Goal: Task Accomplishment & Management: Manage account settings

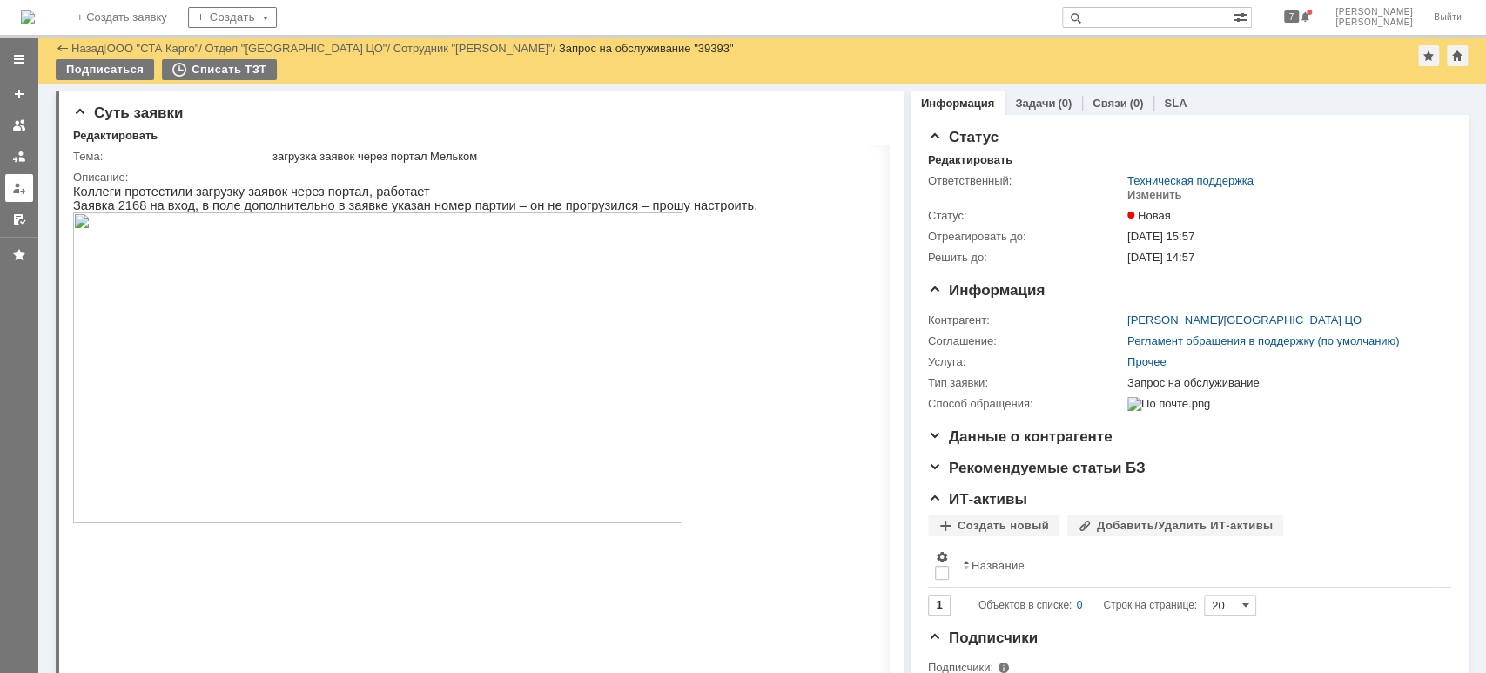
scroll to position [232, 0]
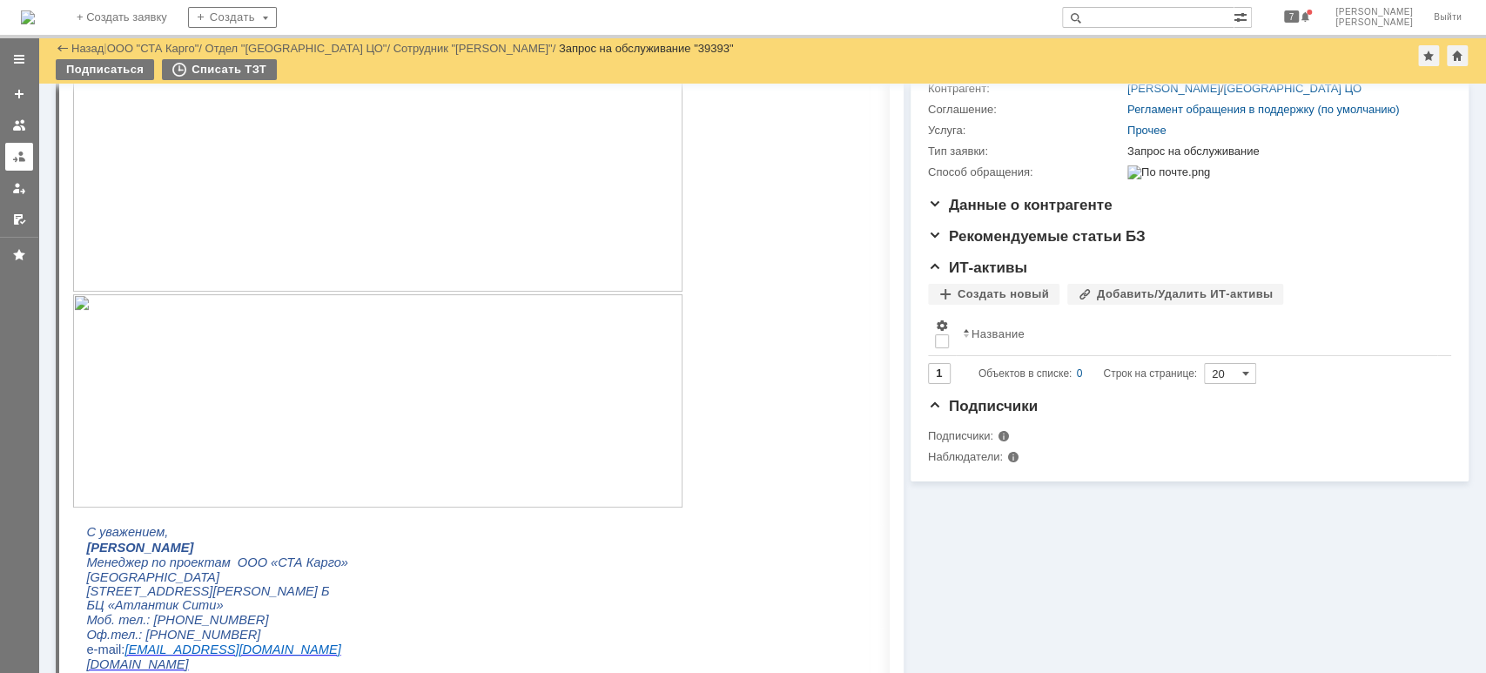
click at [10, 159] on link at bounding box center [19, 157] width 28 height 28
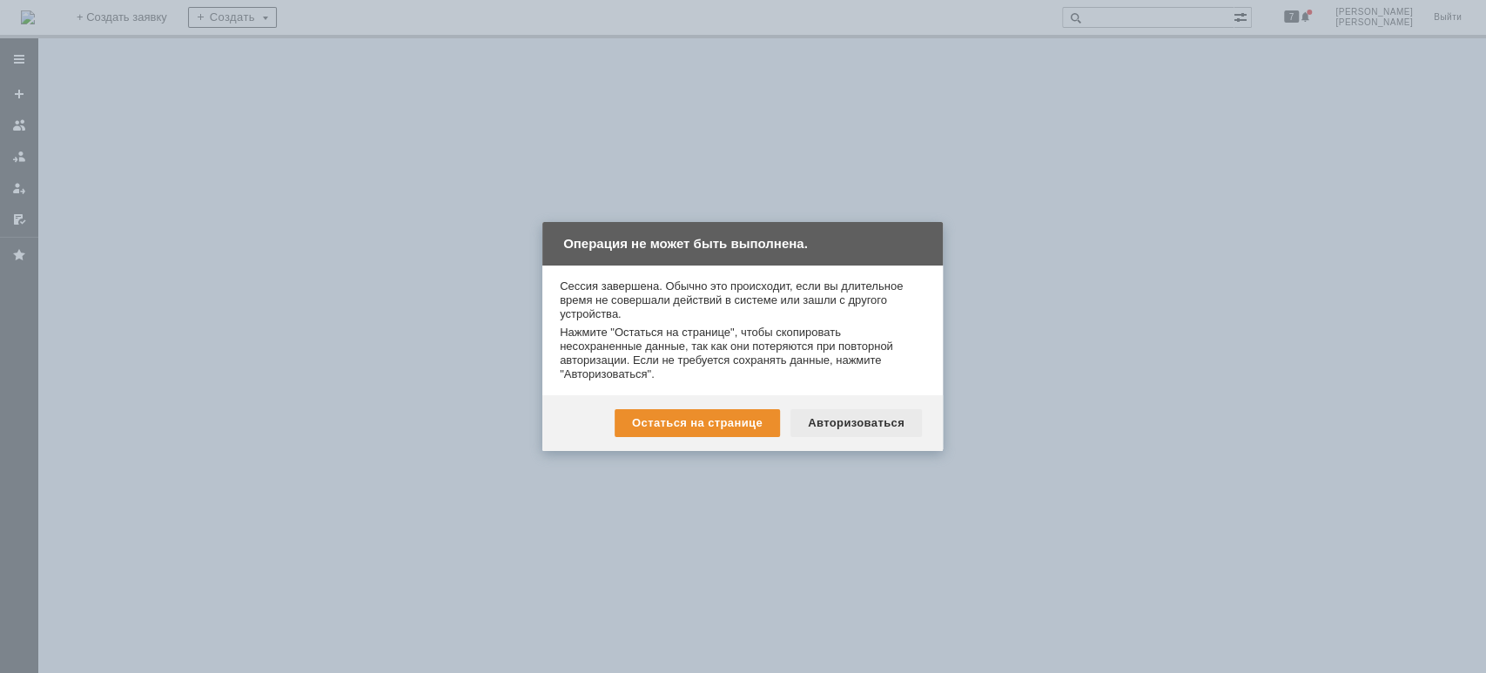
click at [820, 427] on div "Авторизоваться" at bounding box center [856, 423] width 131 height 28
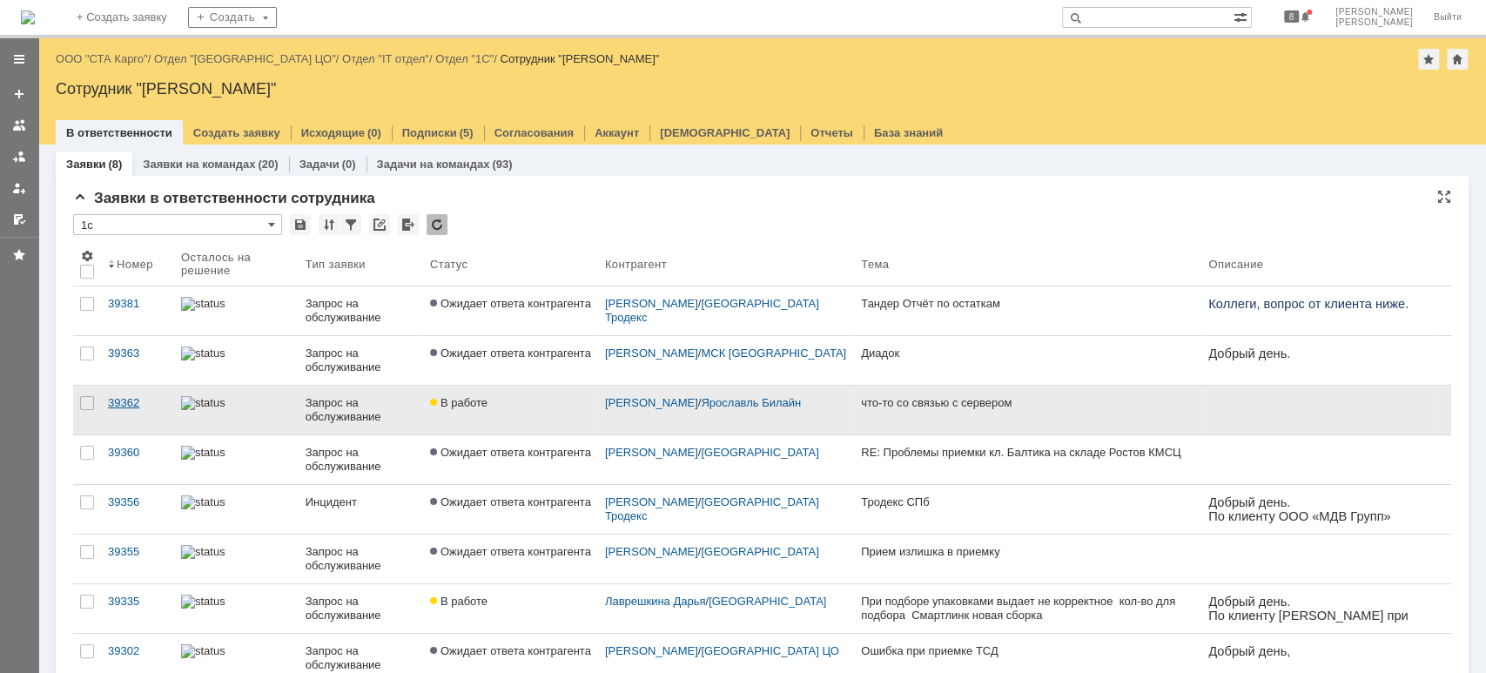
click at [118, 391] on link "39362" at bounding box center [137, 410] width 73 height 49
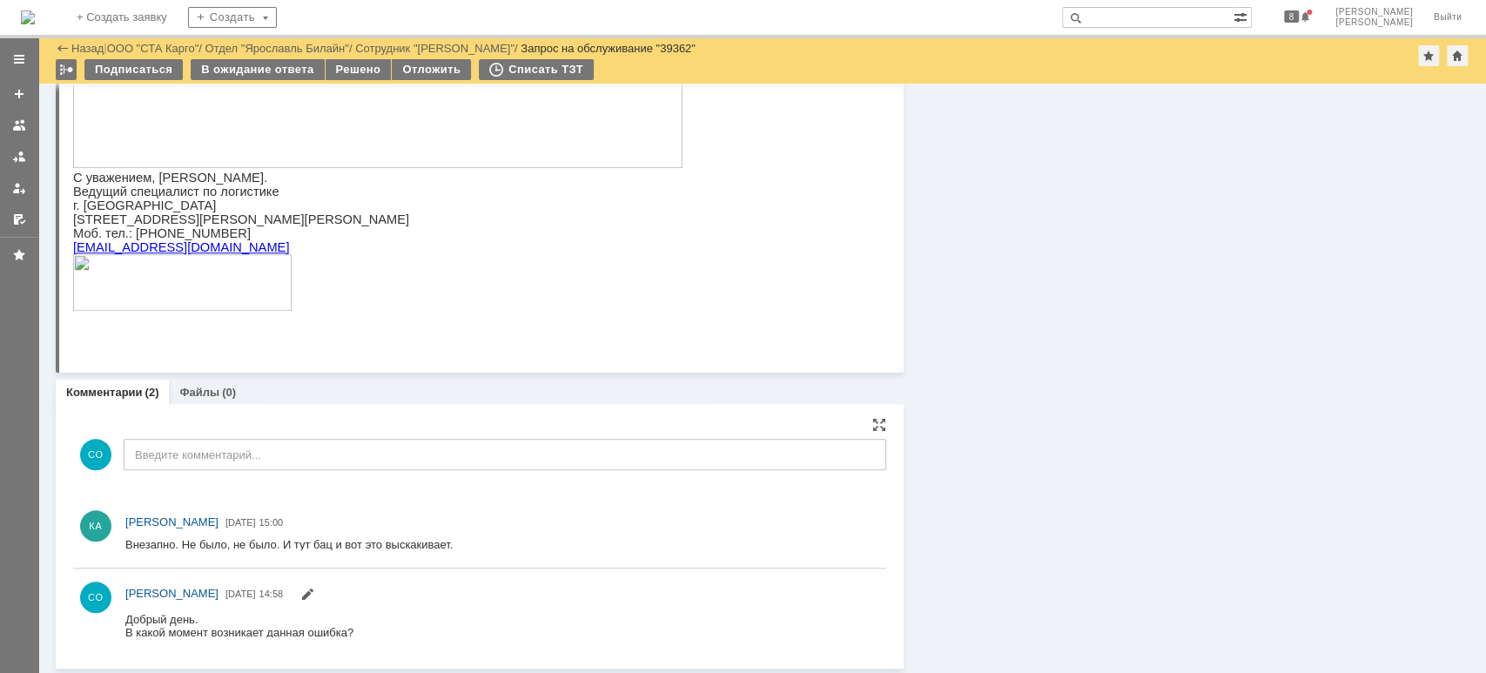
scroll to position [238, 0]
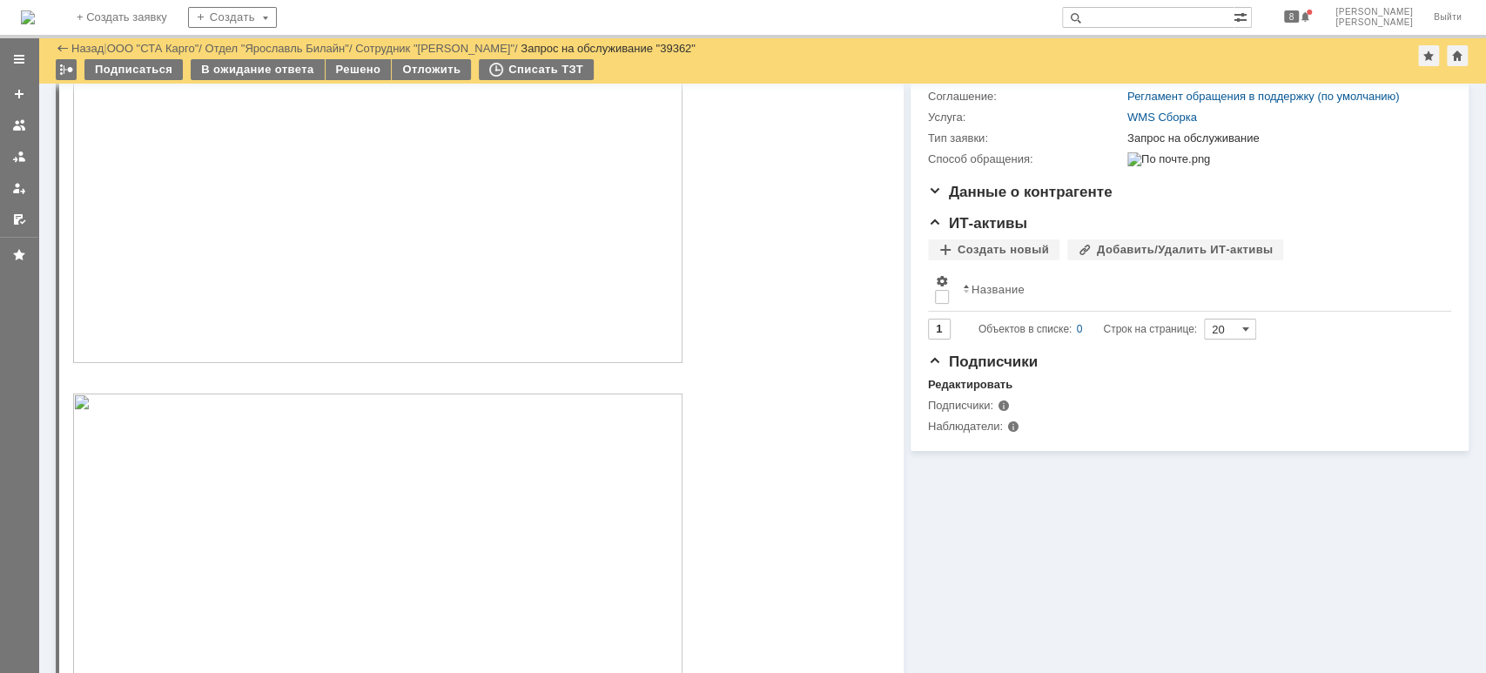
click at [357, 336] on img at bounding box center [378, 190] width 610 height 347
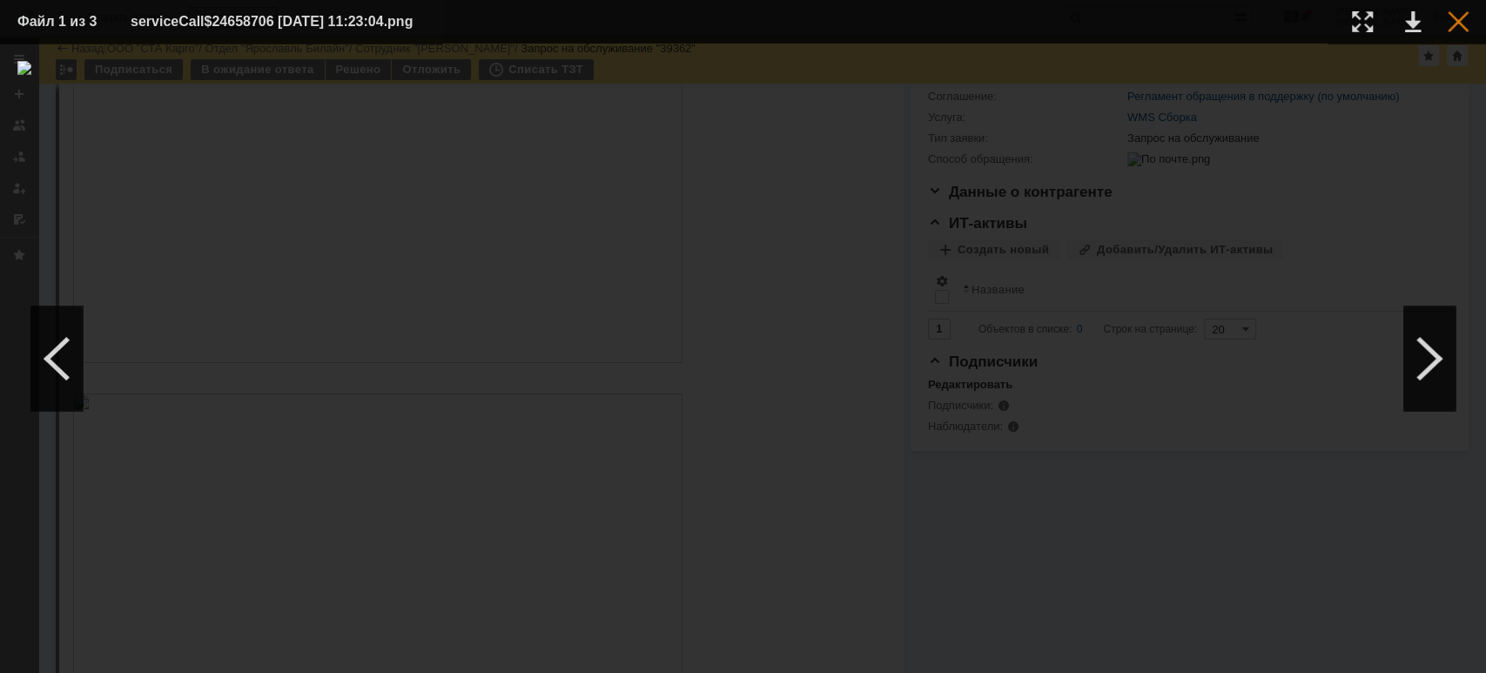
click at [1452, 26] on div at bounding box center [1458, 21] width 21 height 21
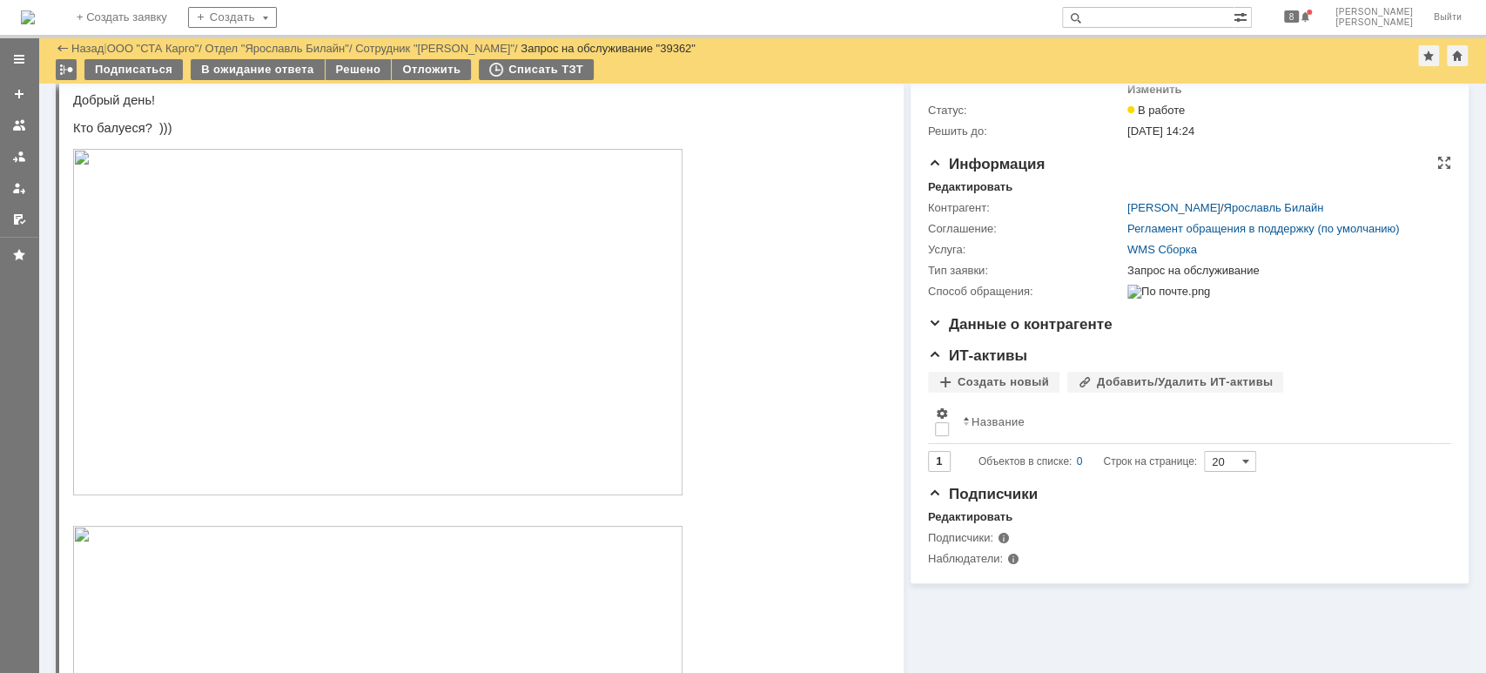
scroll to position [0, 0]
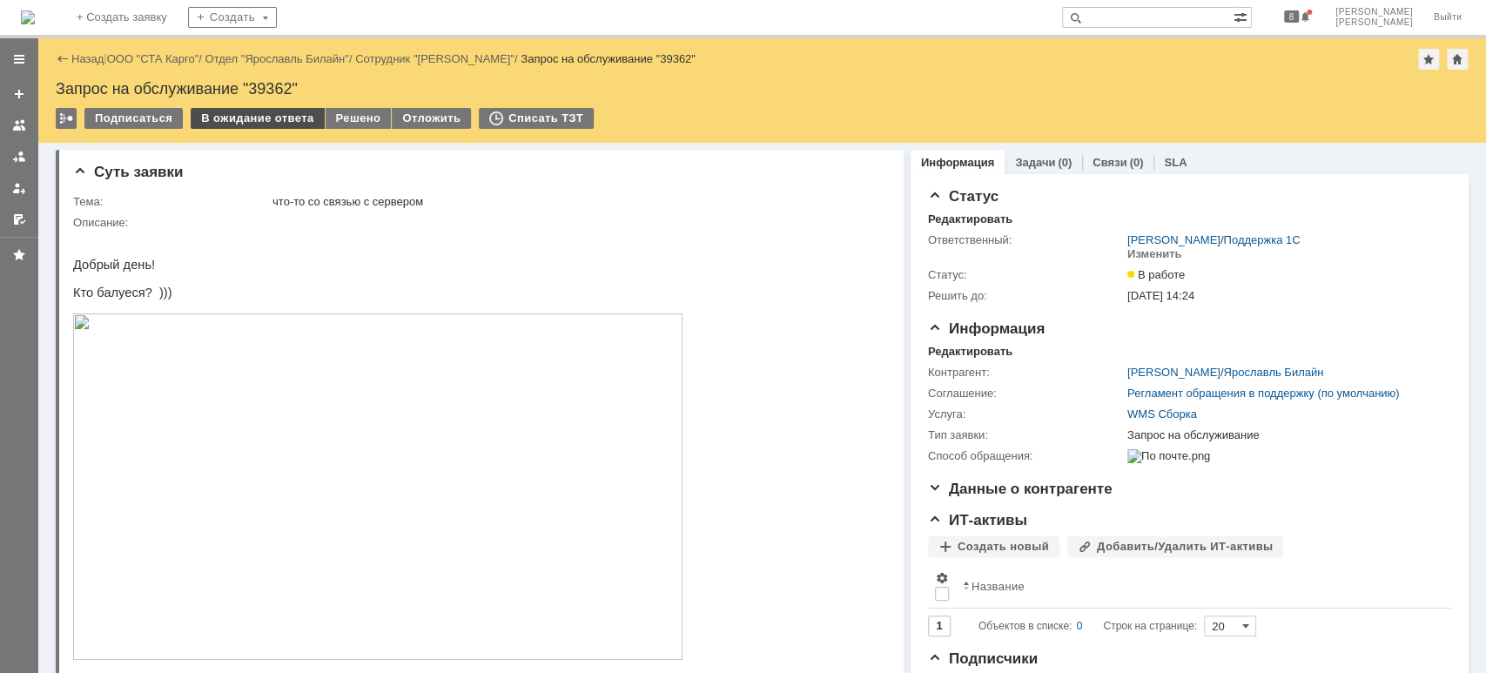
click at [241, 116] on div "В ожидание ответа" at bounding box center [257, 118] width 133 height 21
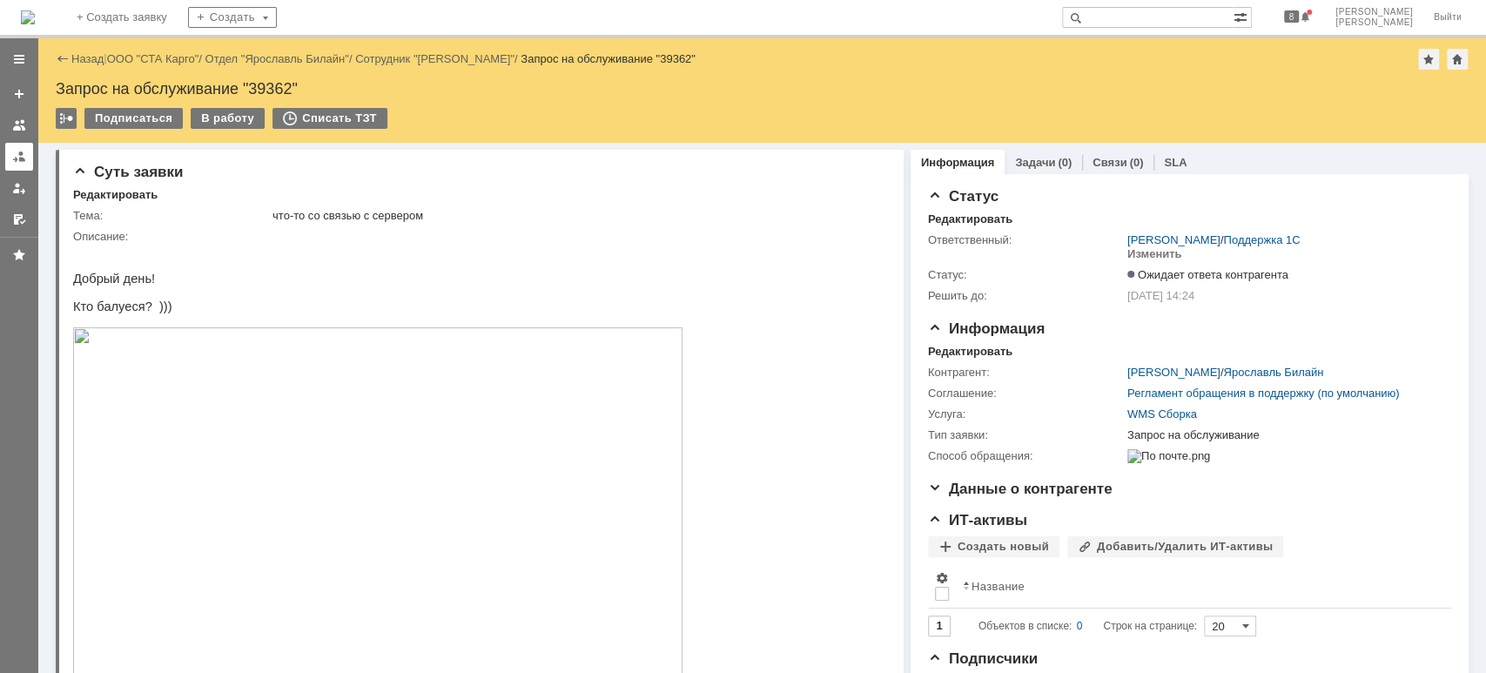
click at [21, 152] on div at bounding box center [19, 157] width 14 height 14
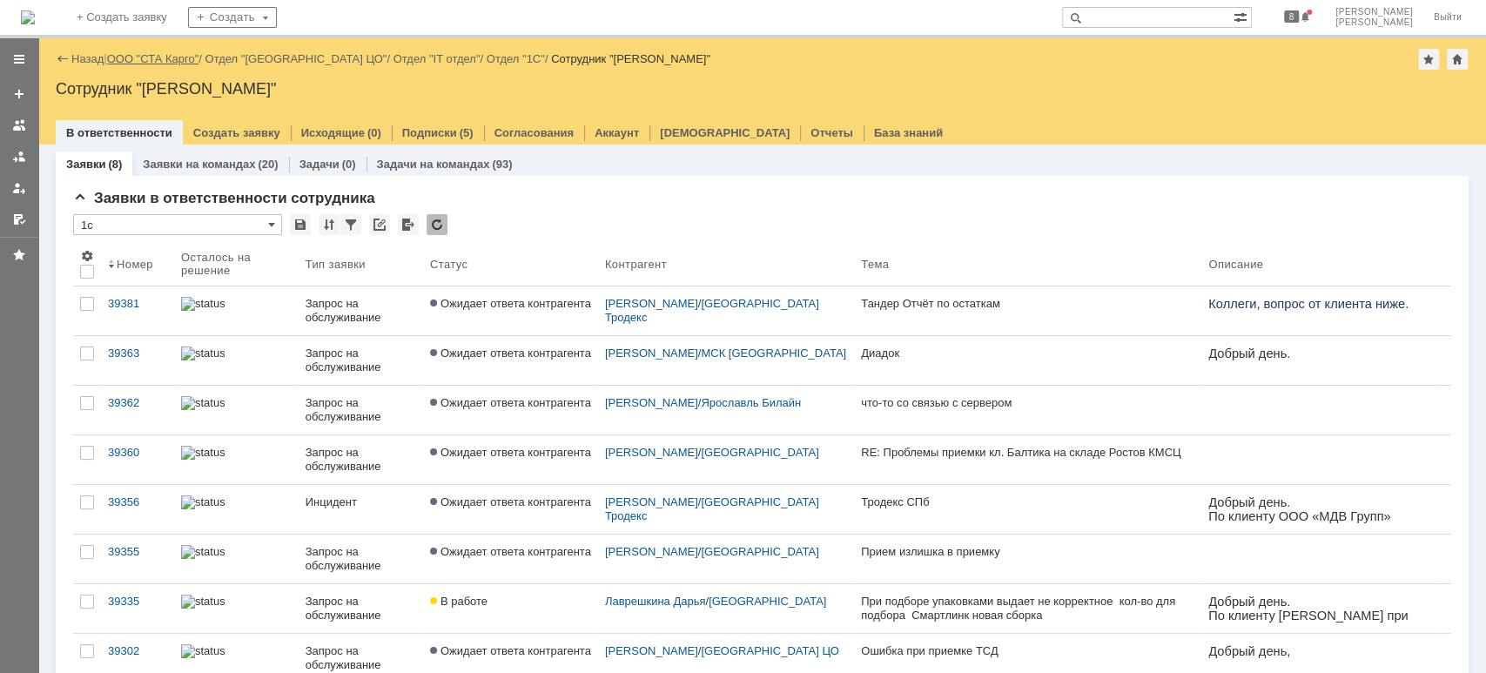
click at [181, 56] on link "ООО "СТА Карго"" at bounding box center [153, 58] width 92 height 13
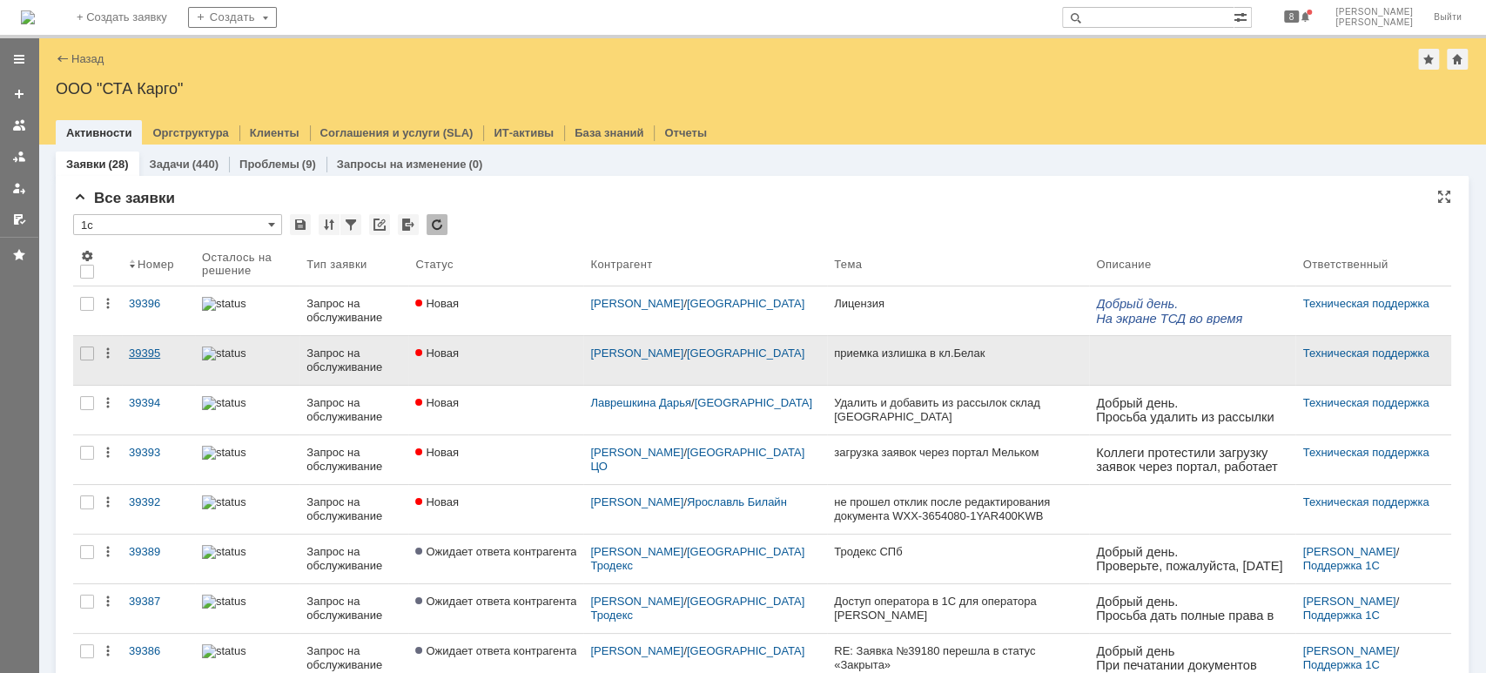
click at [141, 354] on div "39395" at bounding box center [158, 354] width 59 height 14
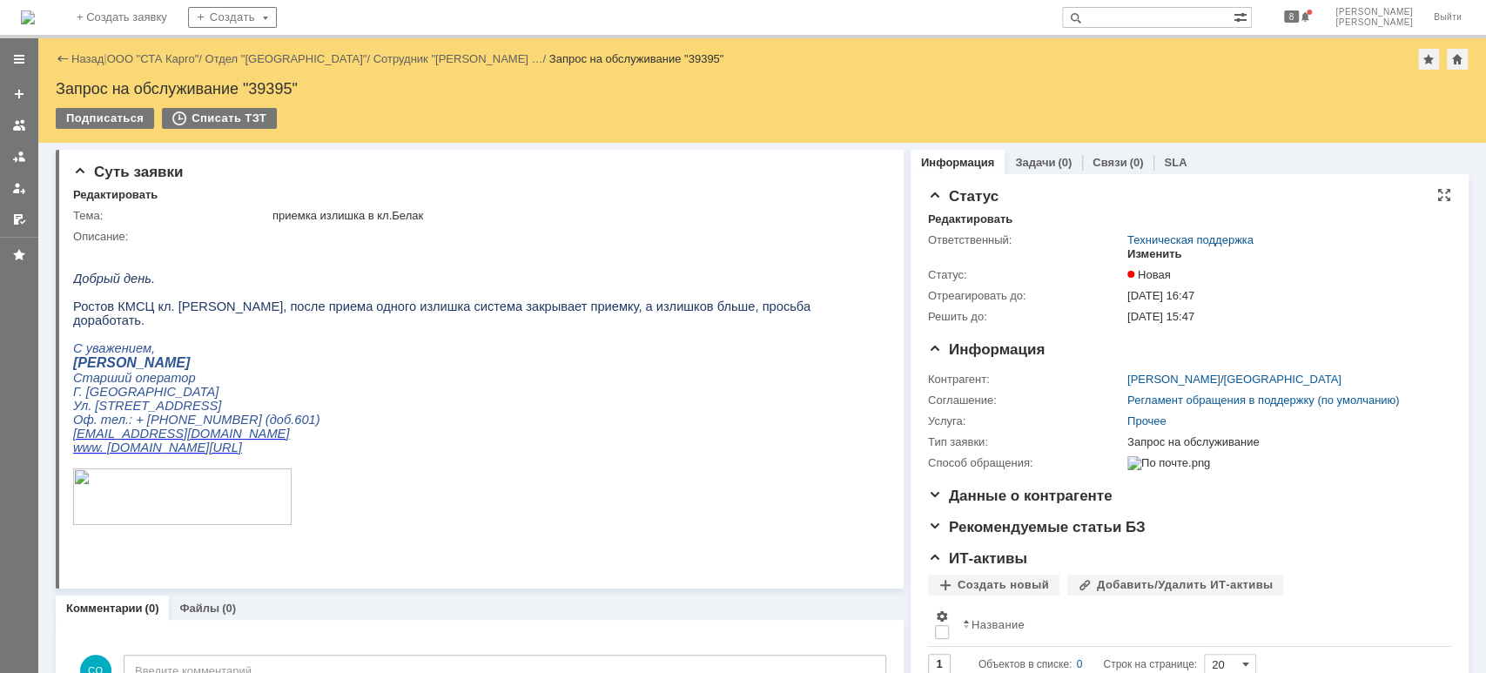
click at [1138, 251] on div "Изменить" at bounding box center [1155, 254] width 55 height 14
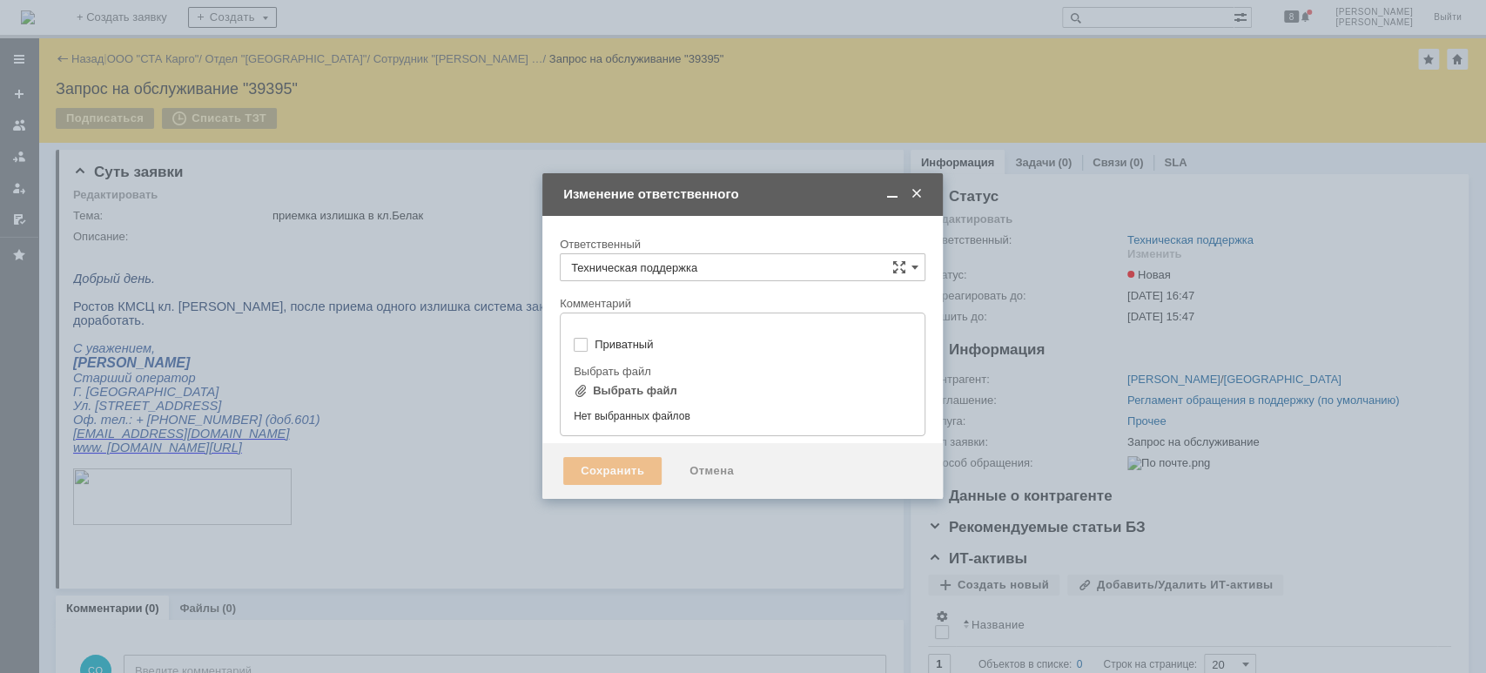
type input "[не указано]"
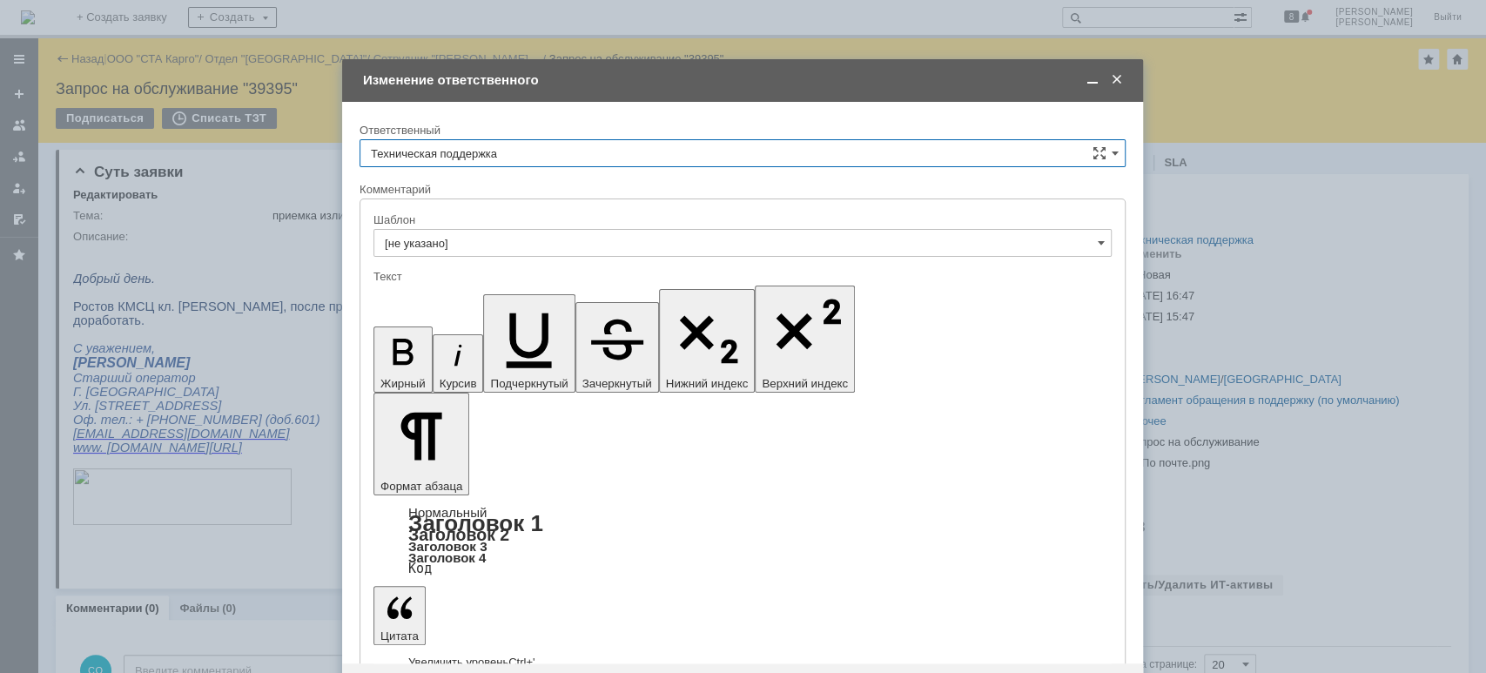
click at [543, 152] on input "Техническая поддержка" at bounding box center [743, 153] width 766 height 28
click at [489, 237] on span "[PERSON_NAME]" at bounding box center [743, 243] width 744 height 14
type input "[PERSON_NAME]"
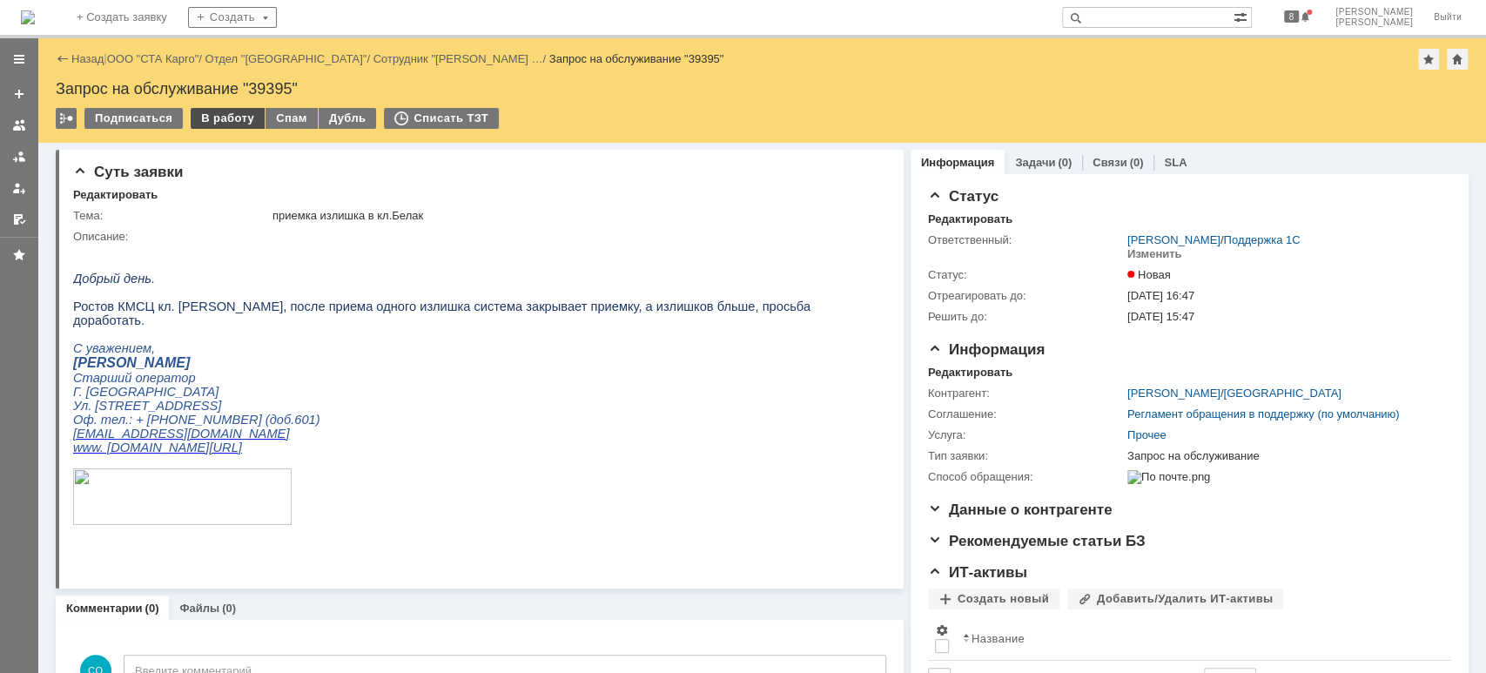
click at [206, 123] on div "В работу" at bounding box center [228, 118] width 74 height 21
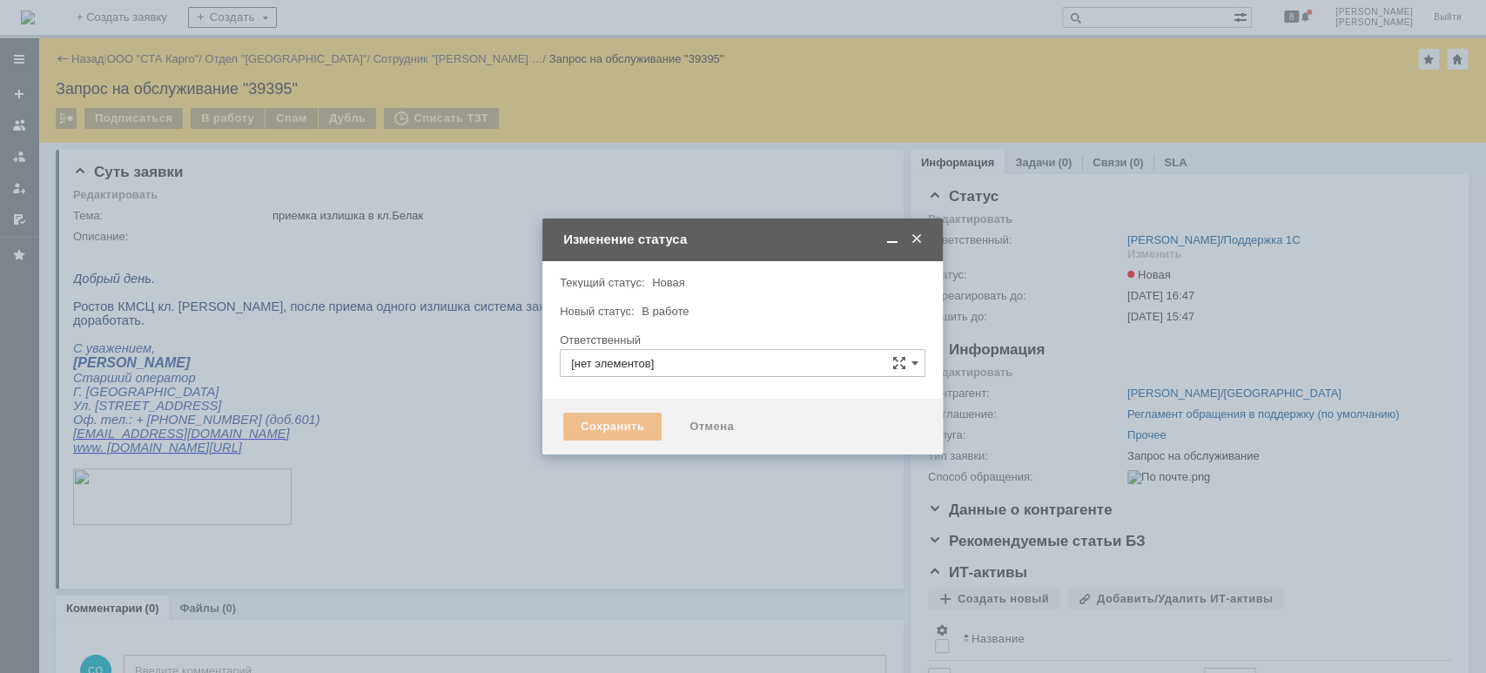
type input "[PERSON_NAME]"
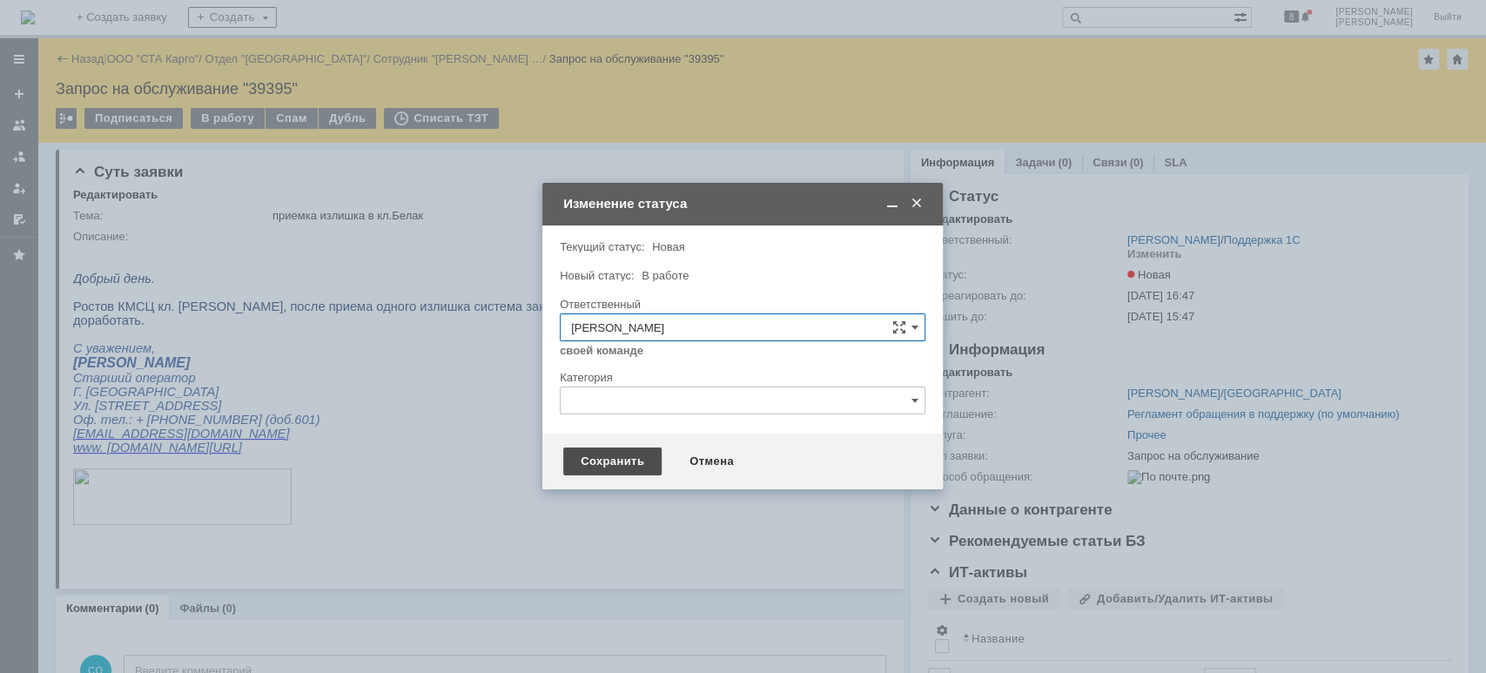
click at [624, 462] on div "Сохранить" at bounding box center [612, 462] width 98 height 28
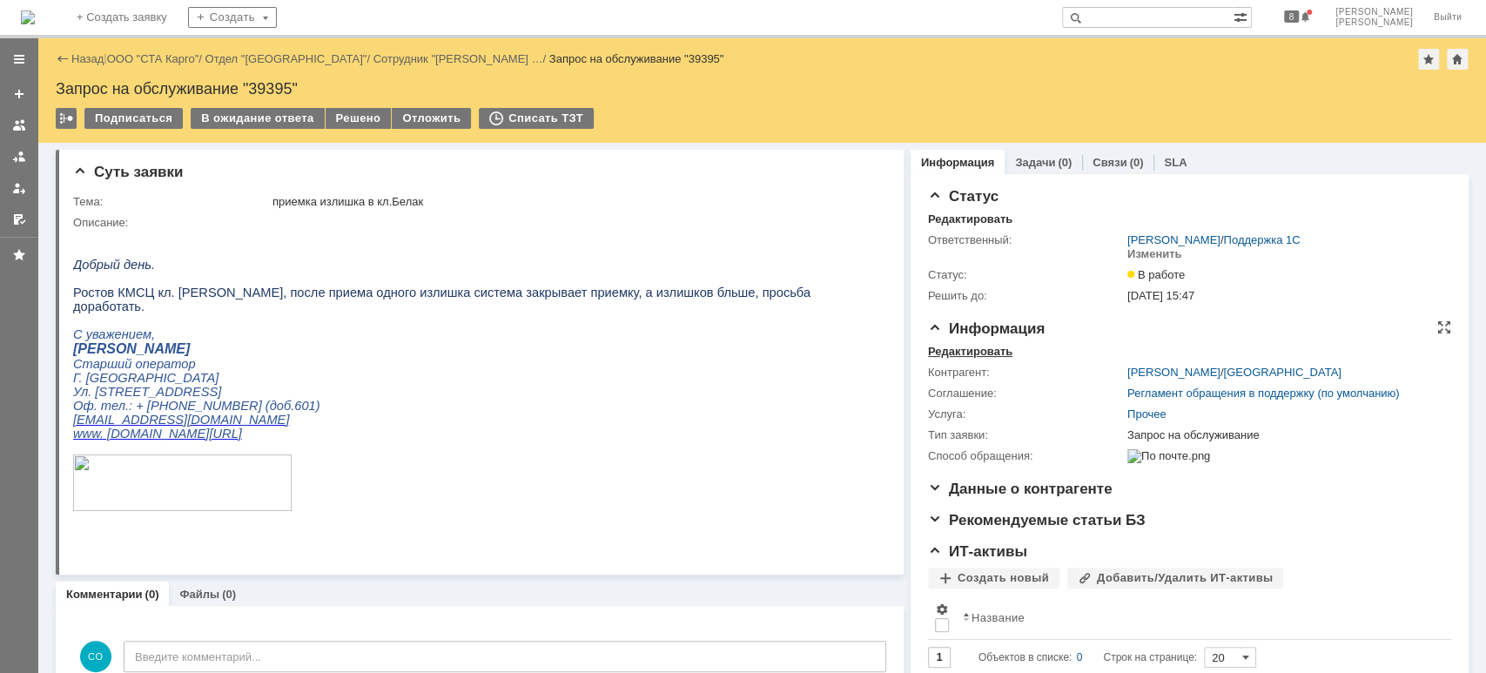
click at [972, 351] on div "Редактировать" at bounding box center [970, 352] width 84 height 14
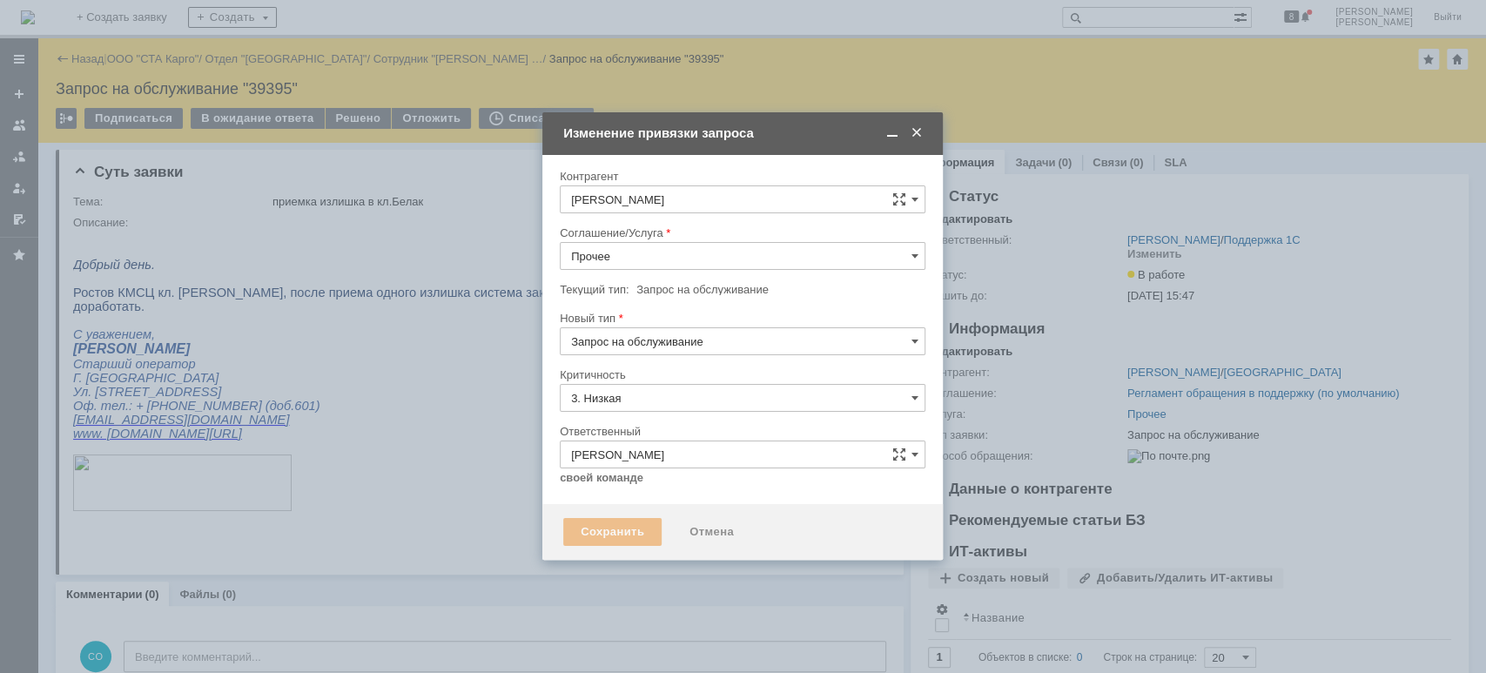
type input "[не указано]"
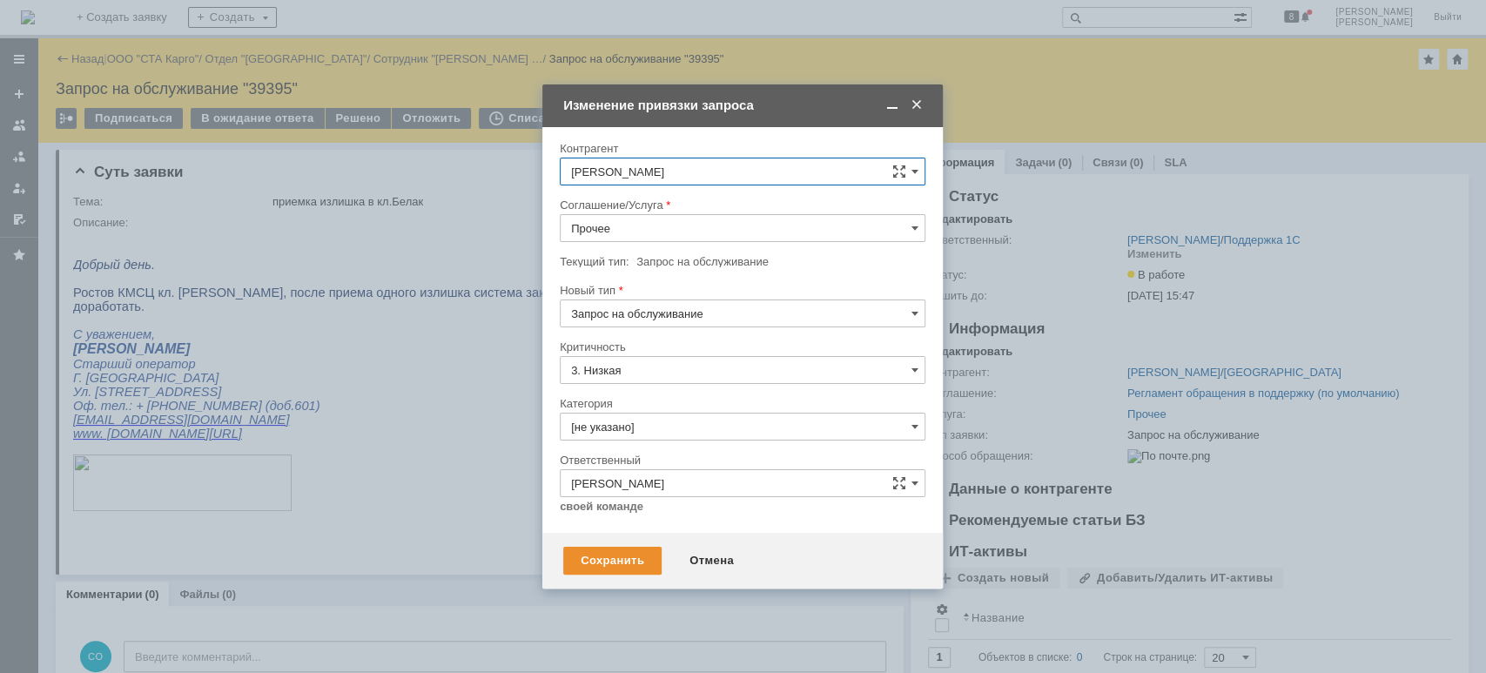
click at [648, 229] on input "Прочее" at bounding box center [743, 228] width 366 height 28
click at [670, 393] on span "WMS Приёмка ТСД" at bounding box center [742, 400] width 343 height 14
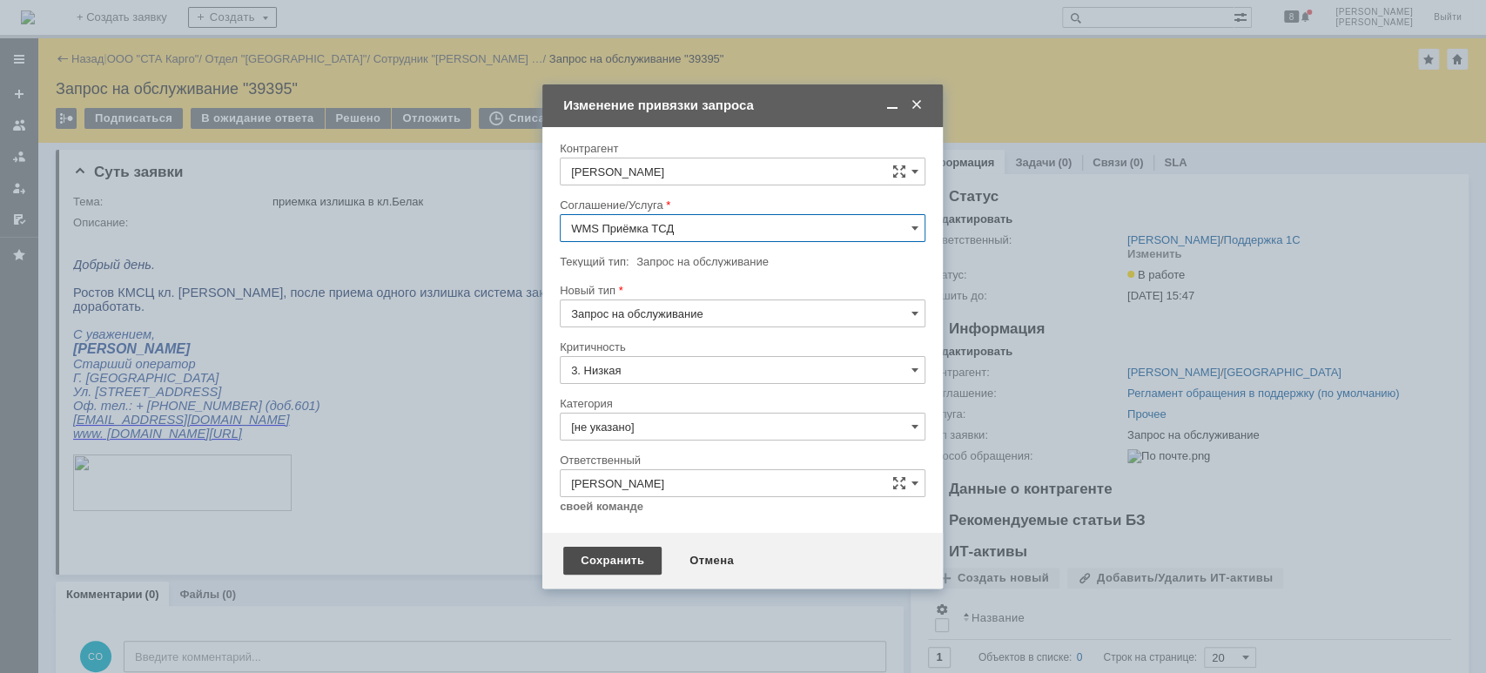
click at [644, 570] on div "Сохранить" at bounding box center [612, 561] width 98 height 28
type input "WMS Приёмка ТСД"
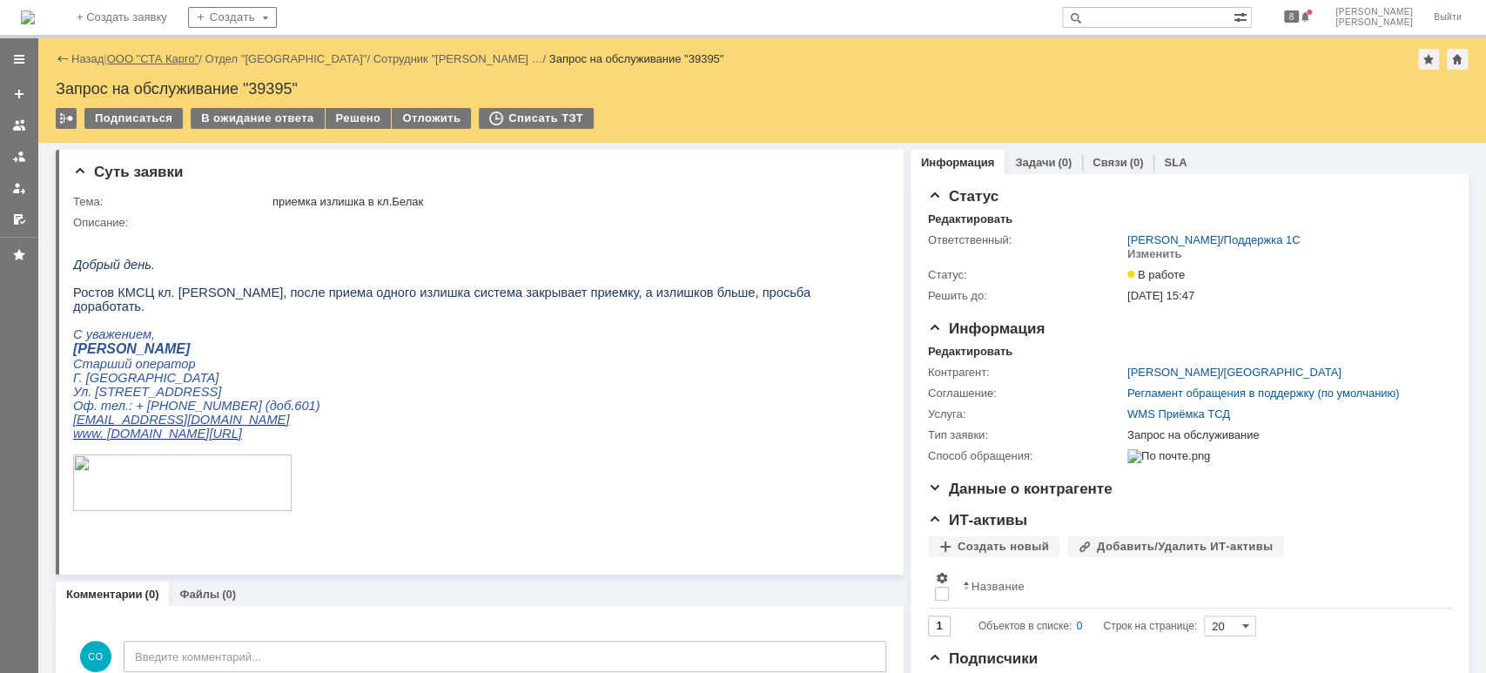
click at [162, 63] on link "ООО "СТА Карго"" at bounding box center [153, 58] width 92 height 13
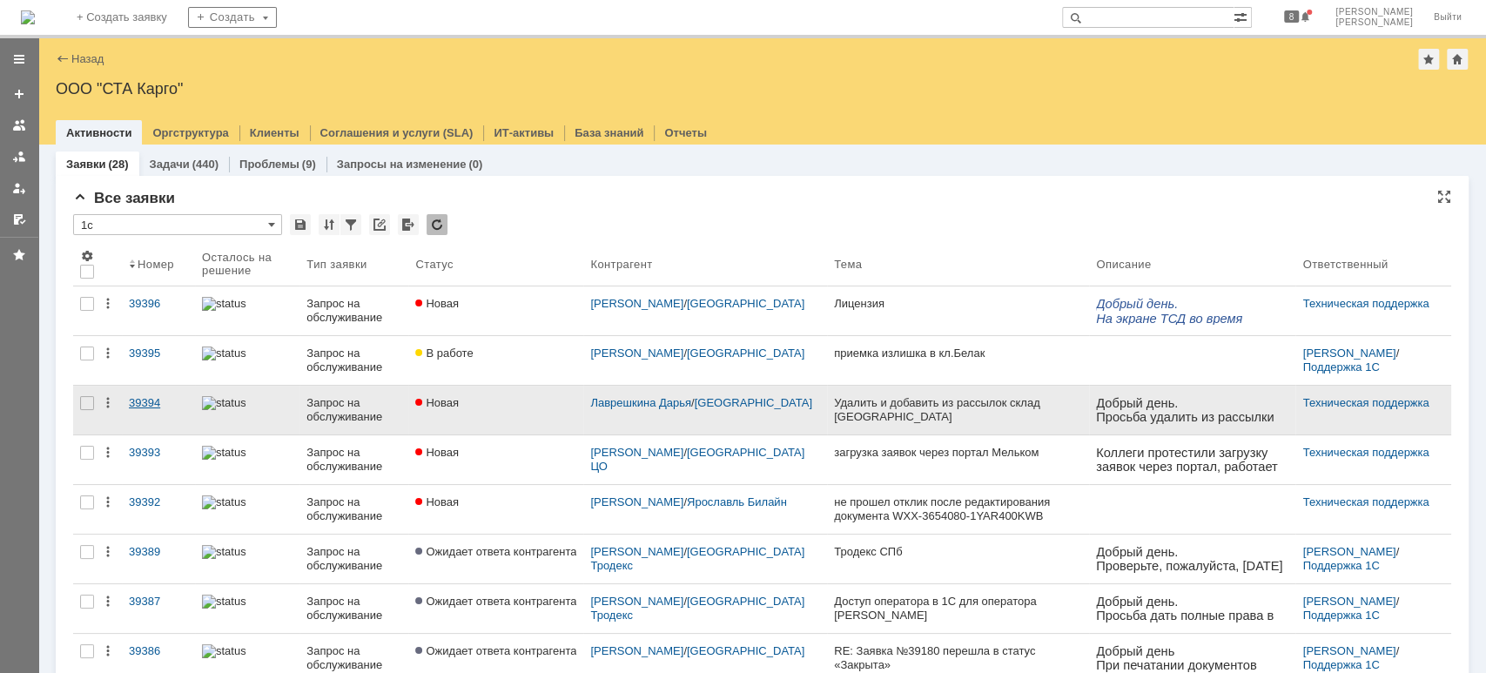
click at [151, 401] on div "39394" at bounding box center [158, 403] width 59 height 14
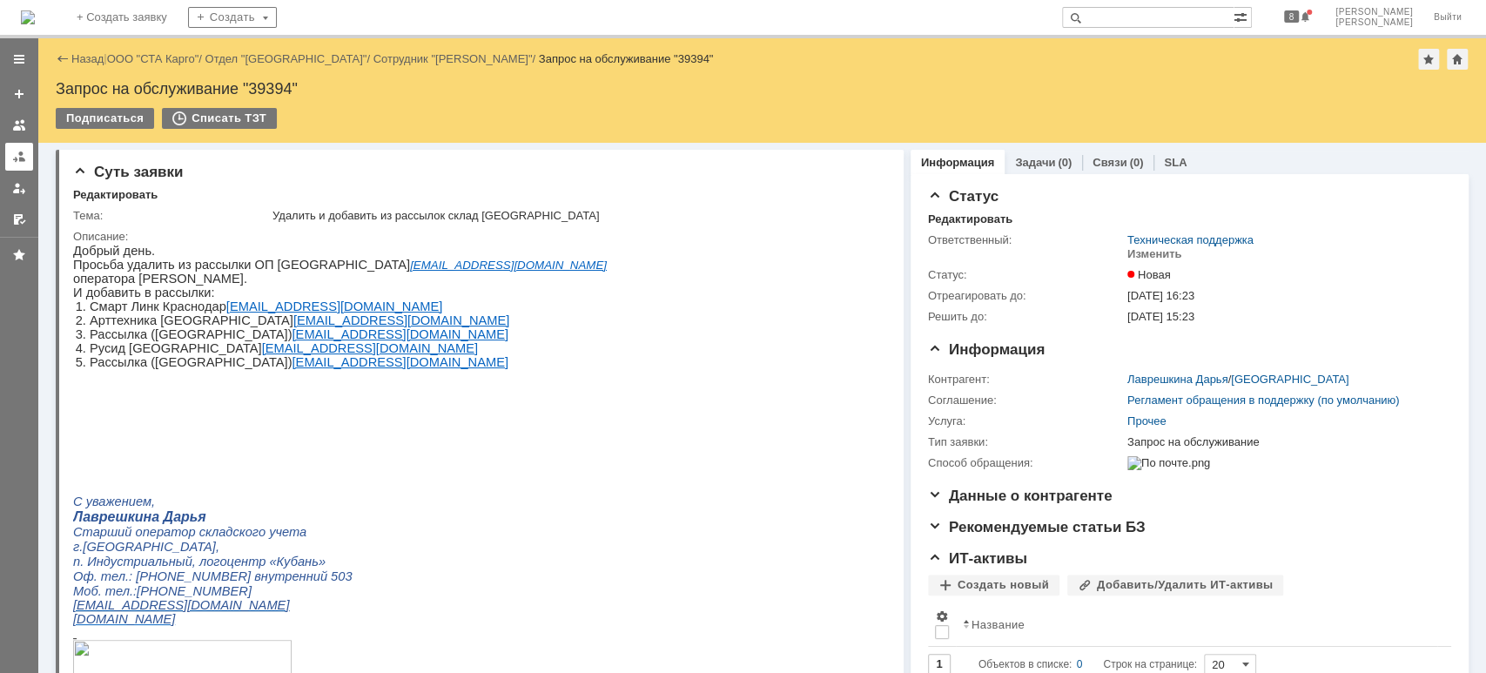
click at [21, 155] on div at bounding box center [19, 157] width 14 height 14
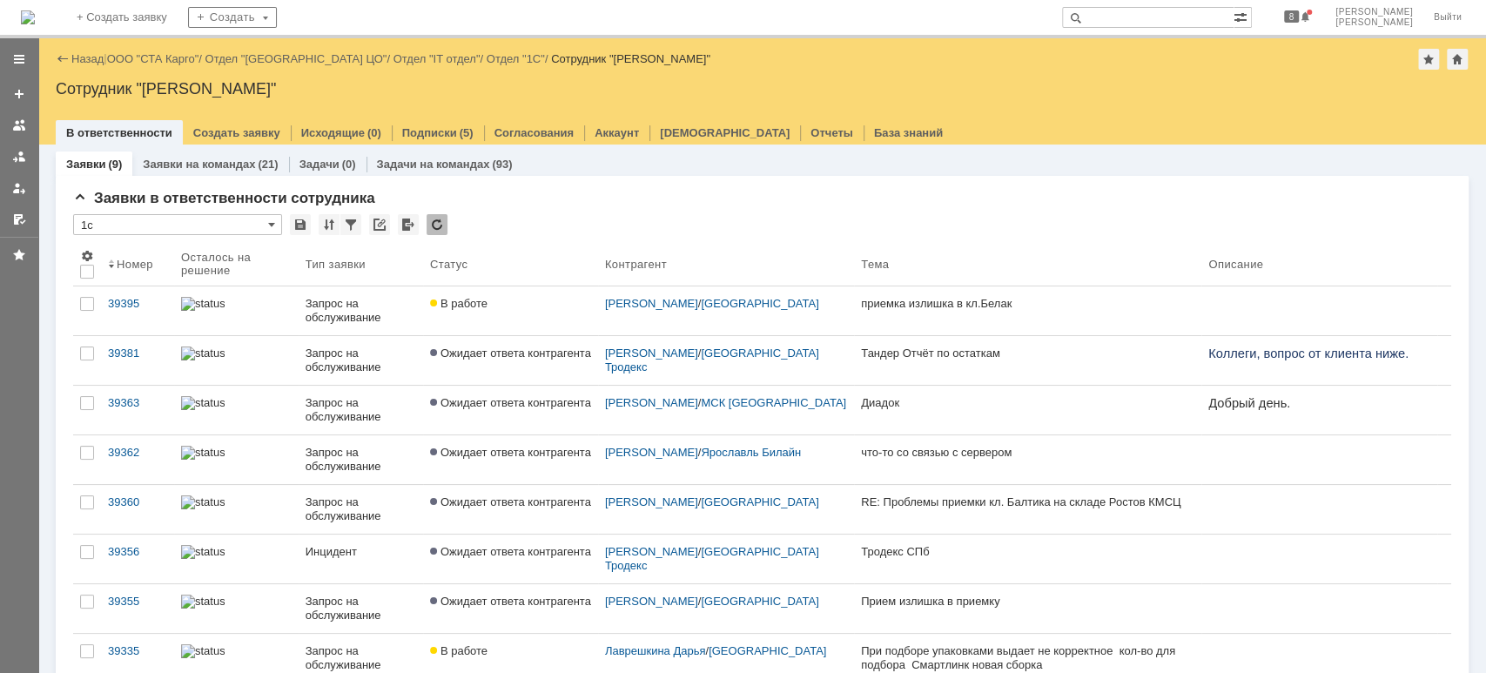
click at [194, 70] on div "Назад | ООО "СТА Карго" / Отдел "[GEOGRAPHIC_DATA] ЦО" / Отдел "IT отдел" / Отд…" at bounding box center [762, 91] width 1448 height 106
click at [188, 59] on link "ООО "СТА Карго"" at bounding box center [153, 58] width 92 height 13
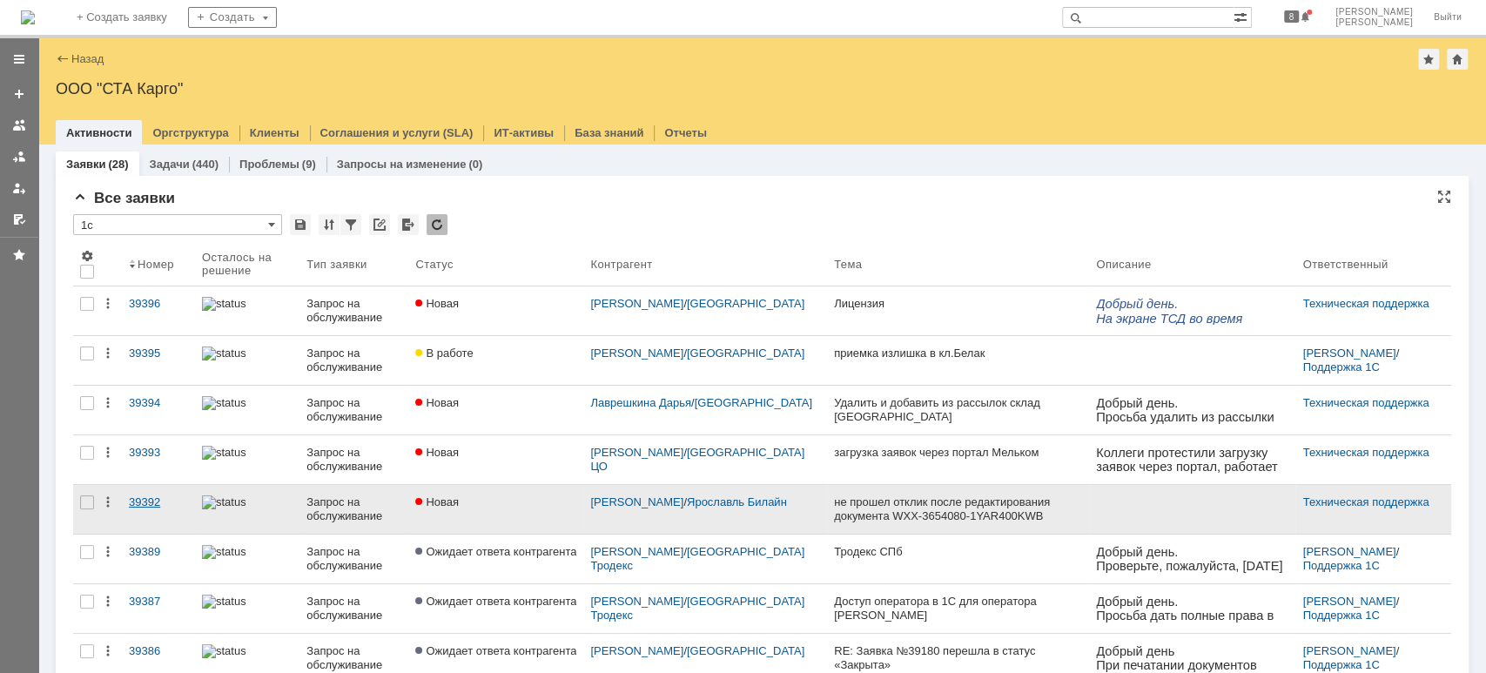
click at [152, 498] on div "39392" at bounding box center [158, 502] width 59 height 14
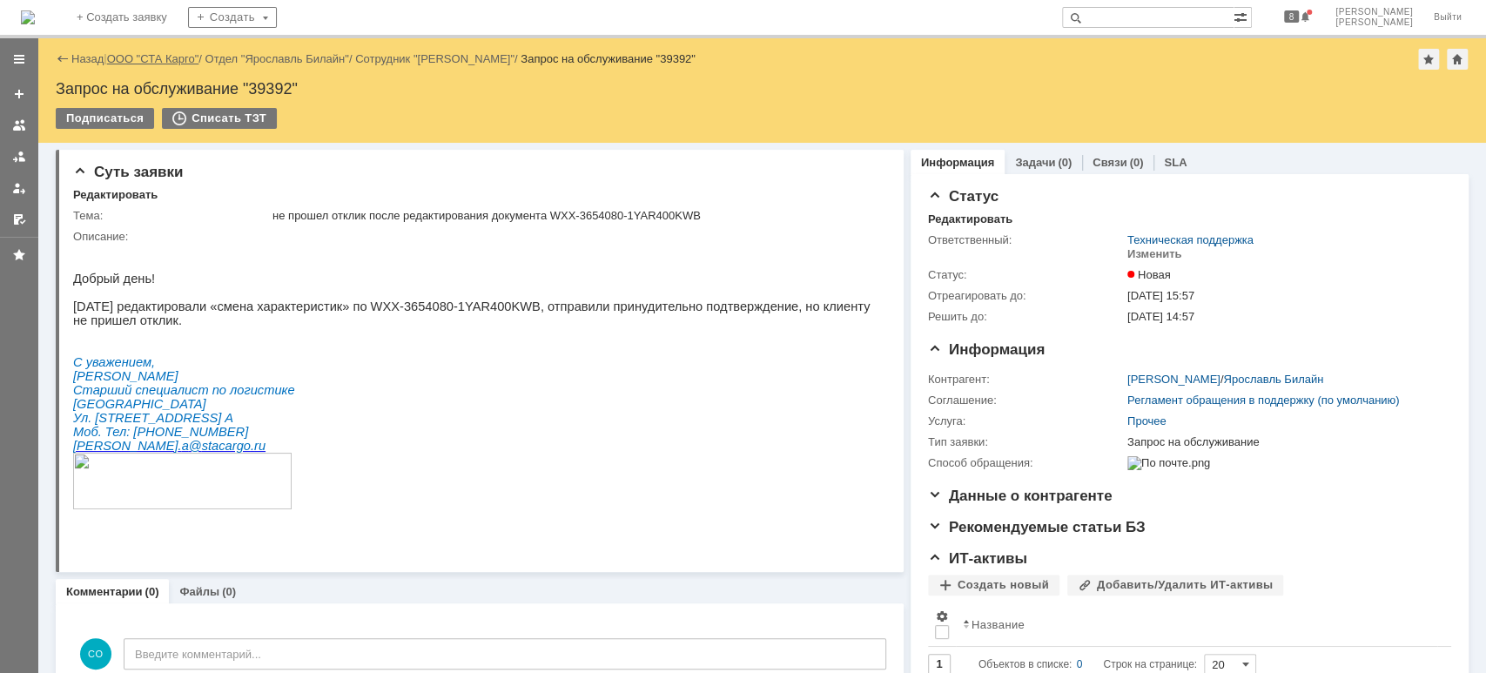
click at [167, 60] on link "ООО "СТА Карго"" at bounding box center [153, 58] width 92 height 13
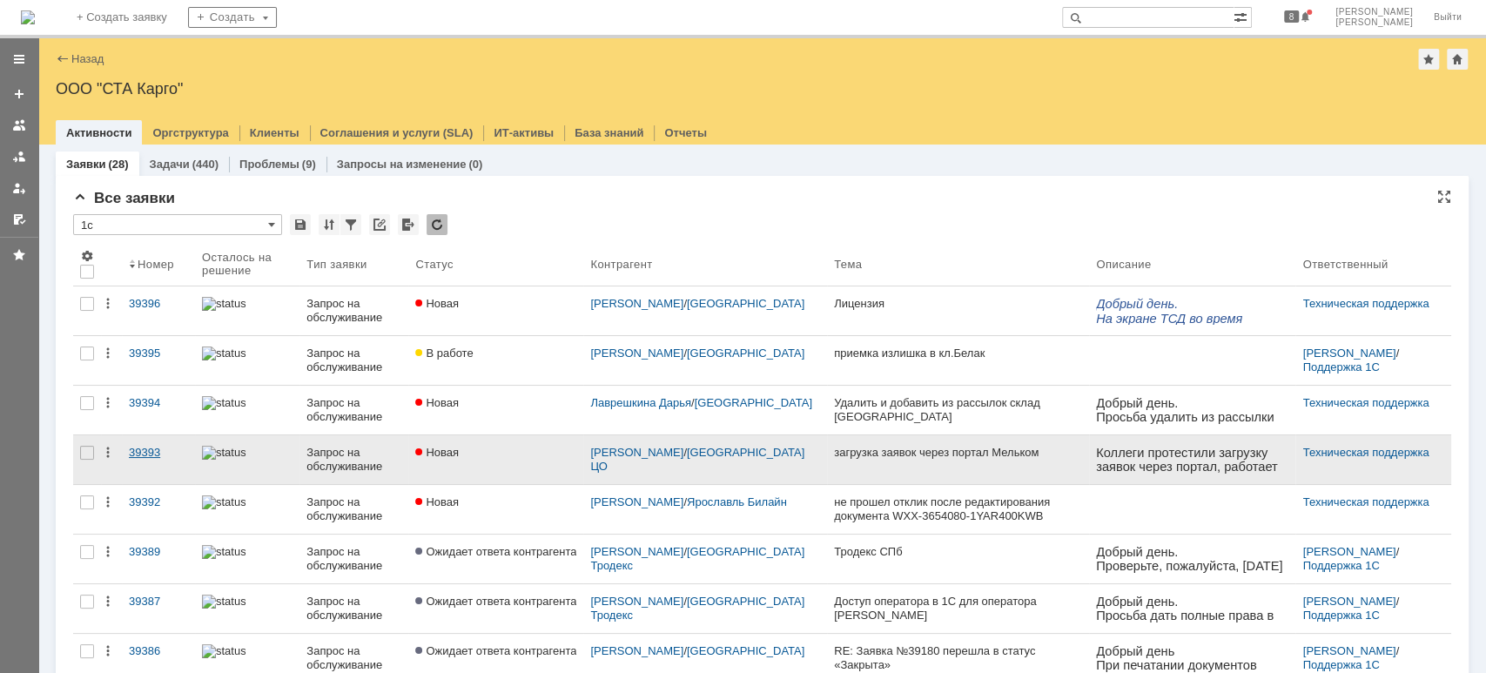
click at [154, 448] on div "39393" at bounding box center [158, 453] width 59 height 14
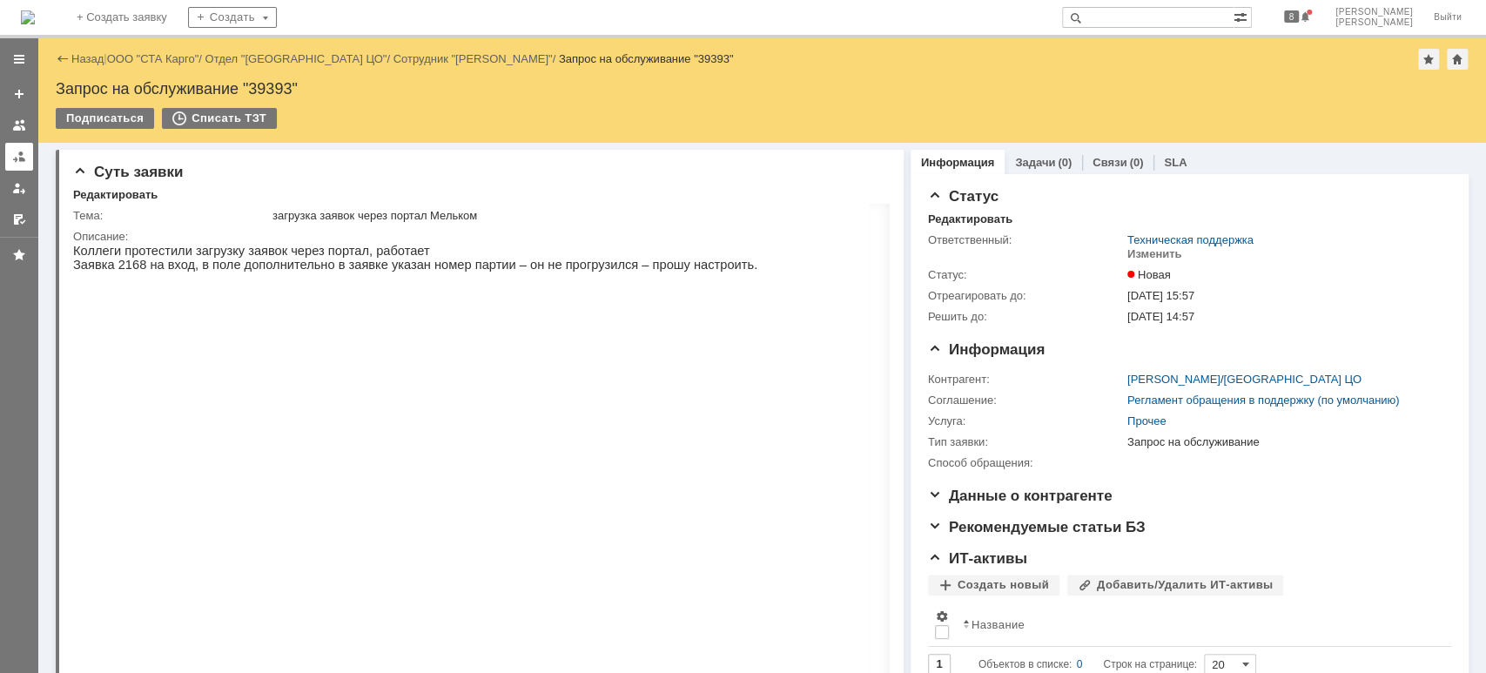
click at [20, 154] on div at bounding box center [19, 157] width 14 height 14
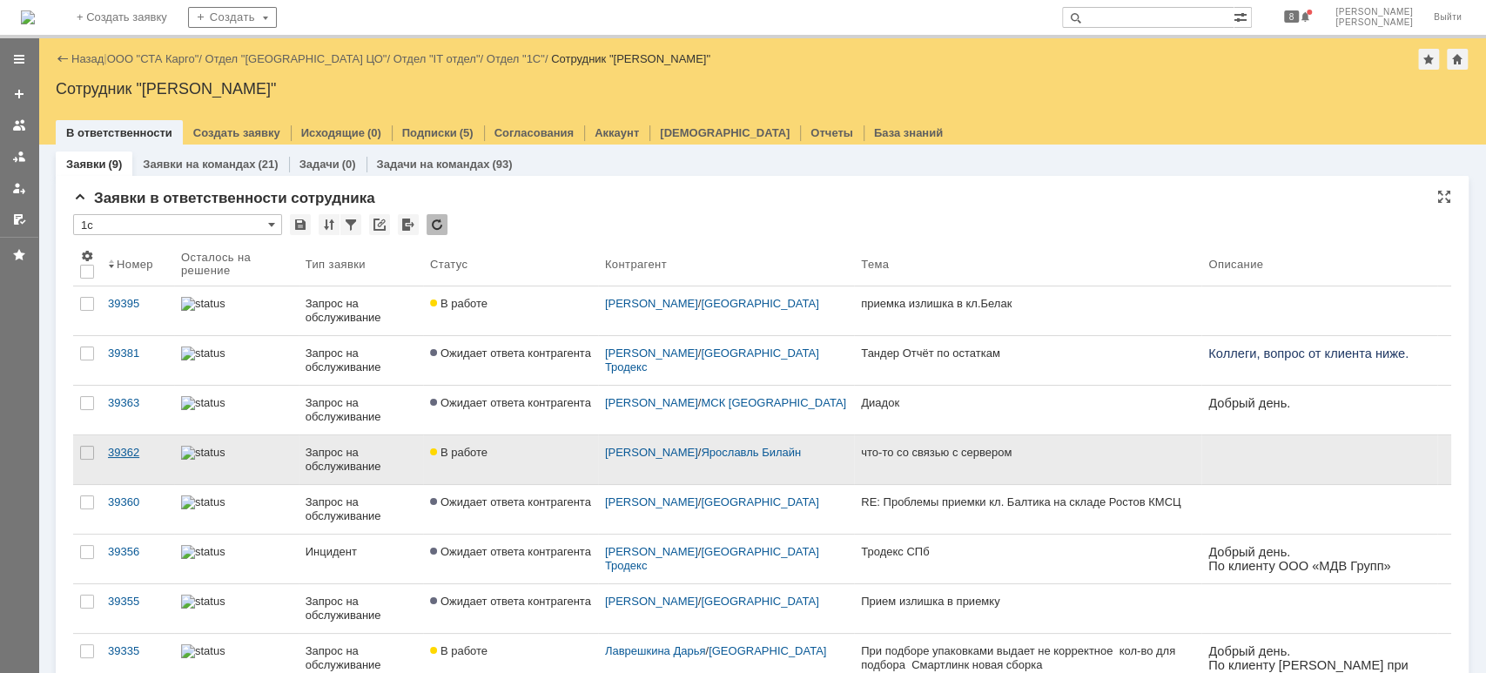
click at [119, 454] on div "39362" at bounding box center [137, 453] width 59 height 14
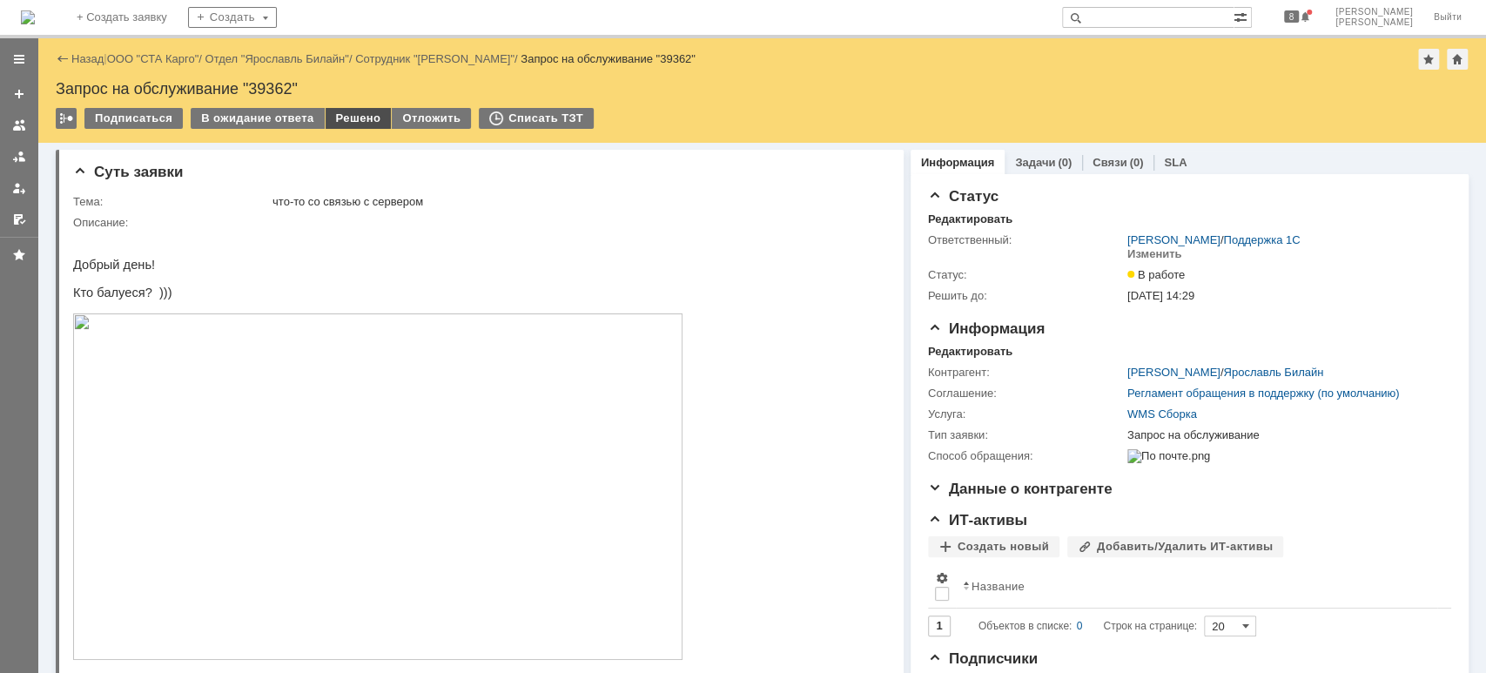
click at [354, 118] on div "Решено" at bounding box center [359, 118] width 66 height 21
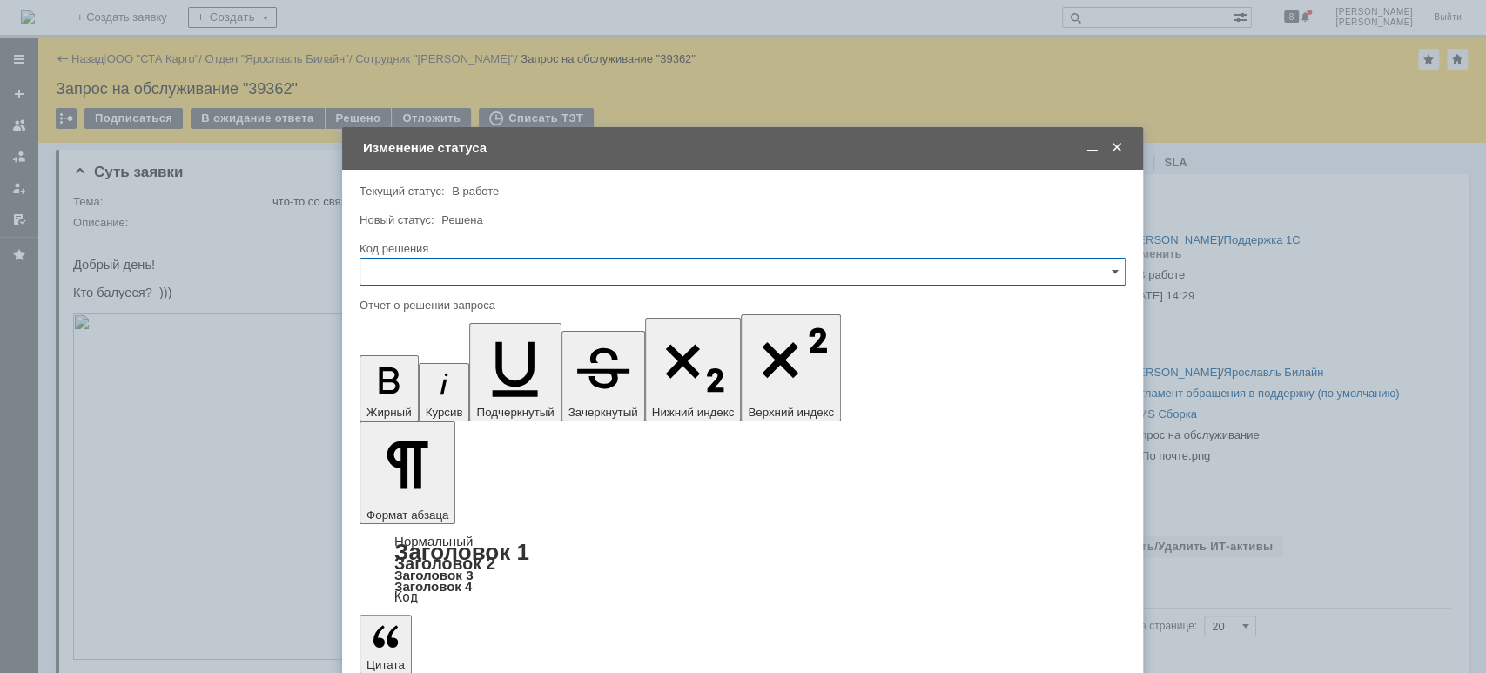
click at [482, 285] on input "text" at bounding box center [743, 272] width 766 height 28
click at [427, 495] on div "Решено" at bounding box center [743, 505] width 765 height 28
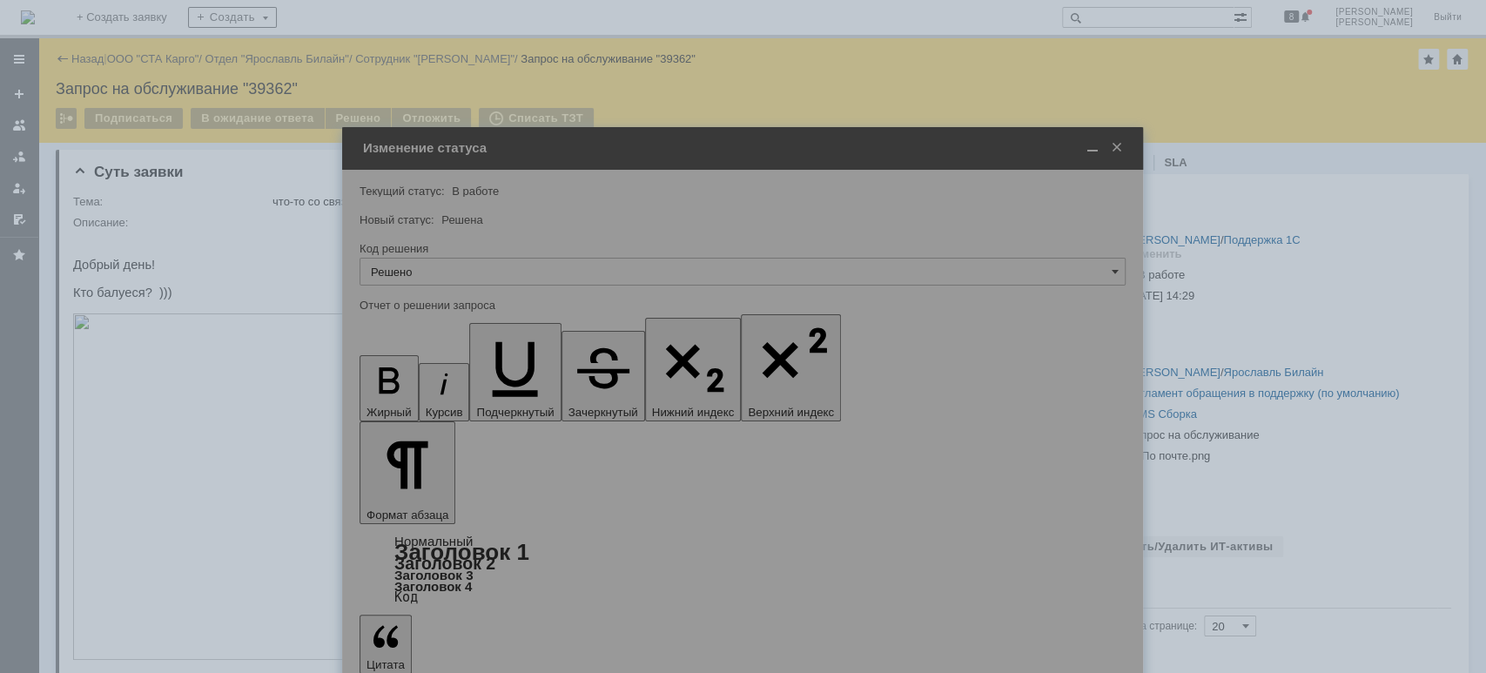
type input "Решено"
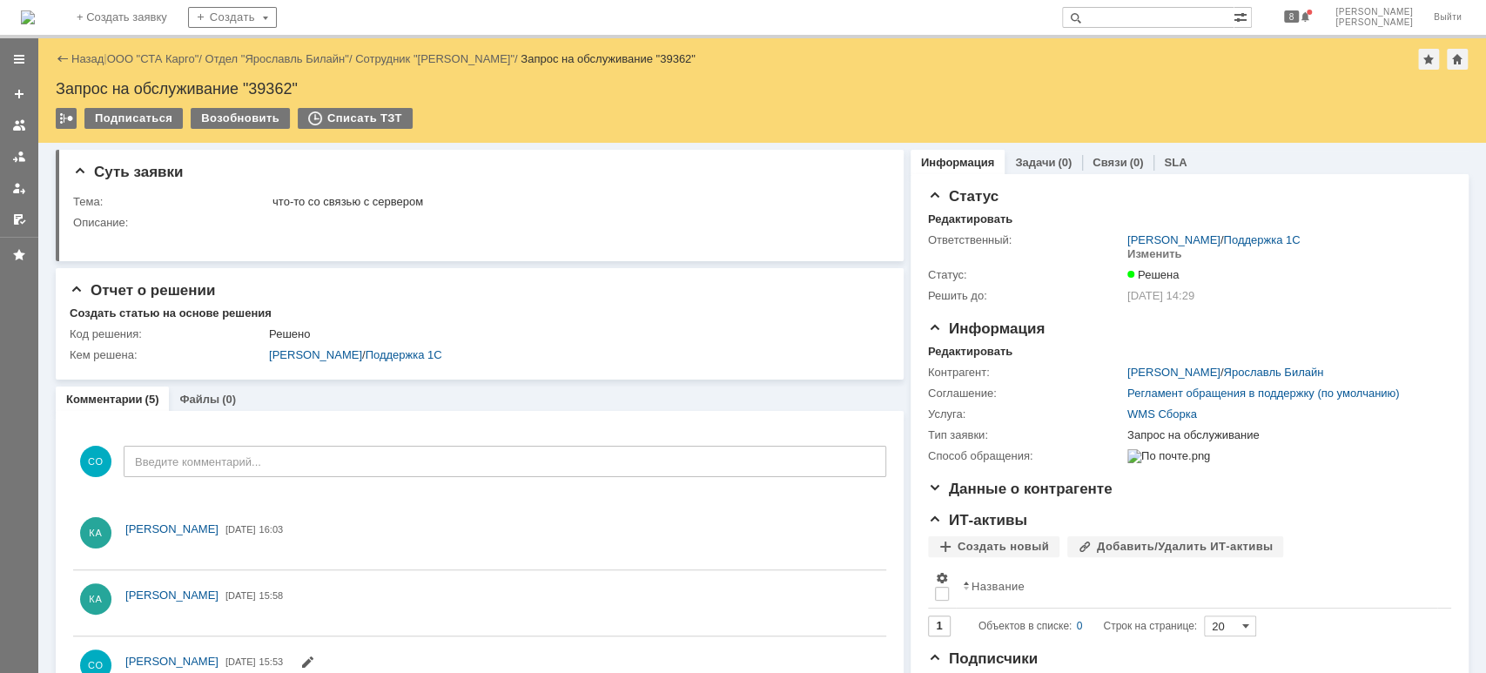
click at [15, 148] on link at bounding box center [19, 157] width 28 height 28
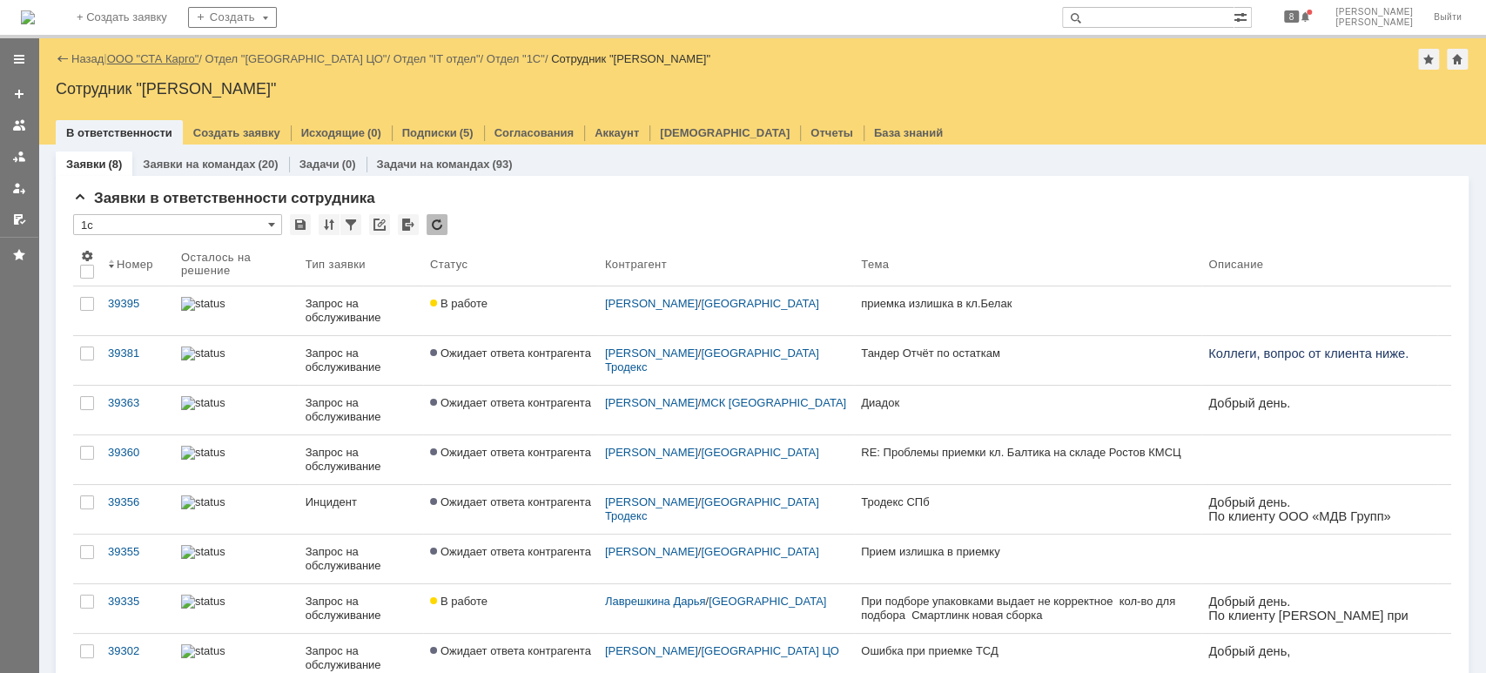
click at [149, 58] on link "ООО "СТА Карго"" at bounding box center [153, 58] width 92 height 13
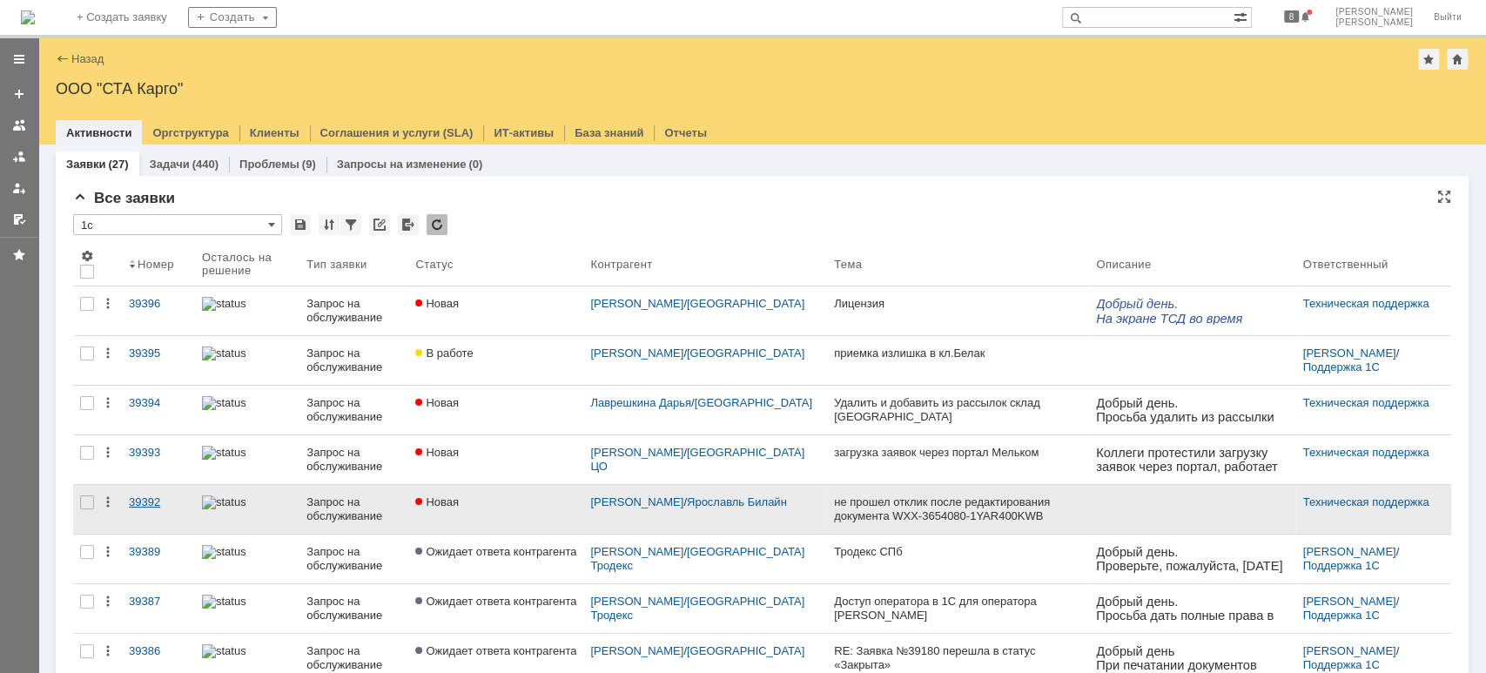
click at [154, 494] on link "39392" at bounding box center [158, 509] width 73 height 49
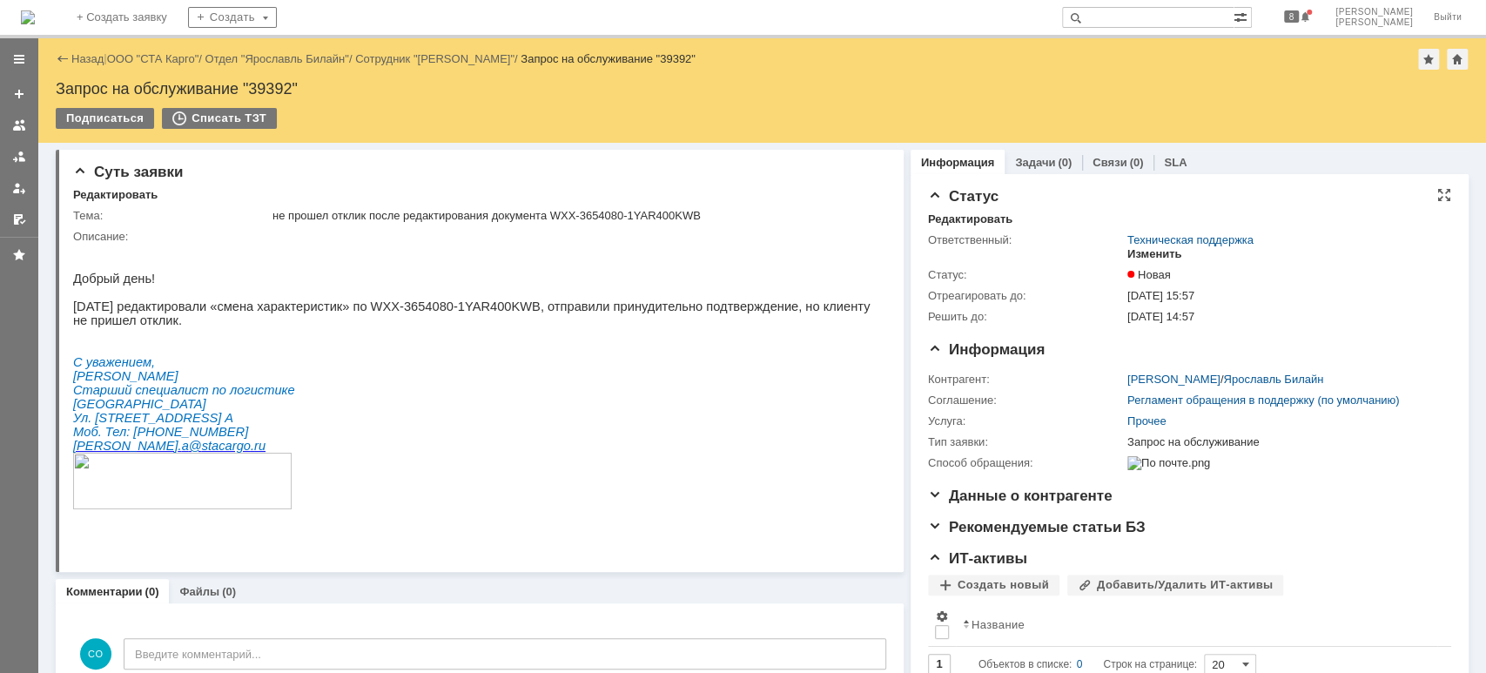
click at [1129, 254] on div "Изменить" at bounding box center [1155, 254] width 55 height 14
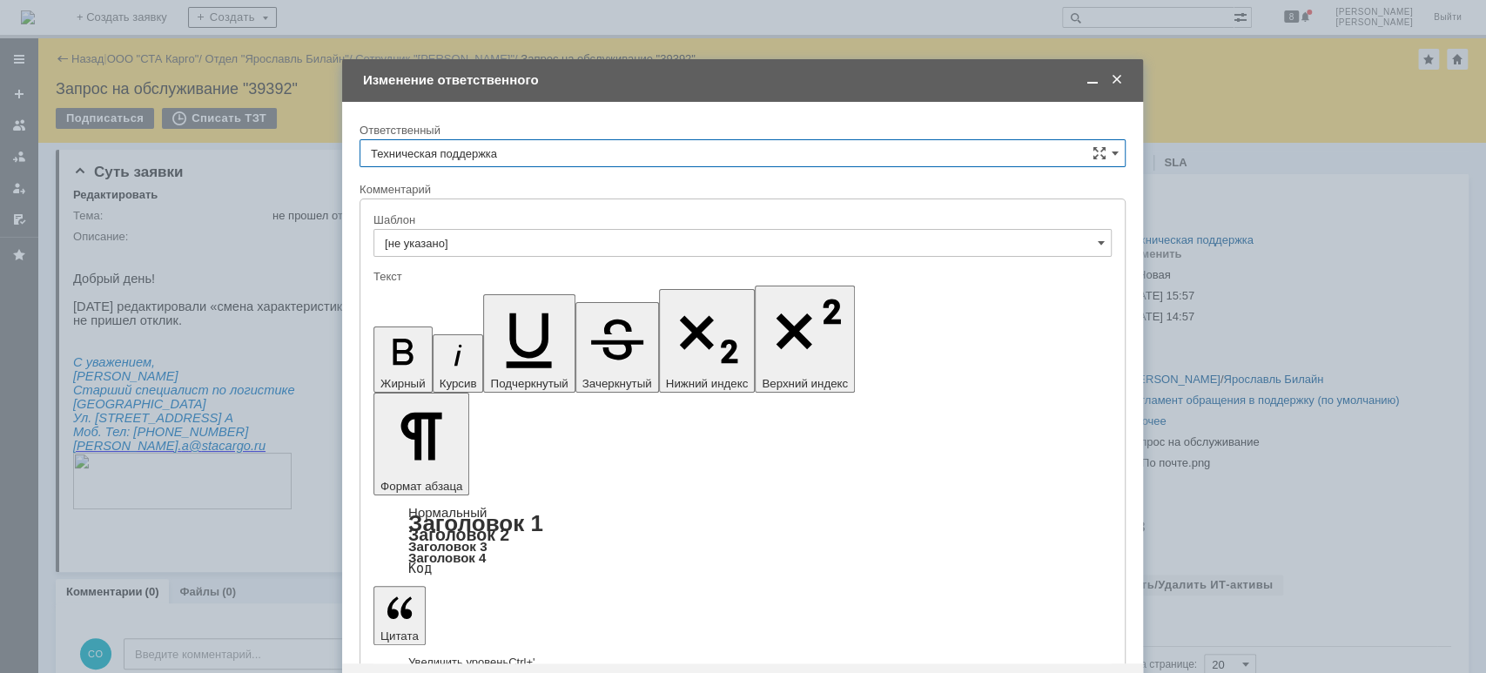
click at [529, 150] on input "Техническая поддержка" at bounding box center [743, 153] width 766 height 28
click at [512, 237] on span "[PERSON_NAME]" at bounding box center [743, 243] width 744 height 14
type input "[PERSON_NAME]"
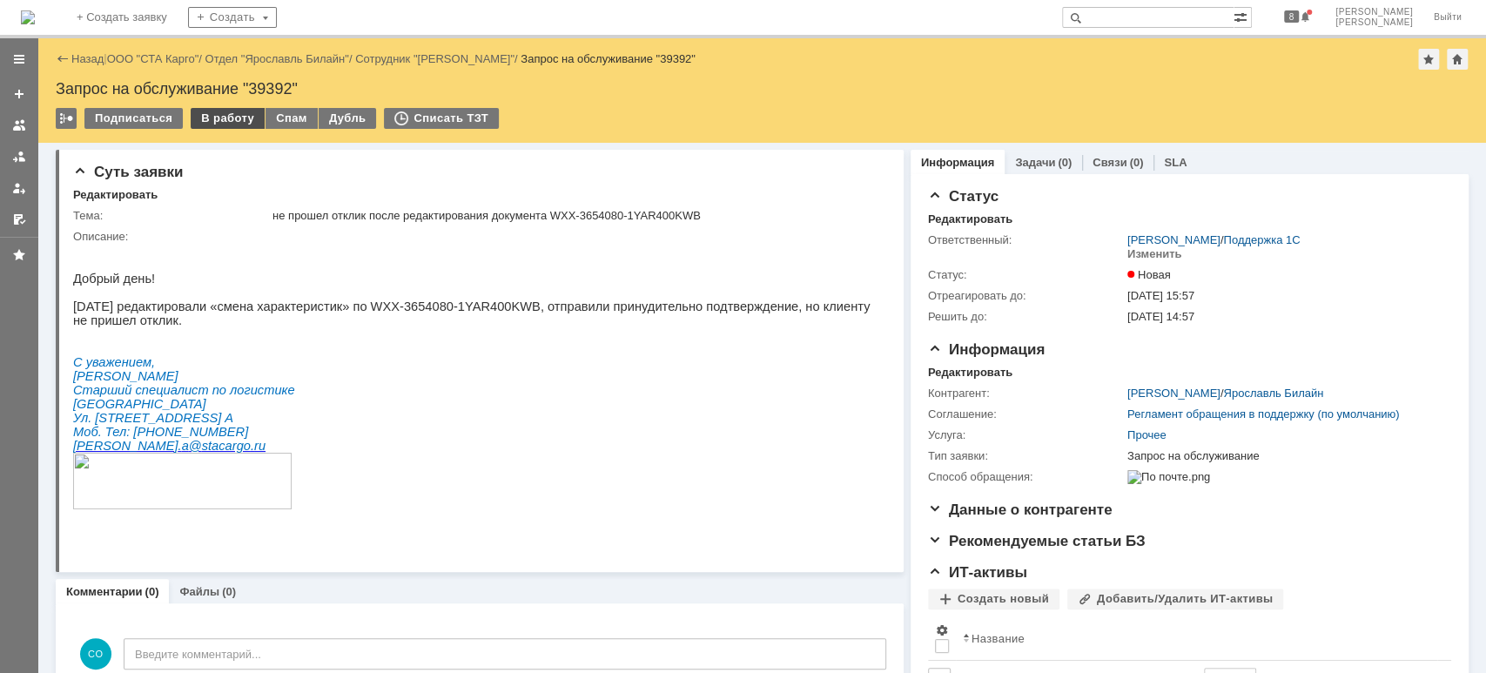
click at [218, 124] on div "В работу" at bounding box center [228, 118] width 74 height 21
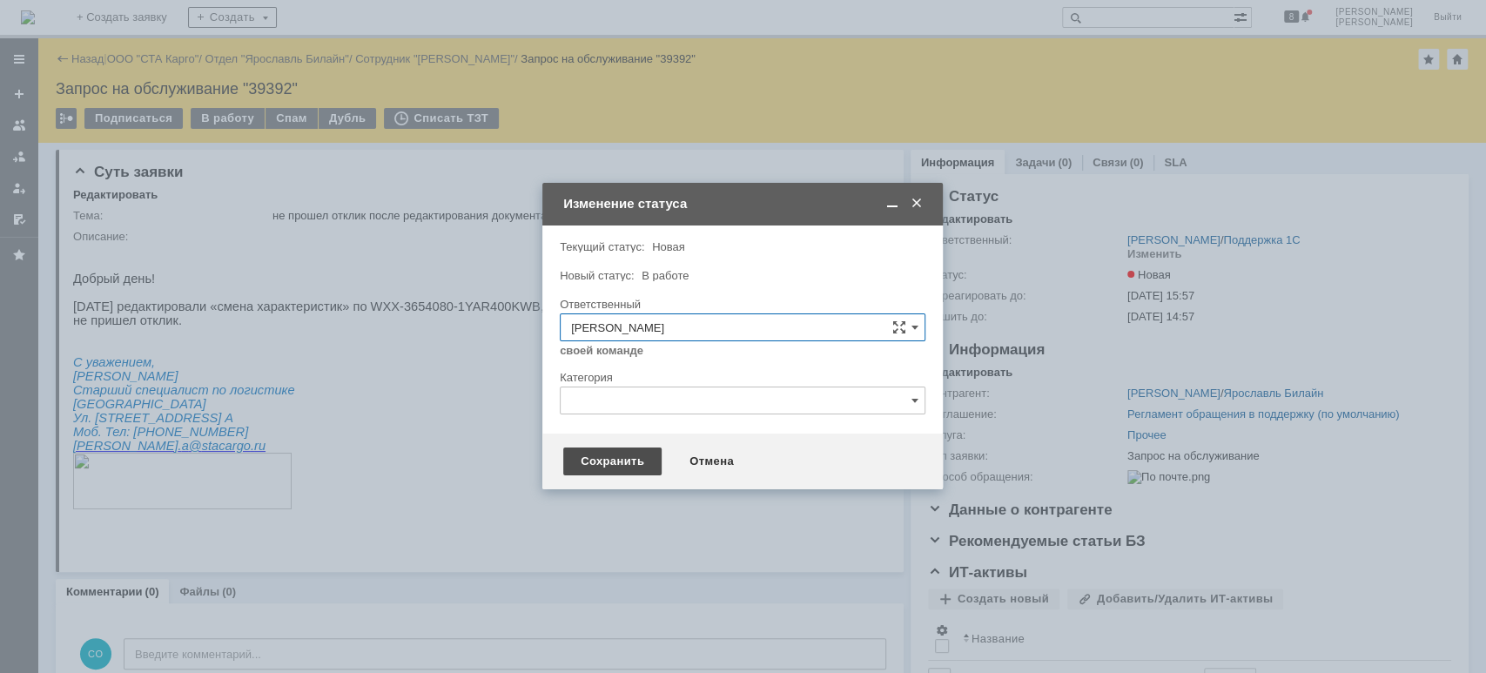
click at [613, 457] on div "Сохранить" at bounding box center [612, 462] width 98 height 28
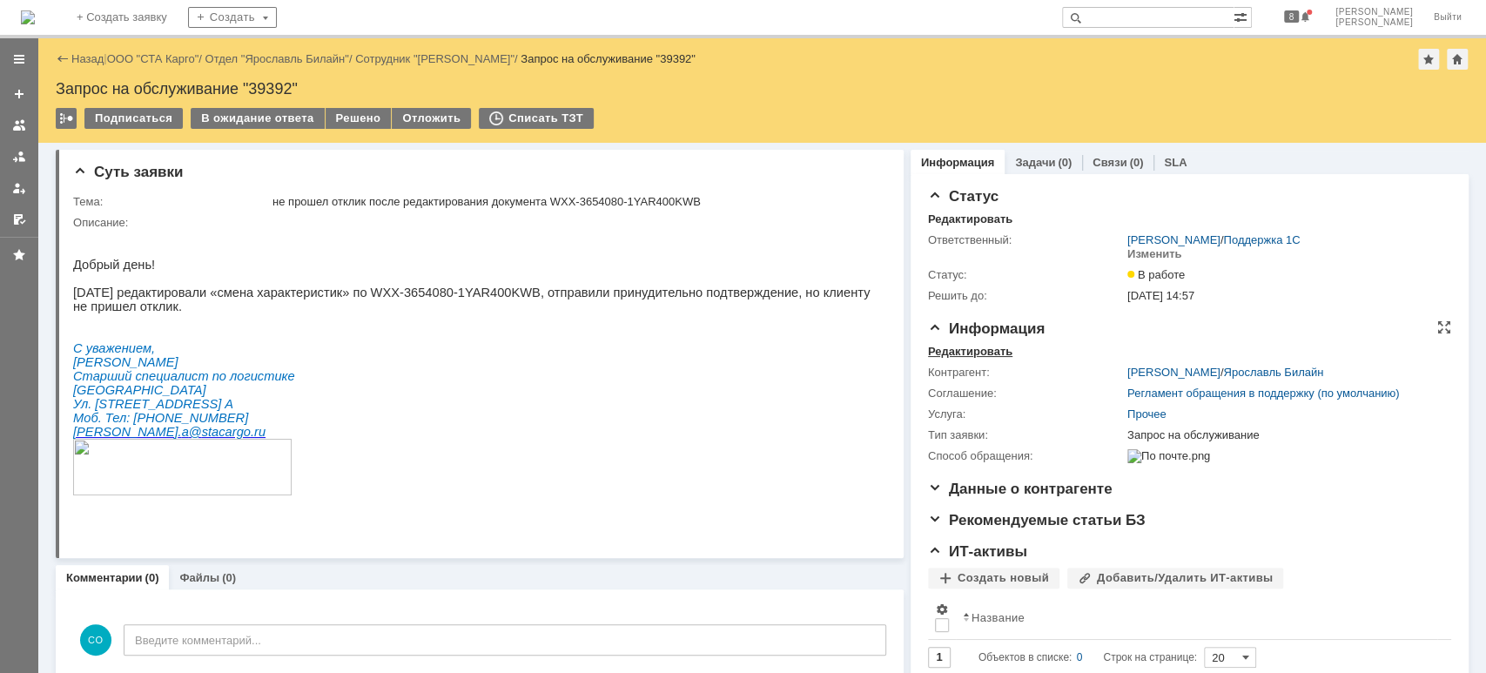
click at [967, 352] on div "Редактировать" at bounding box center [970, 352] width 84 height 14
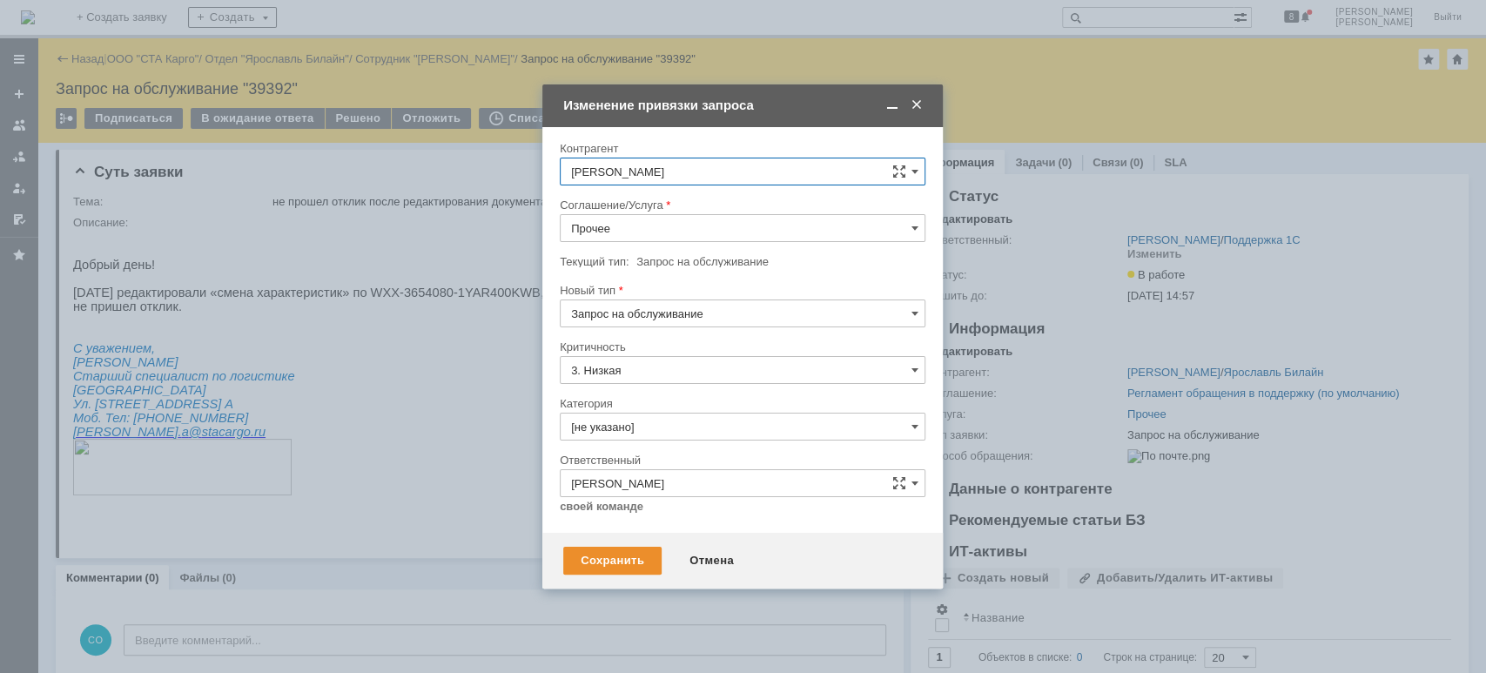
click at [661, 234] on input "Прочее" at bounding box center [743, 228] width 366 height 28
click at [690, 385] on span "WMS Обмены" at bounding box center [742, 387] width 343 height 14
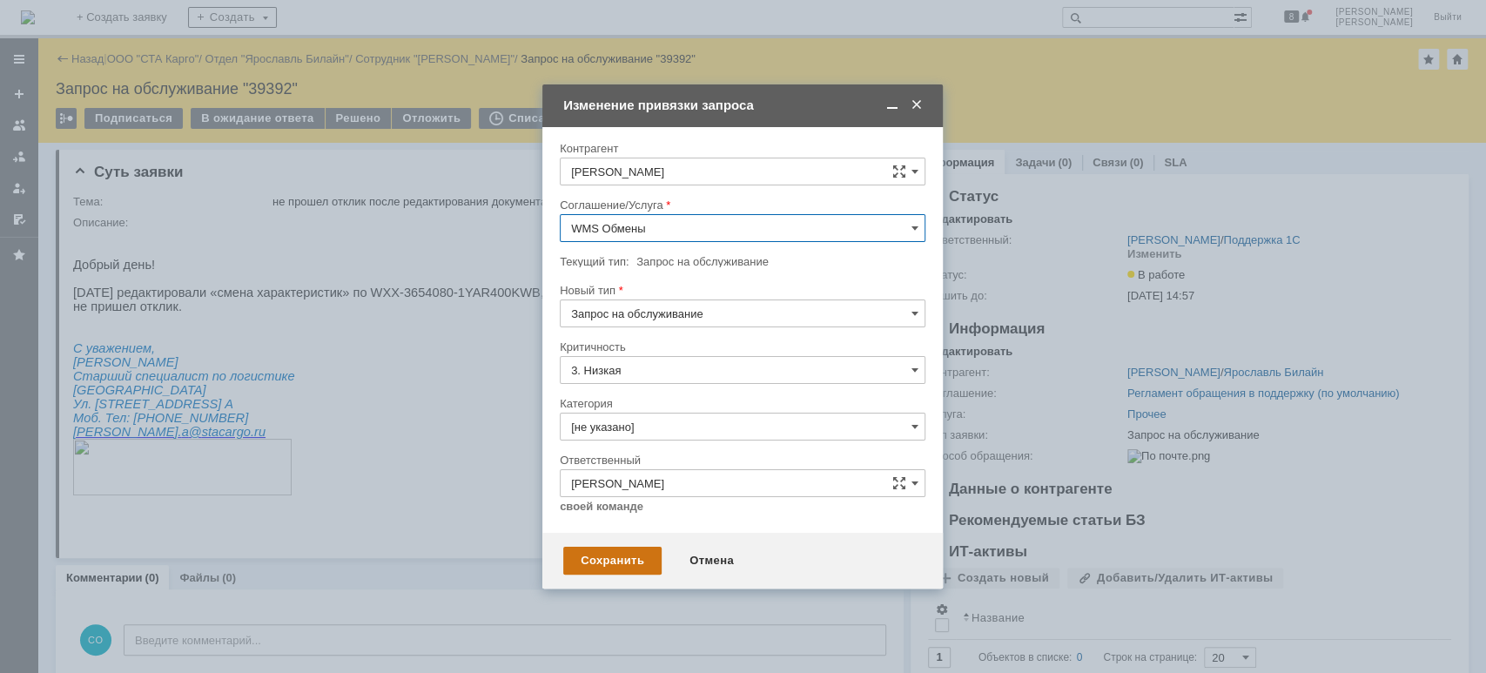
type input "WMS Обмены"
click at [630, 550] on div "Сохранить" at bounding box center [612, 561] width 98 height 28
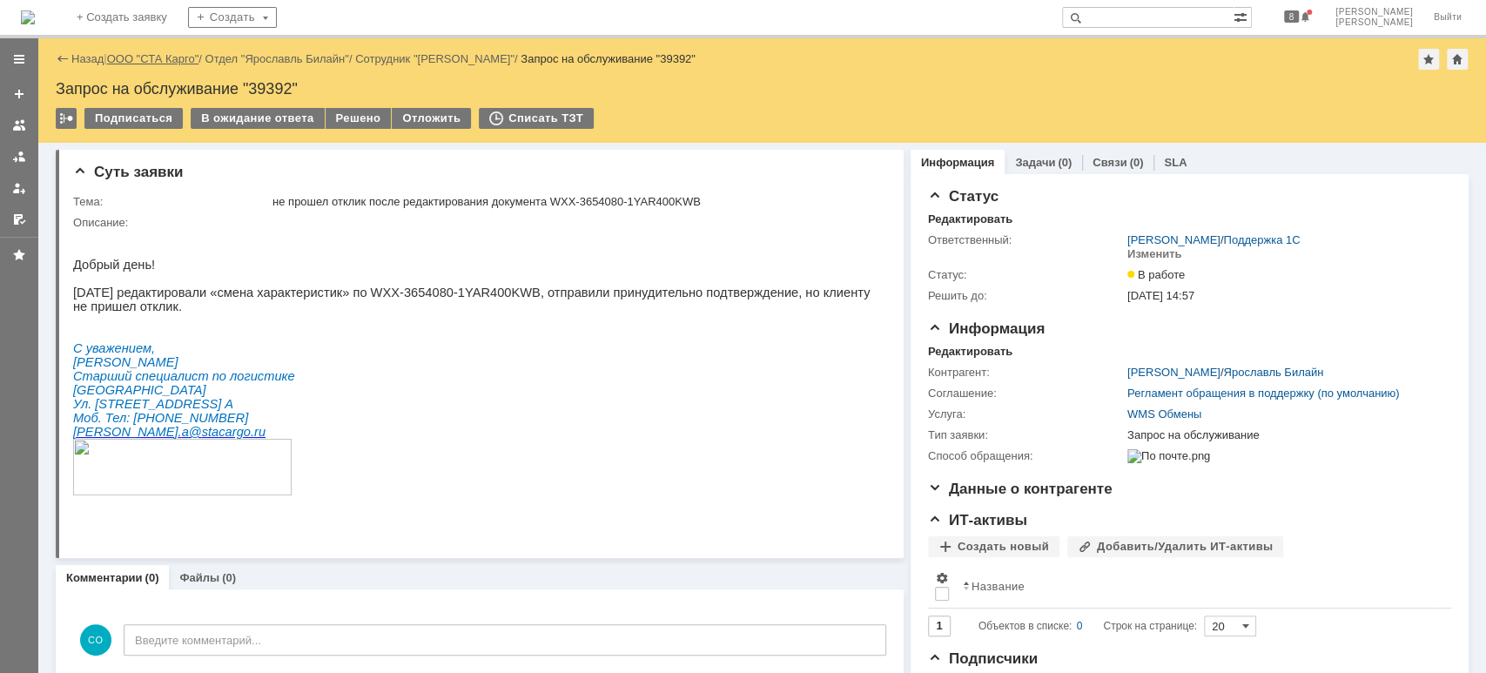
click at [186, 61] on link "ООО "СТА Карго"" at bounding box center [153, 58] width 92 height 13
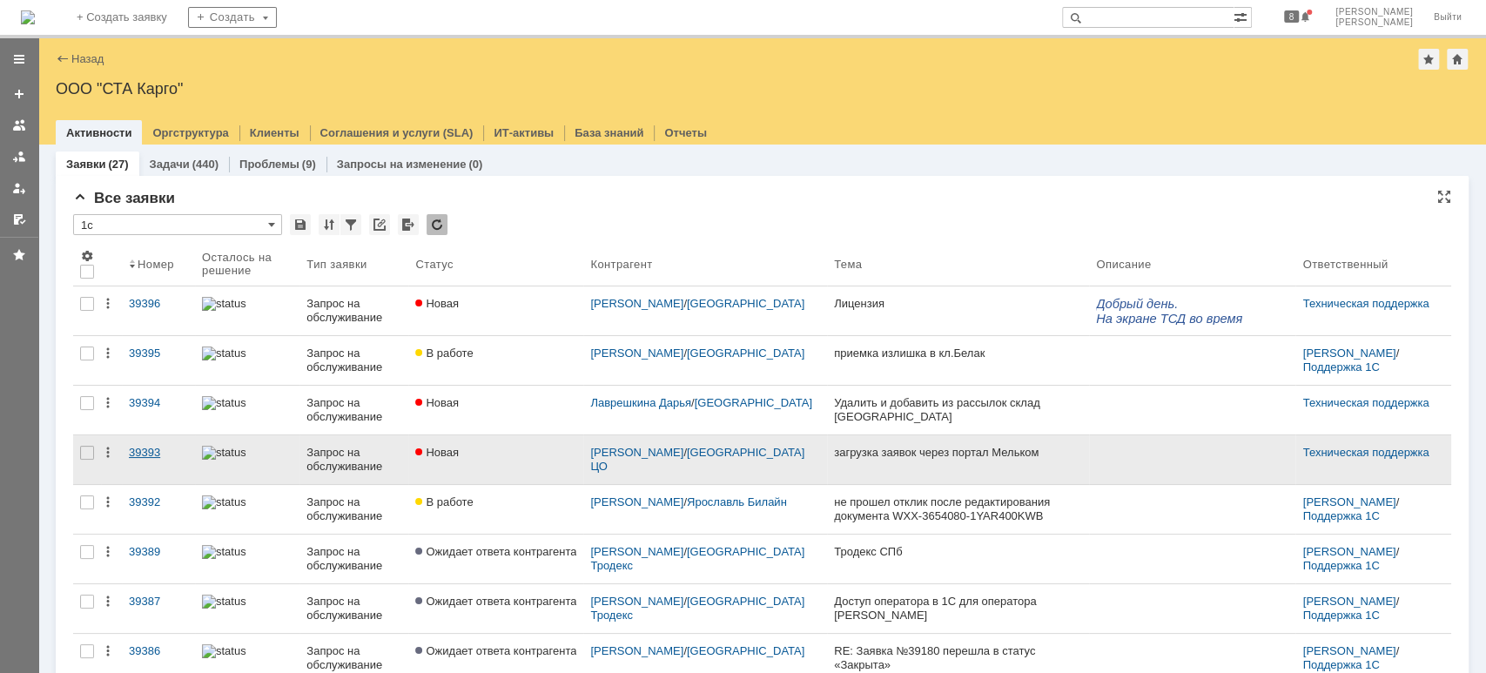
click at [150, 449] on div "39393" at bounding box center [158, 453] width 59 height 14
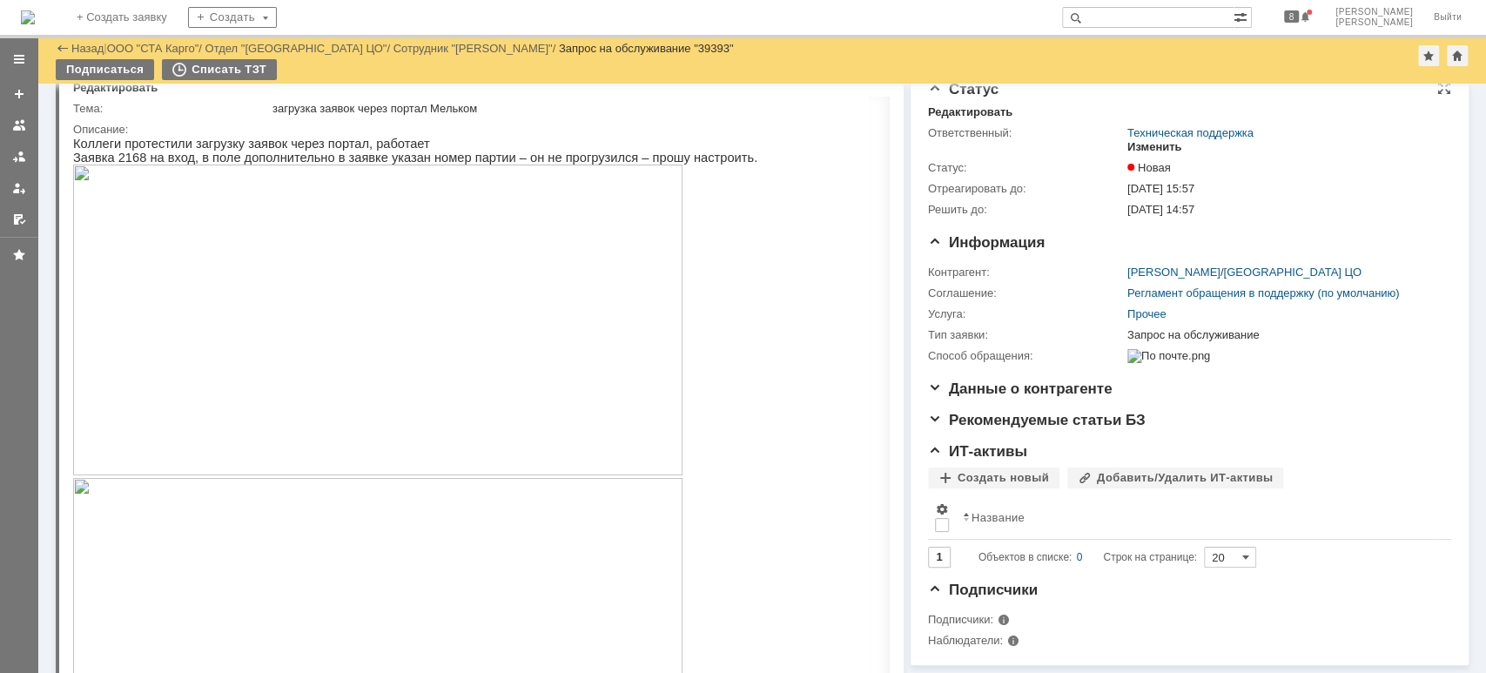
click at [1135, 143] on div "Изменить" at bounding box center [1155, 147] width 55 height 14
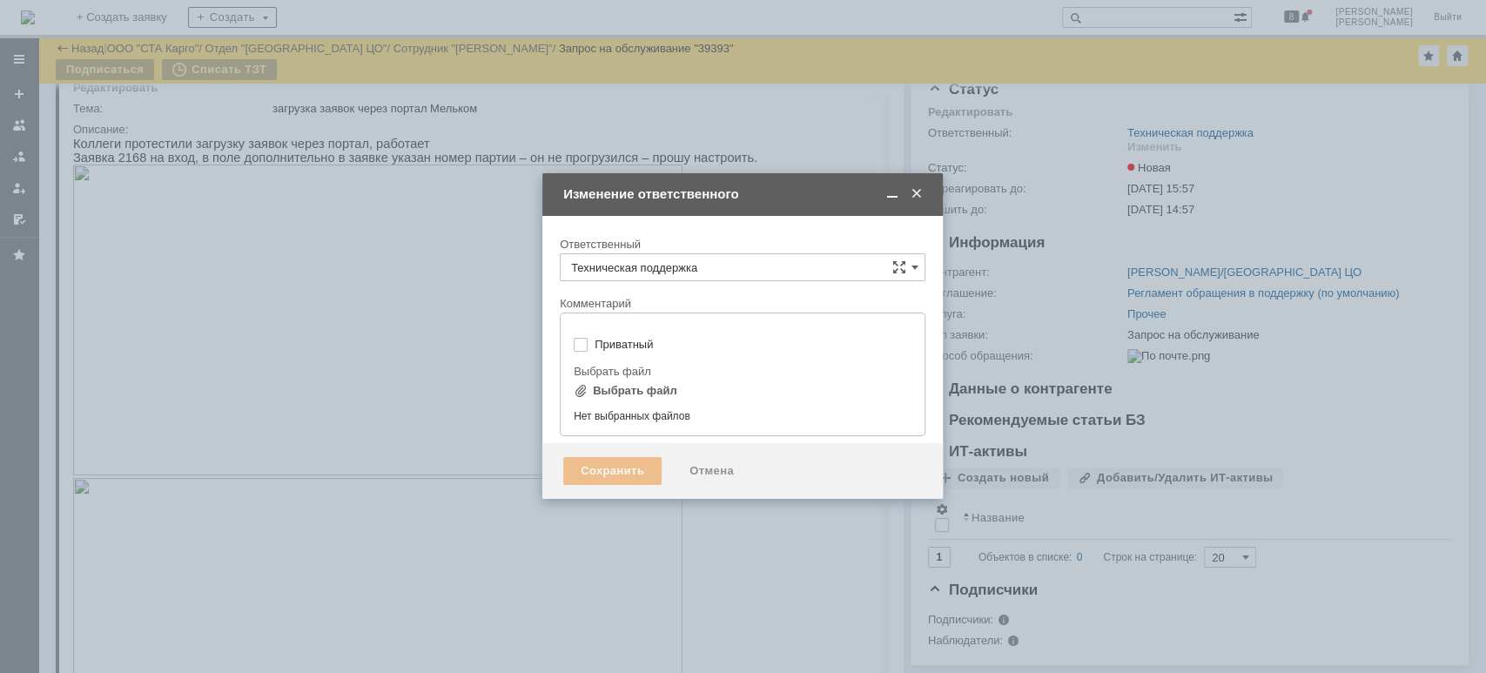
type input "[не указано]"
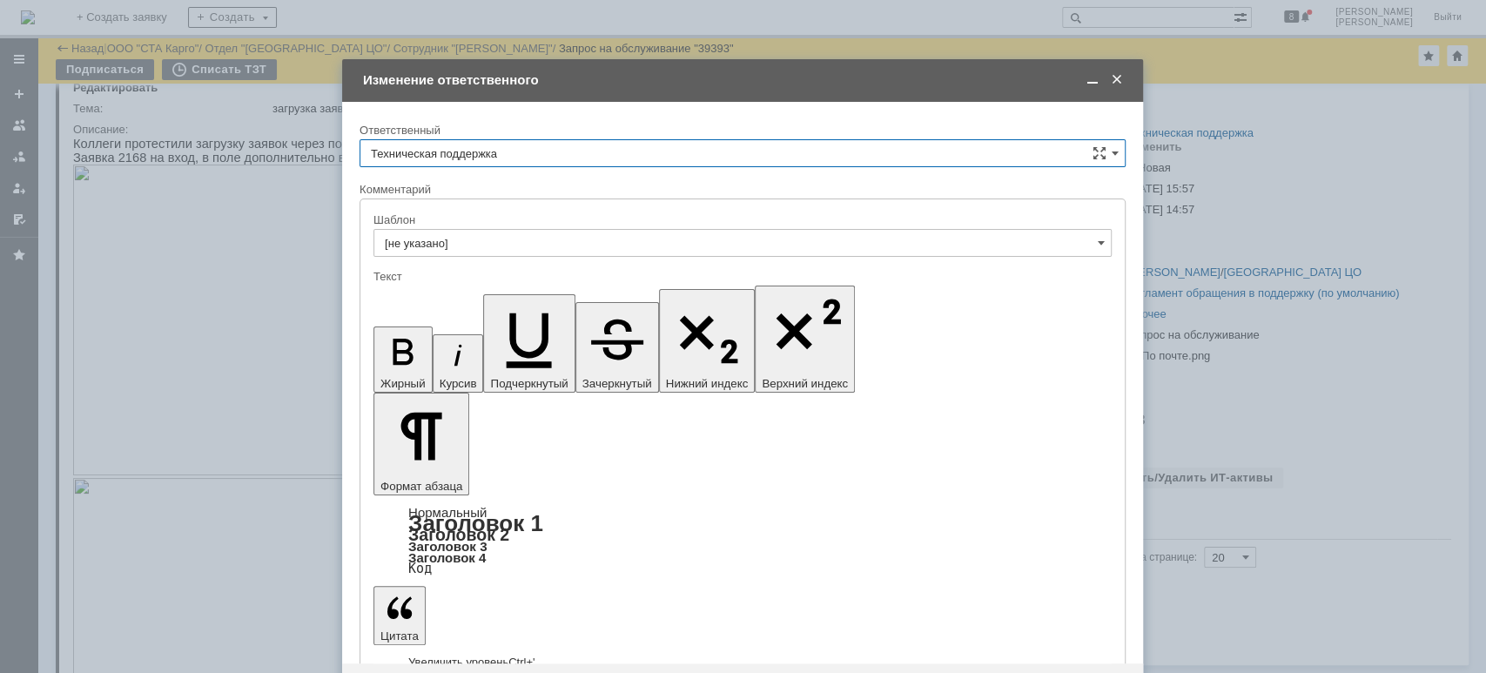
click at [516, 154] on input "Техническая поддержка" at bounding box center [743, 153] width 766 height 28
click at [475, 240] on span "[PERSON_NAME]" at bounding box center [743, 243] width 744 height 14
type input "[PERSON_NAME]"
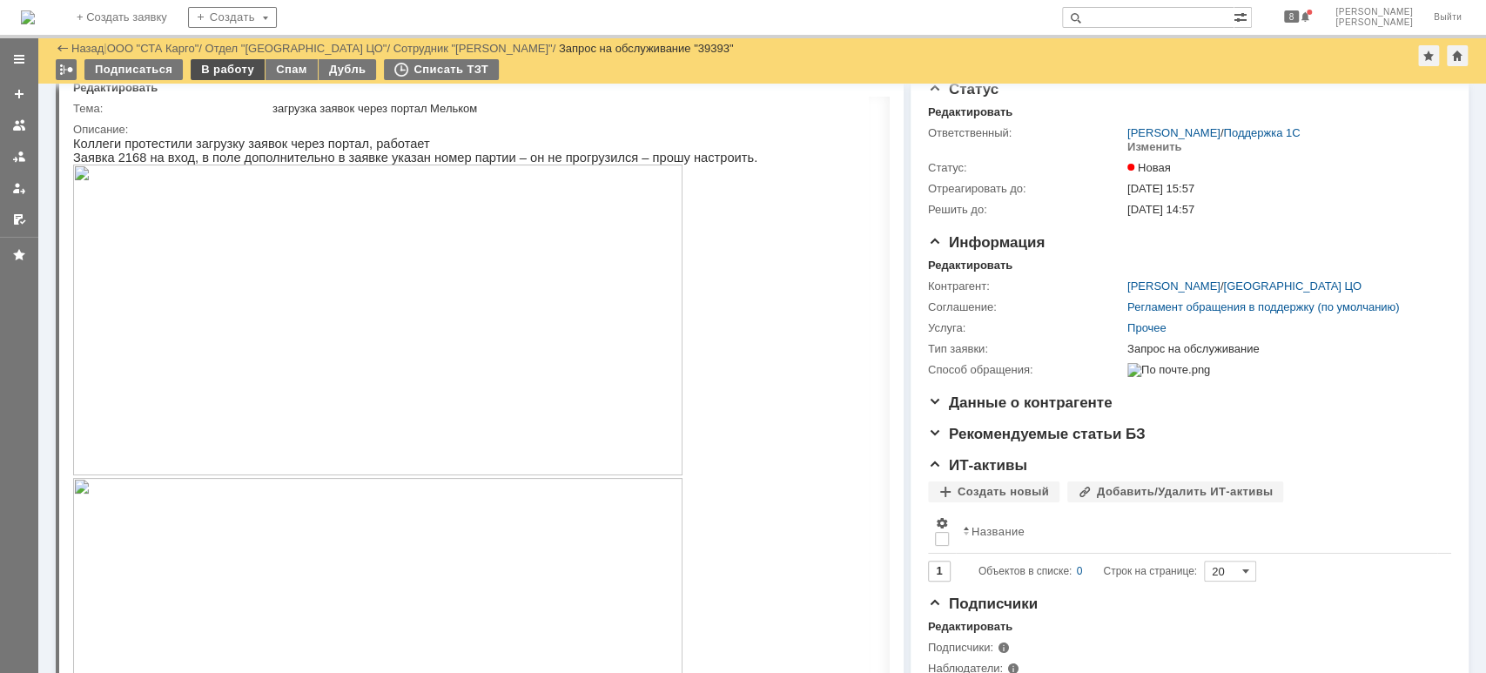
click at [209, 77] on div "В работу" at bounding box center [228, 69] width 74 height 21
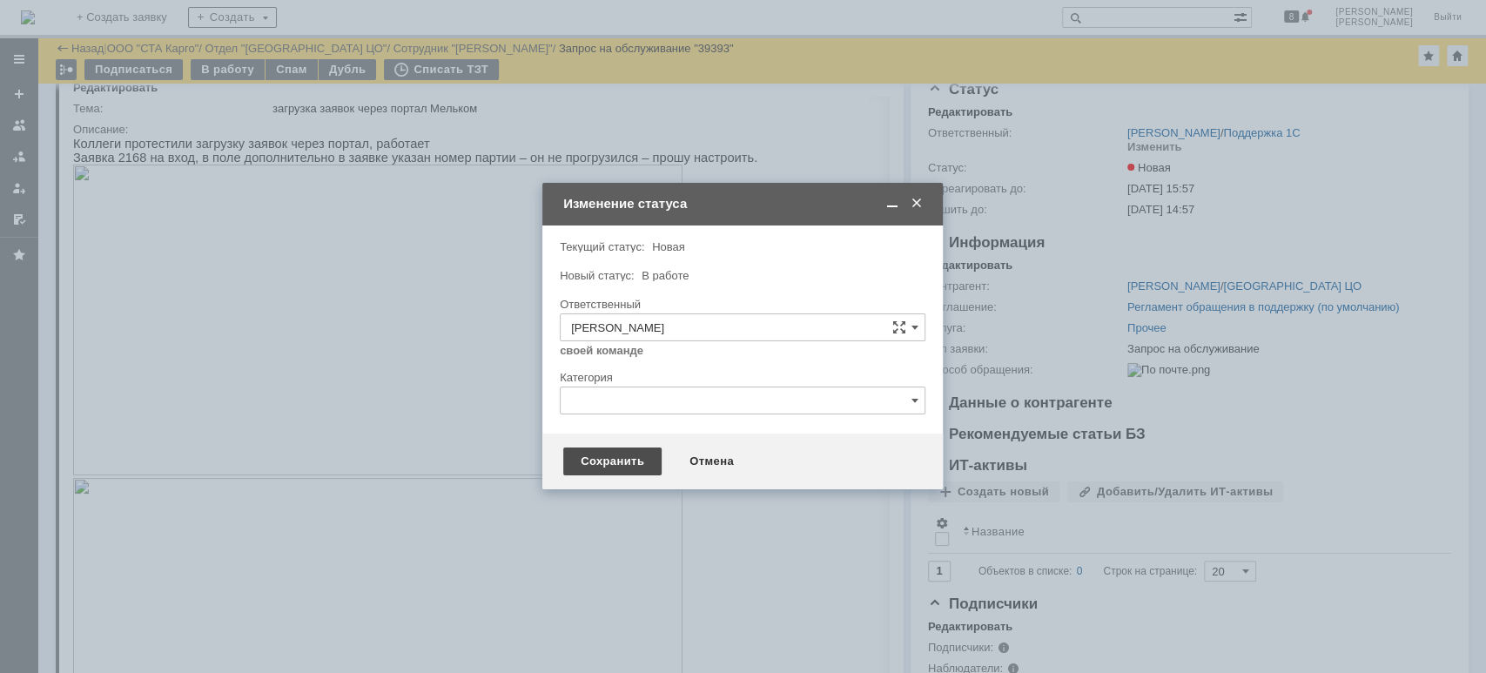
click at [620, 459] on div "Сохранить" at bounding box center [612, 462] width 98 height 28
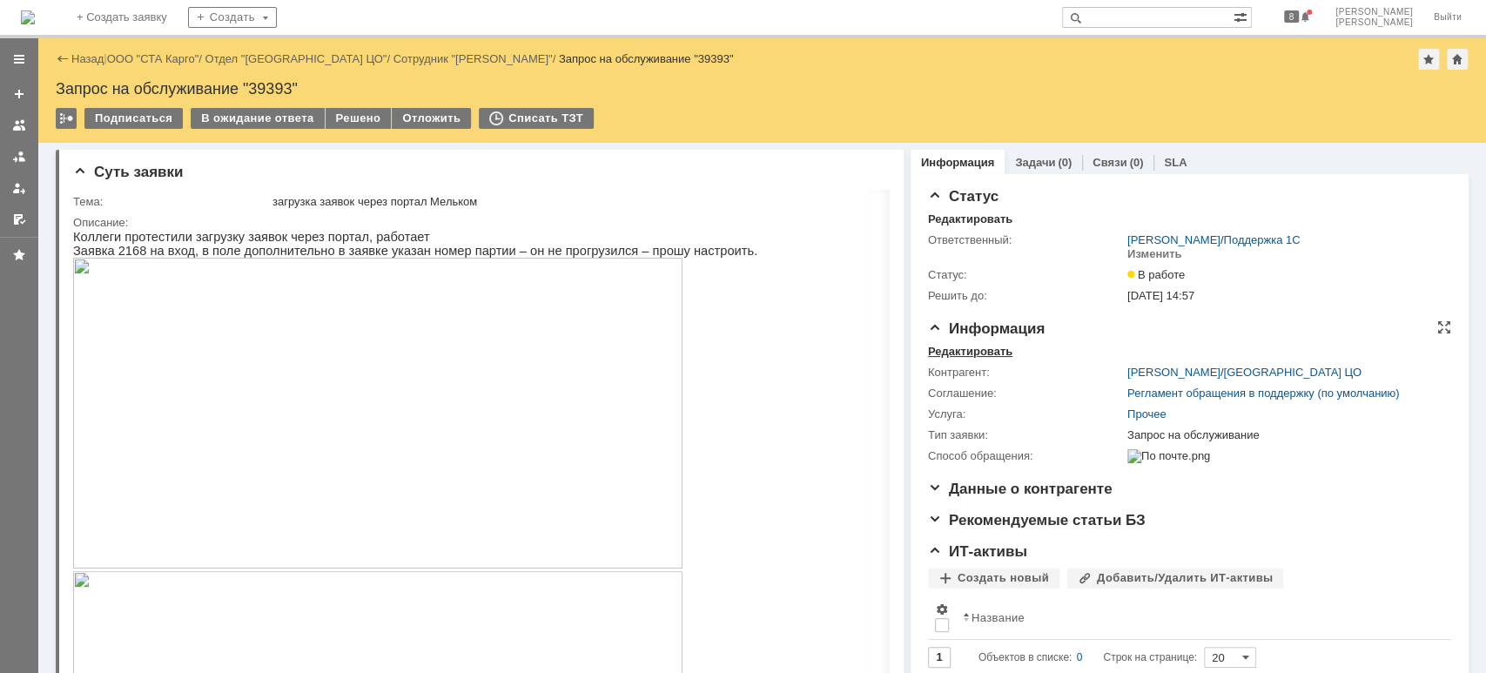
click at [984, 353] on div "Редактировать" at bounding box center [970, 352] width 84 height 14
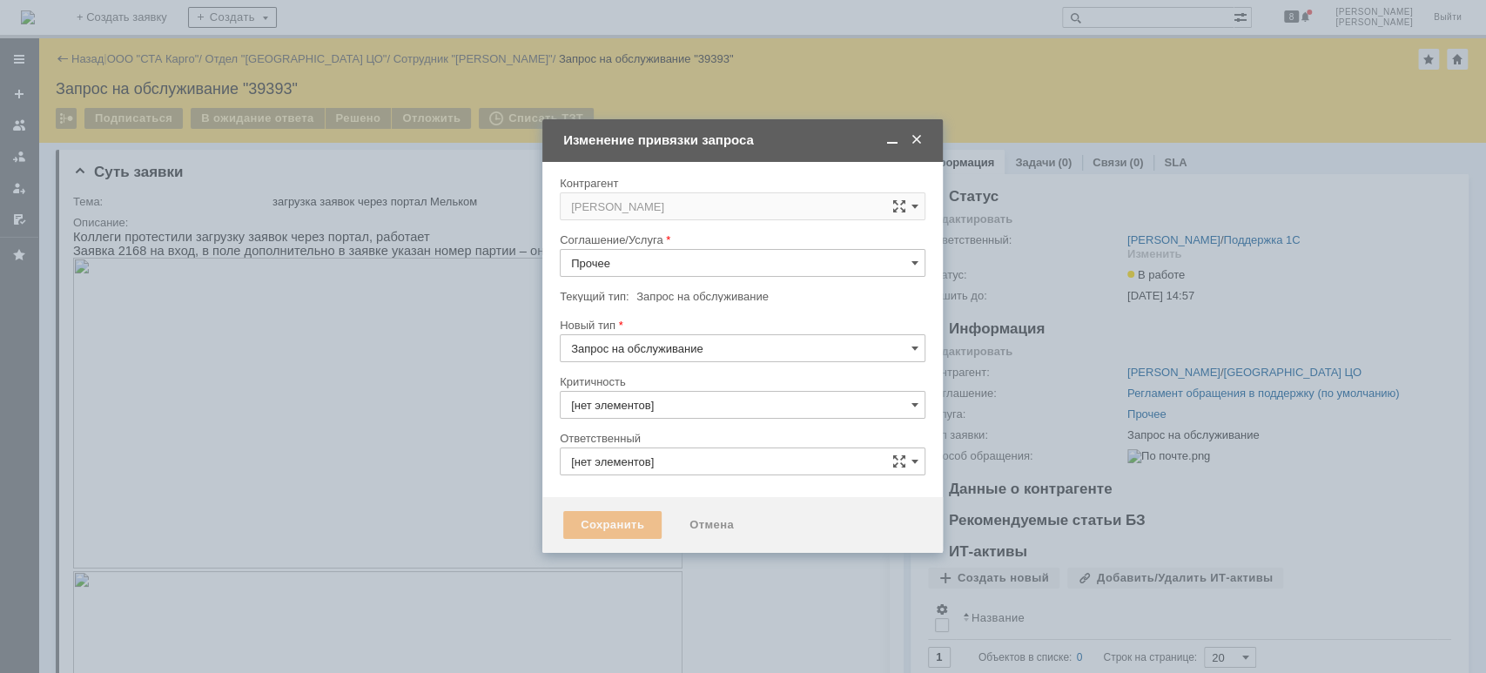
type input "3. Низкая"
type input "[PERSON_NAME]"
type input "[не указано]"
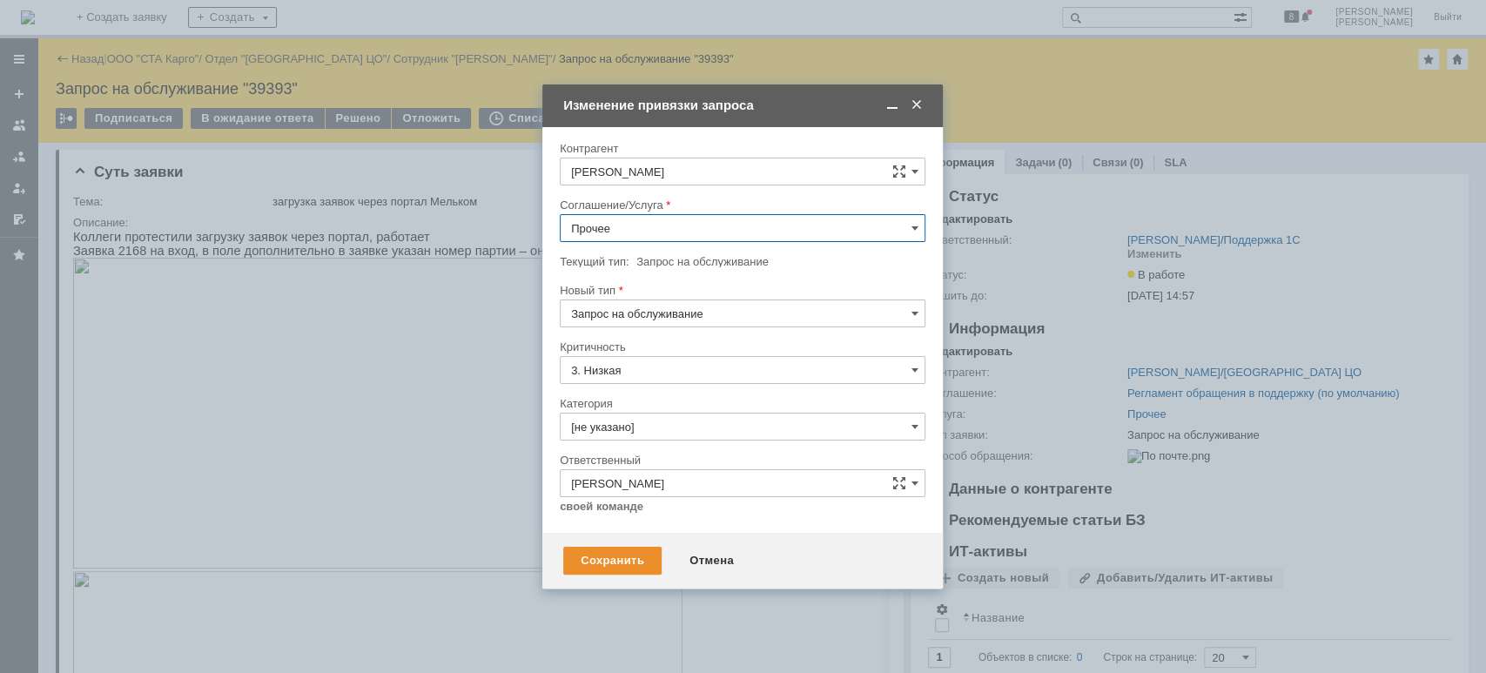
click at [672, 236] on input "Прочее" at bounding box center [743, 228] width 366 height 28
click at [671, 390] on div "WMS Прочее" at bounding box center [743, 384] width 364 height 28
type input "WMS Прочее"
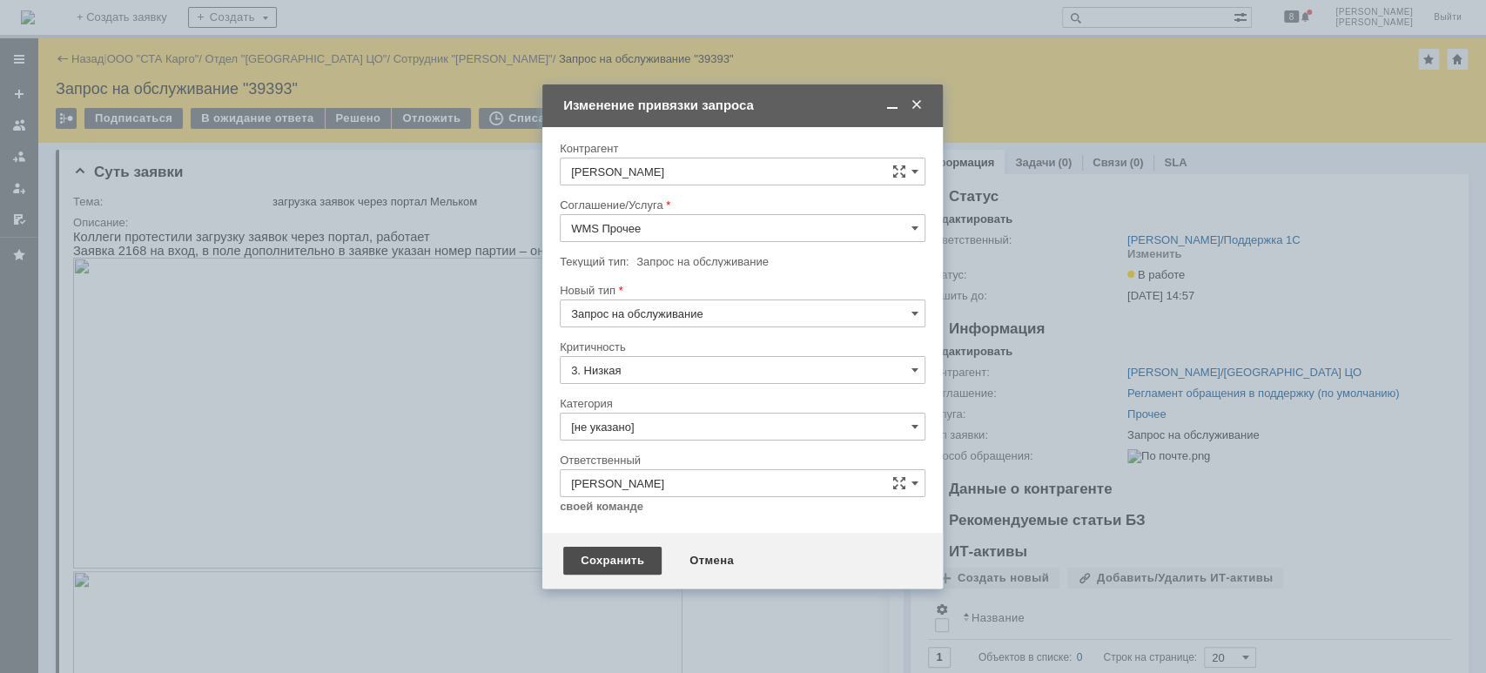
click at [642, 557] on div "Сохранить" at bounding box center [612, 561] width 98 height 28
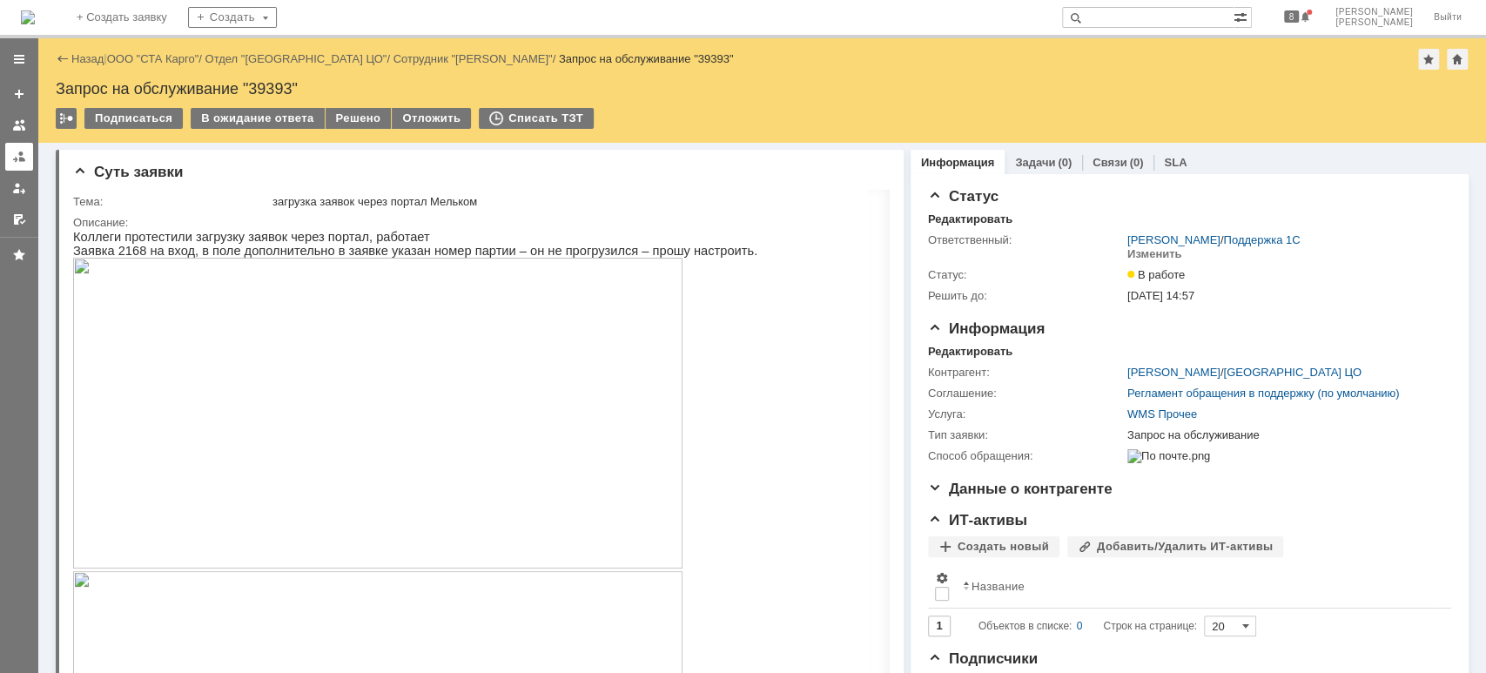
drag, startPoint x: 17, startPoint y: 158, endPoint x: 17, endPoint y: 168, distance: 9.6
click at [17, 158] on div at bounding box center [19, 157] width 14 height 14
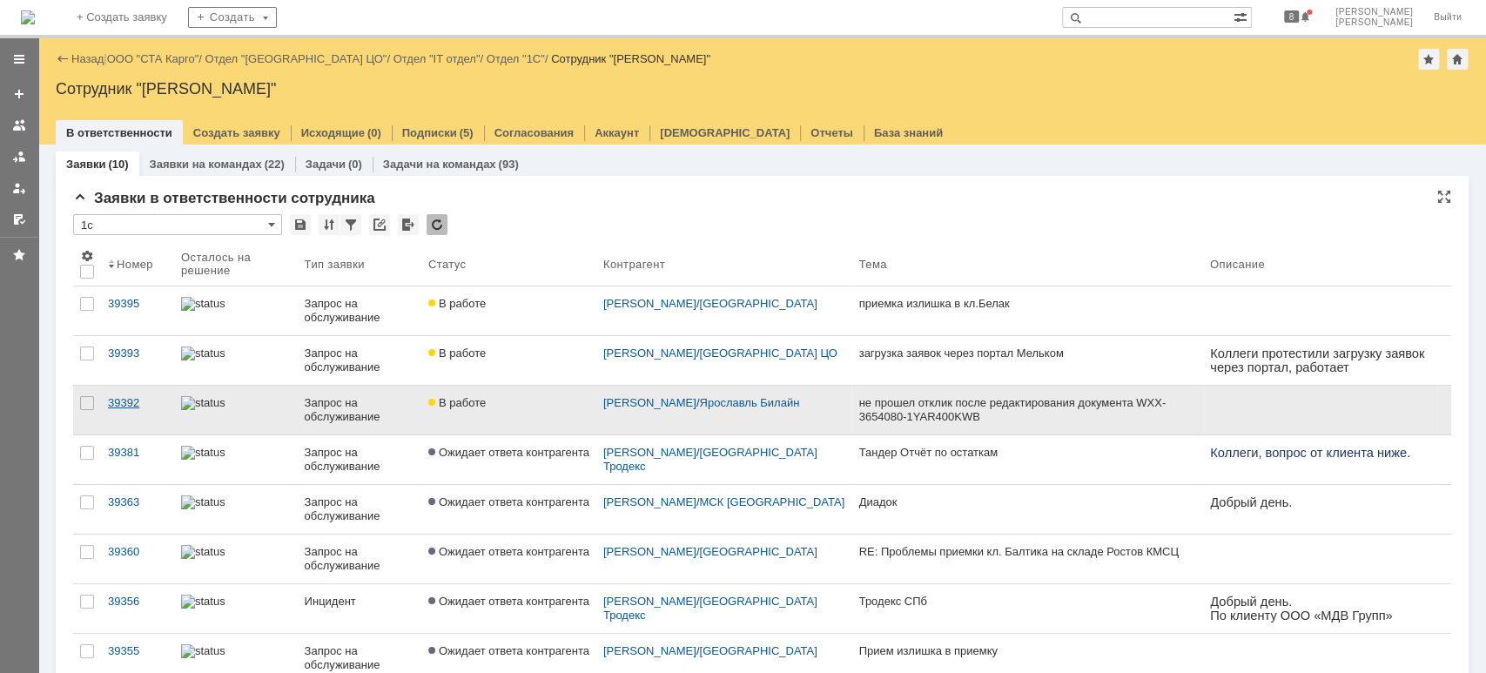
click at [137, 402] on div "39392" at bounding box center [137, 403] width 59 height 14
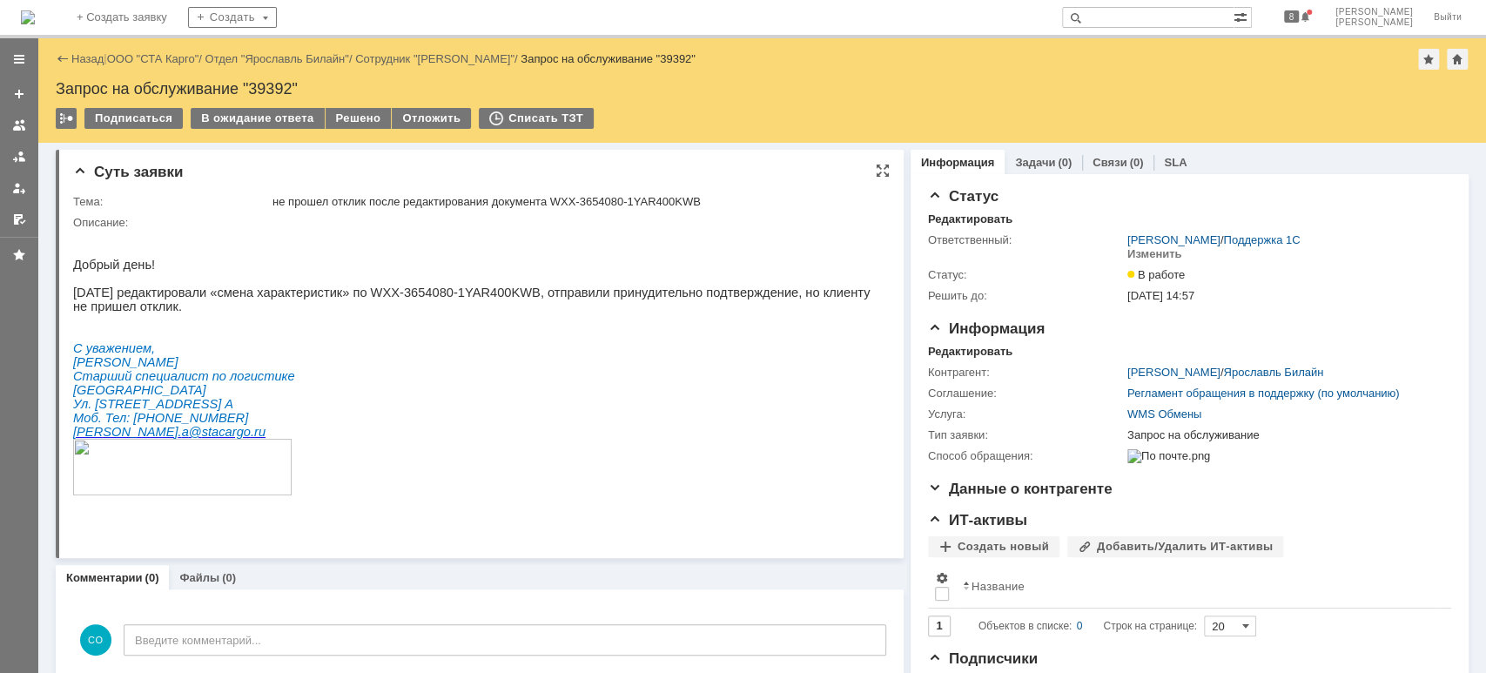
click at [568, 199] on div "не прошел отклик после редактирования документа WXX-3654080-1YAR400KWB" at bounding box center [575, 202] width 605 height 14
drag, startPoint x: 556, startPoint y: 199, endPoint x: 698, endPoint y: 193, distance: 142.0
click at [698, 193] on td "не прошел отклик после редактирования документа WXX-3654080-1YAR400KWB" at bounding box center [575, 202] width 612 height 21
copy div "WXX-3654080-1YAR400KWB"
click at [749, 397] on p "[GEOGRAPHIC_DATA]" at bounding box center [472, 390] width 798 height 14
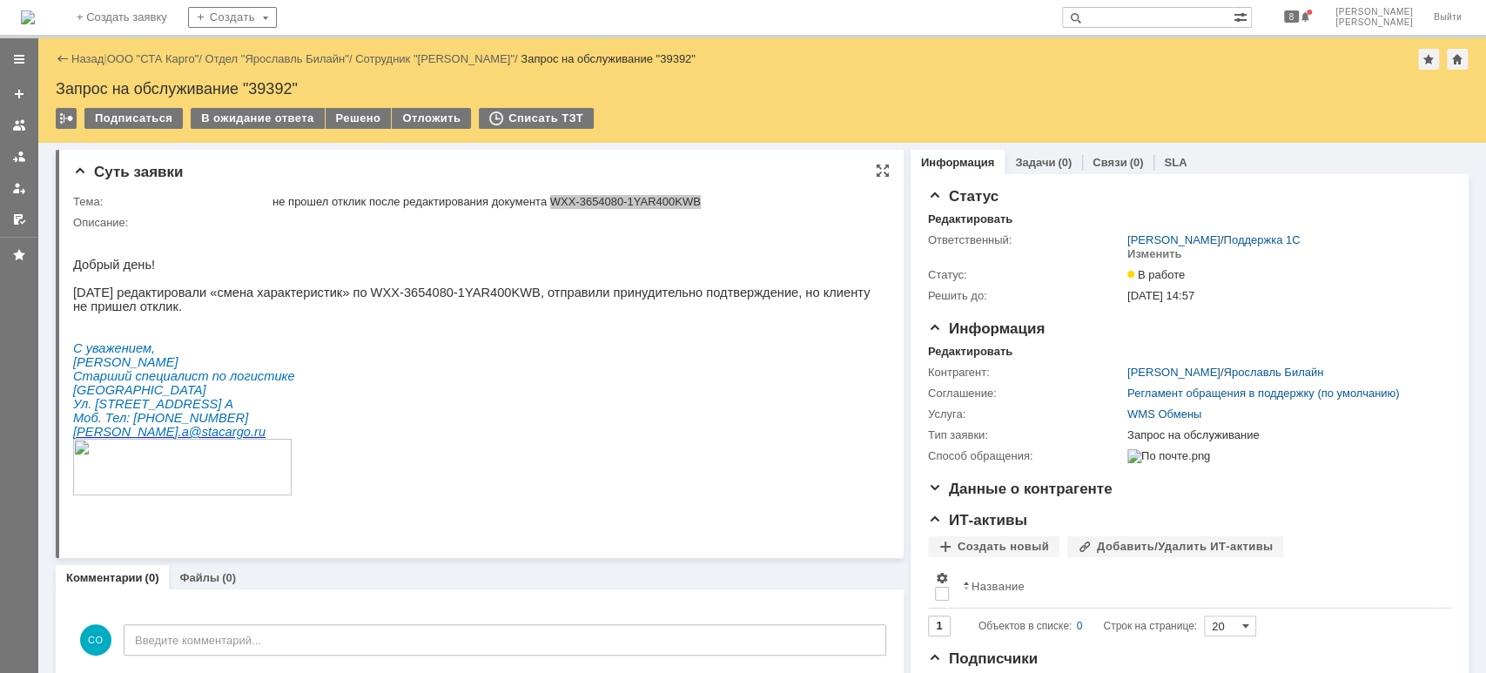
click at [748, 397] on p "[GEOGRAPHIC_DATA]" at bounding box center [472, 390] width 798 height 14
click at [242, 116] on div "В ожидание ответа" at bounding box center [257, 118] width 133 height 21
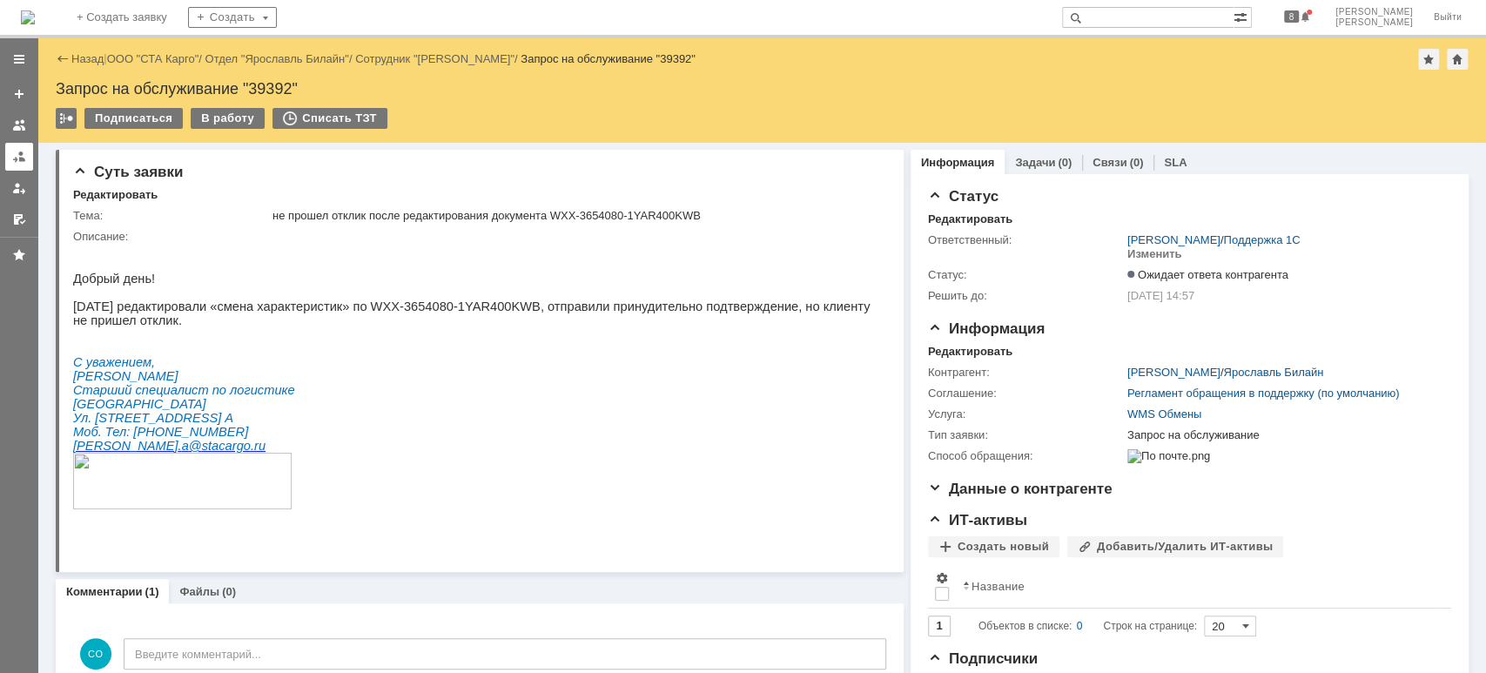
click at [16, 150] on div at bounding box center [19, 157] width 14 height 14
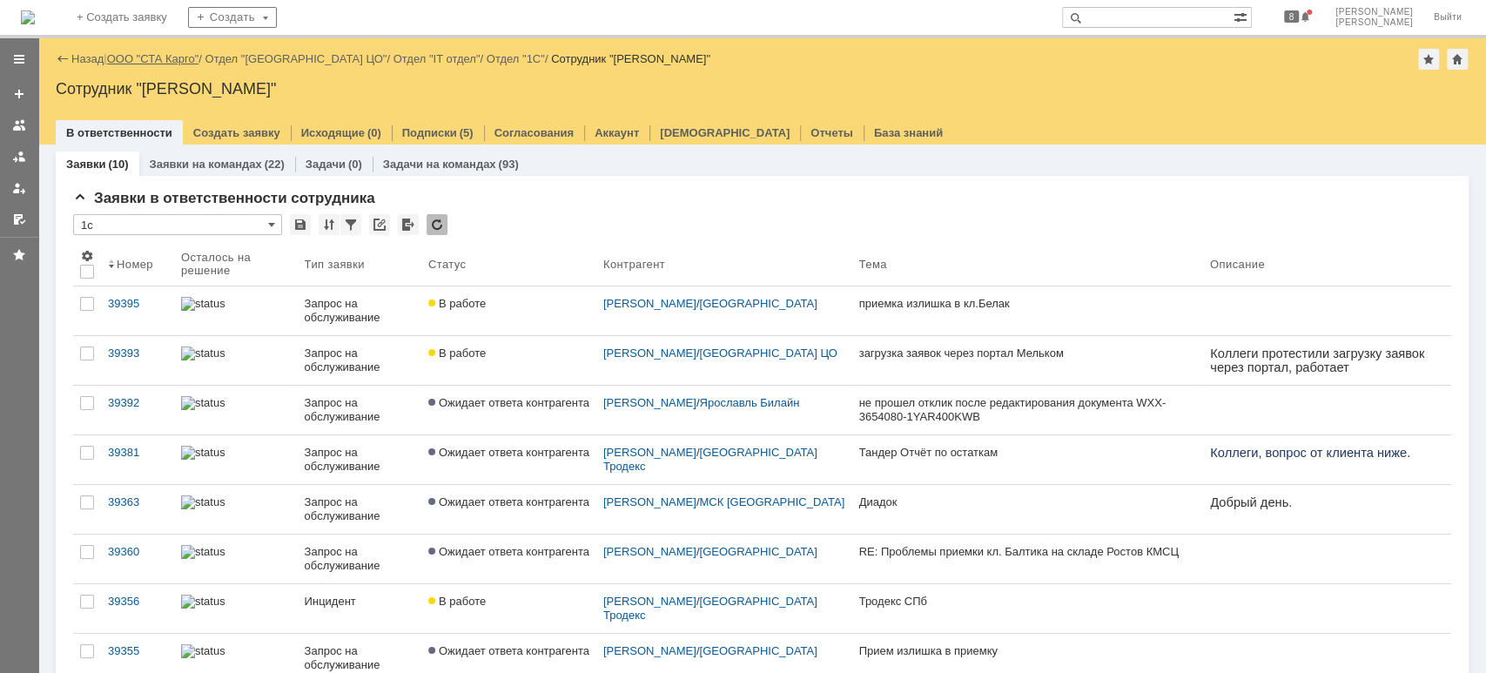
click at [177, 52] on link "ООО "СТА Карго"" at bounding box center [153, 58] width 92 height 13
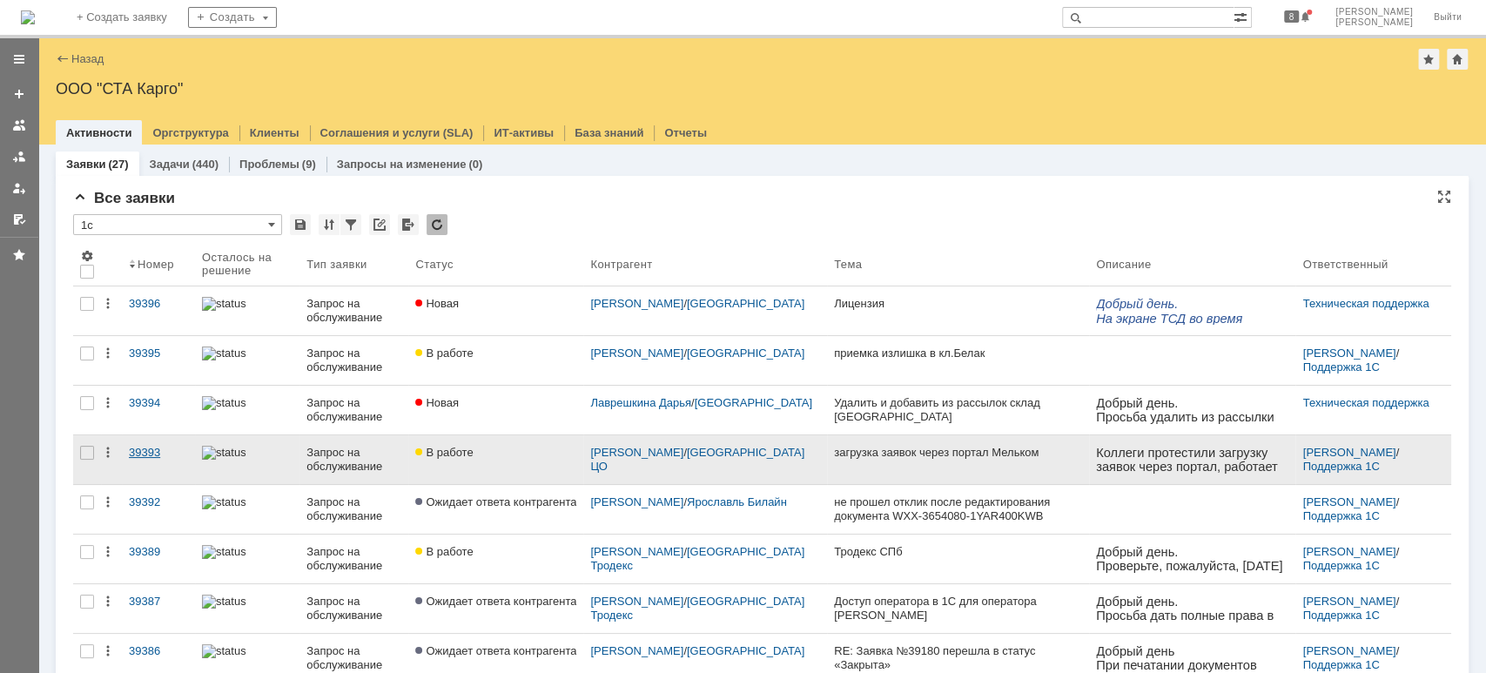
click at [139, 452] on div "39393" at bounding box center [158, 453] width 59 height 14
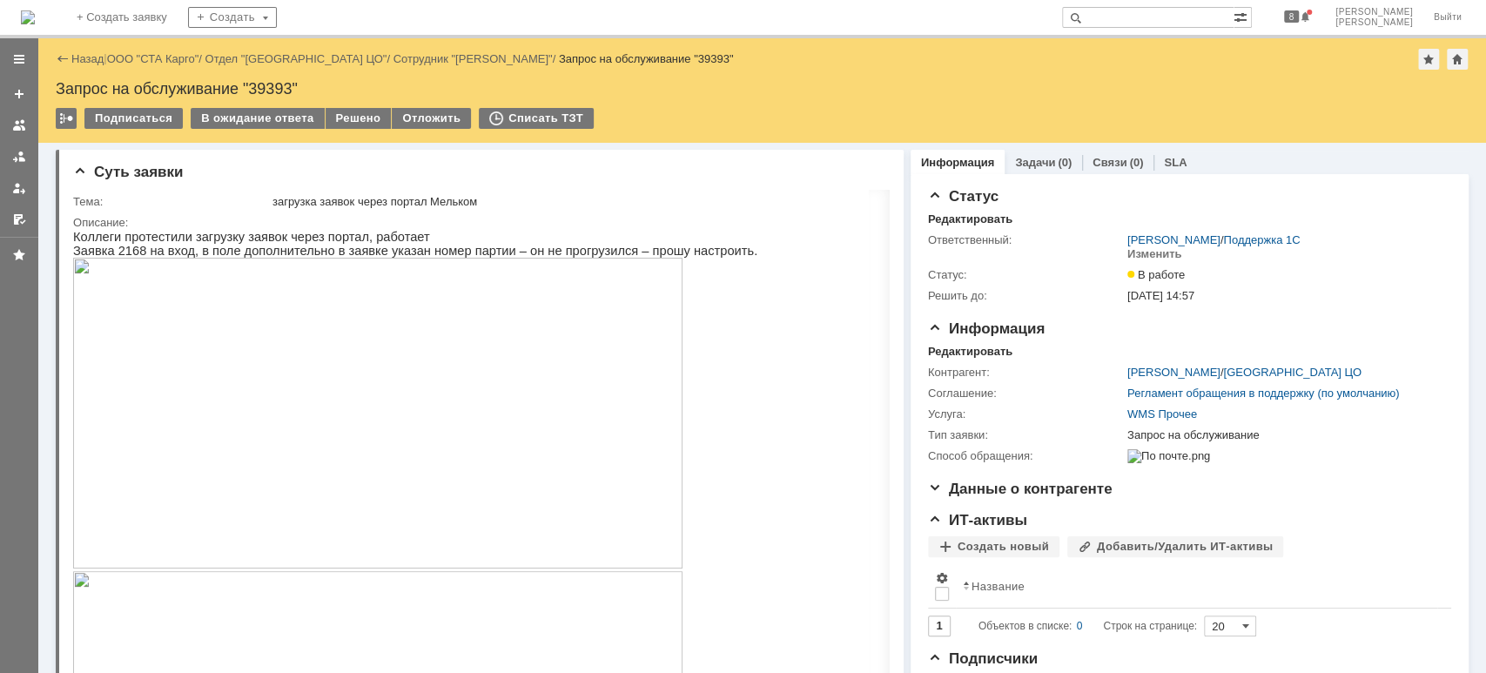
click at [276, 387] on img at bounding box center [378, 413] width 610 height 311
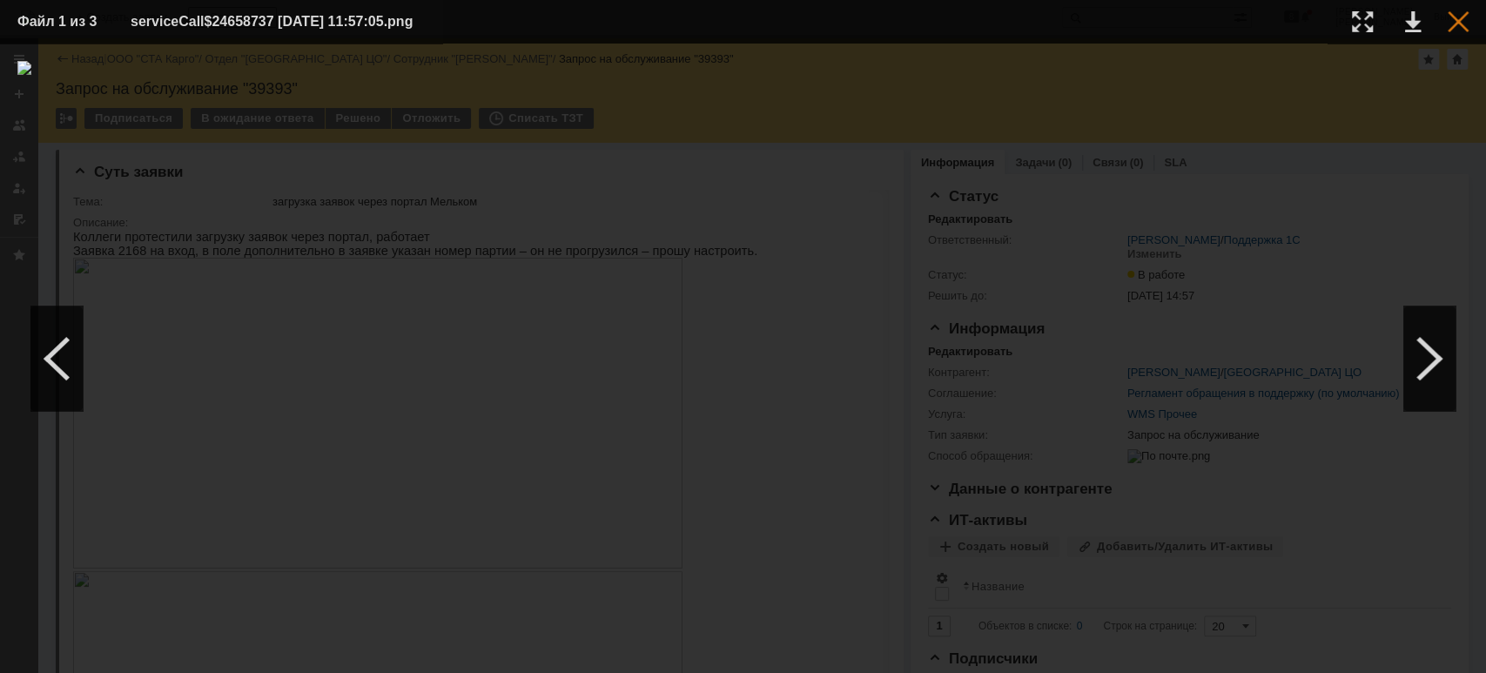
click at [1463, 24] on div at bounding box center [1458, 21] width 21 height 21
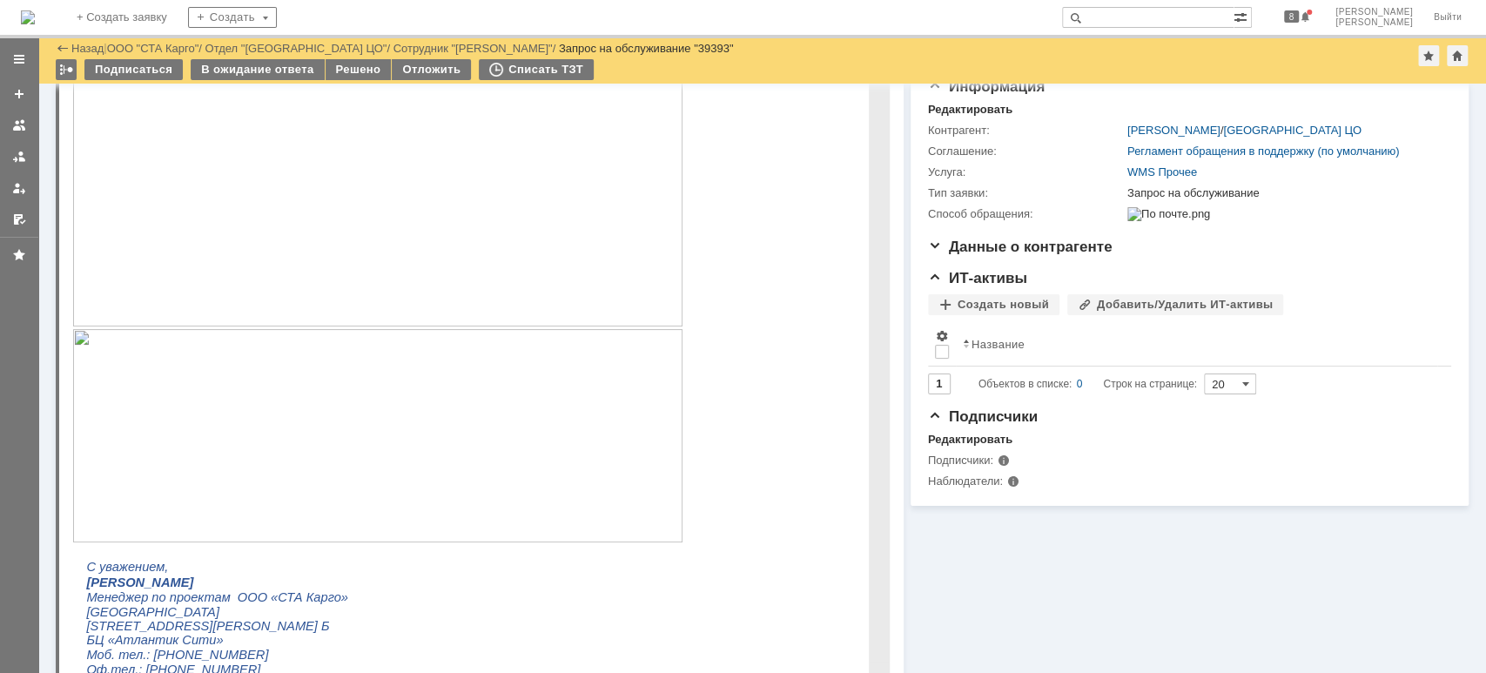
scroll to position [348, 0]
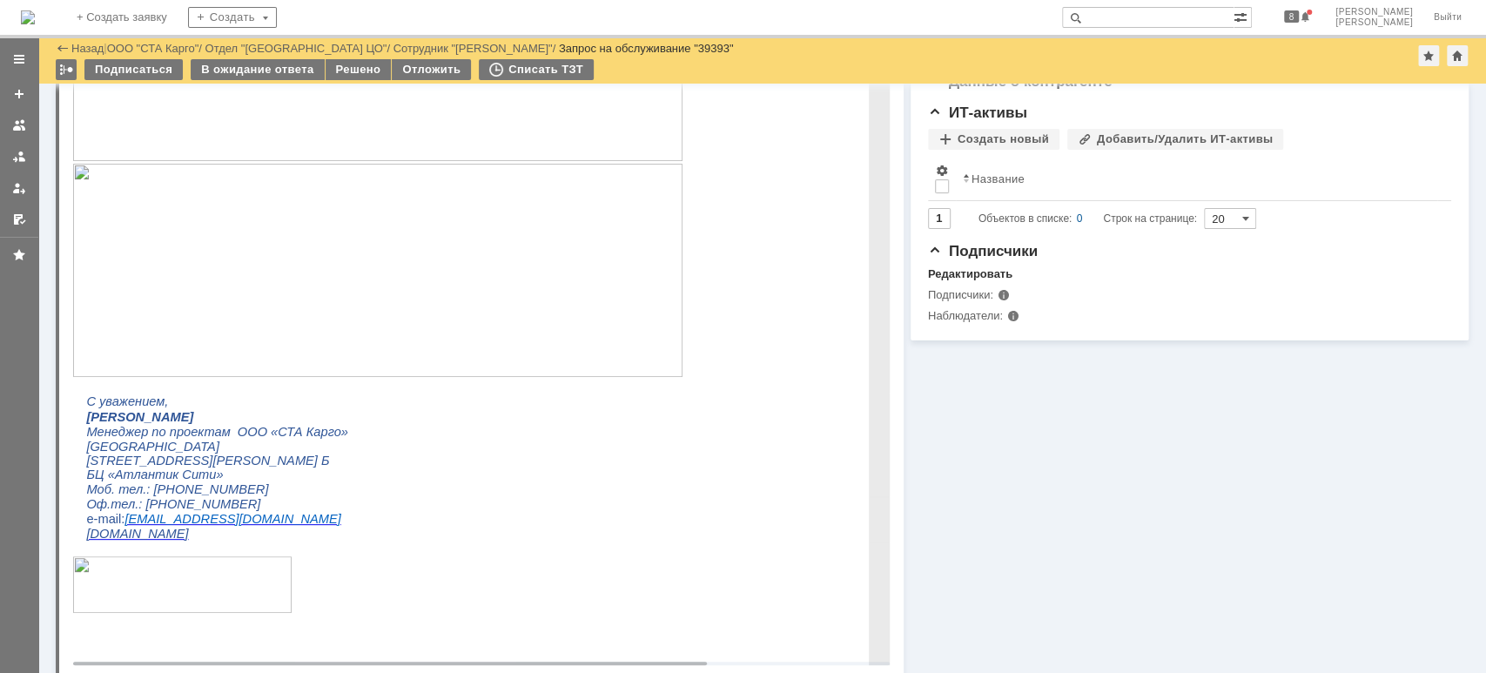
click at [578, 289] on img at bounding box center [378, 270] width 610 height 213
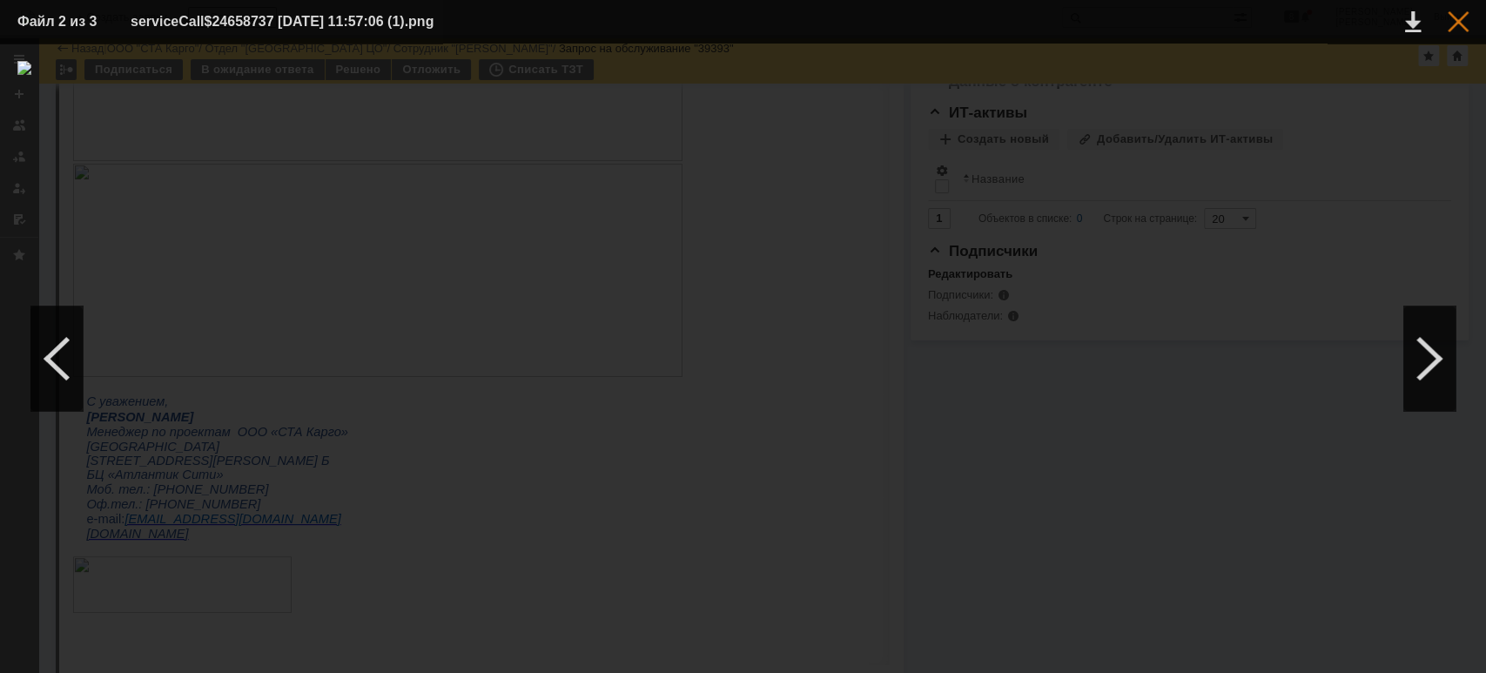
click at [1455, 31] on div at bounding box center [1458, 21] width 21 height 21
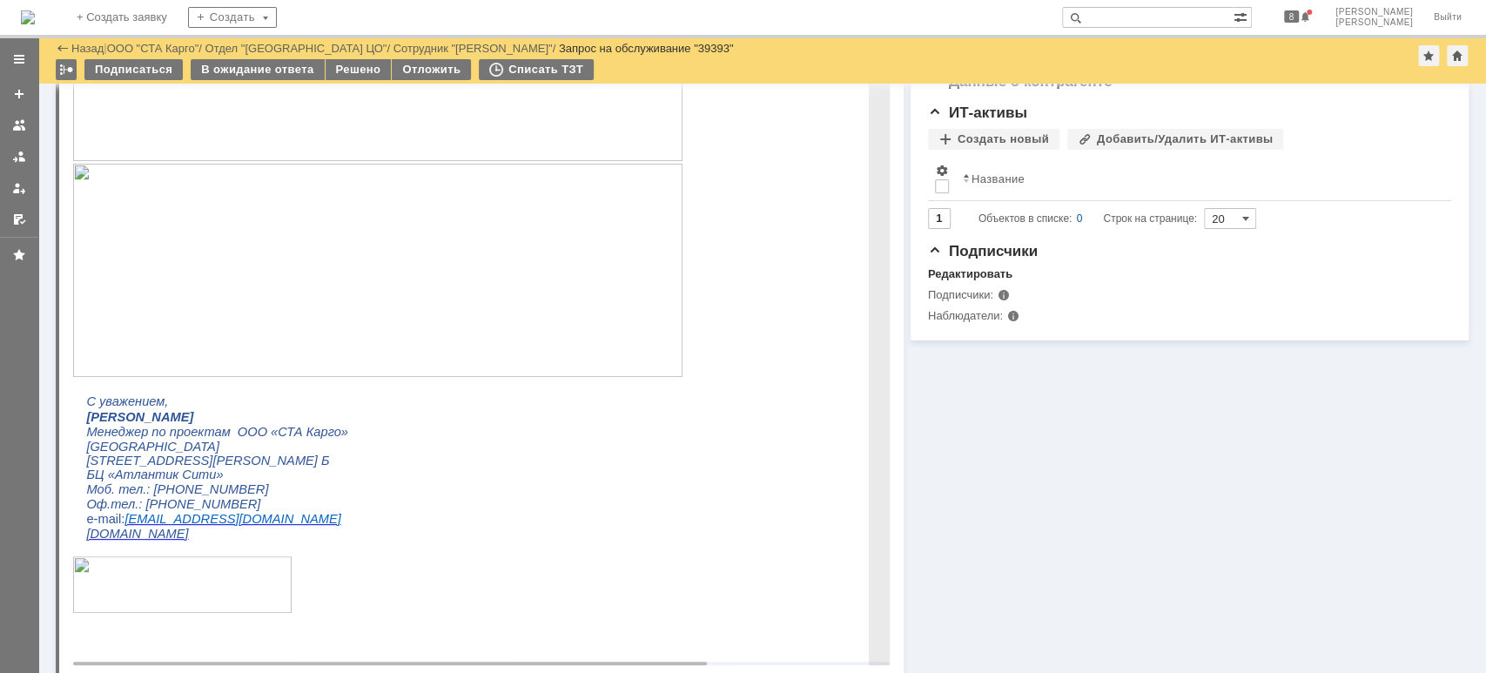
click at [500, 241] on img at bounding box center [378, 270] width 610 height 213
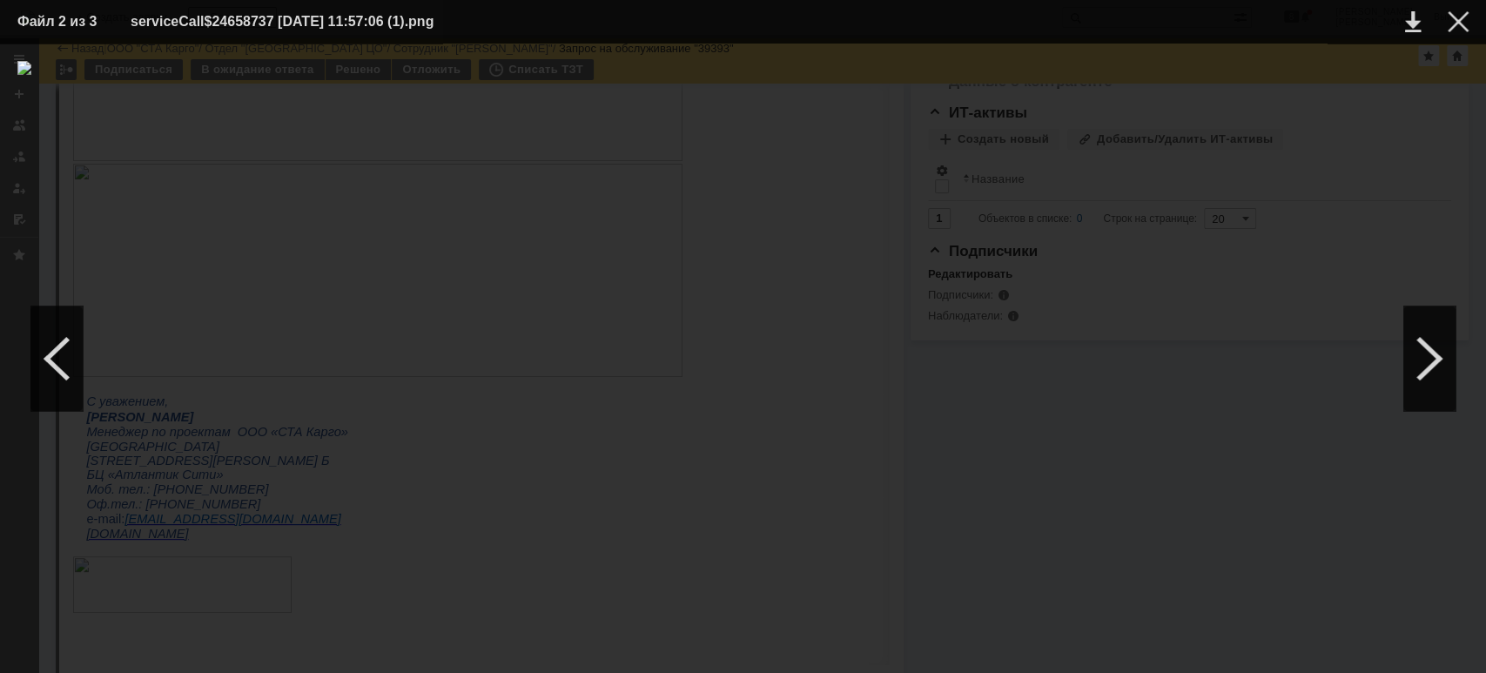
drag, startPoint x: 1450, startPoint y: 3, endPoint x: 1450, endPoint y: 12, distance: 9.6
click at [1450, 3] on table "Файл 2 из 3 serviceCall$24658737 [DATE] 11:57:06 (1).png" at bounding box center [743, 22] width 1486 height 44
click at [1450, 13] on div at bounding box center [1458, 21] width 21 height 21
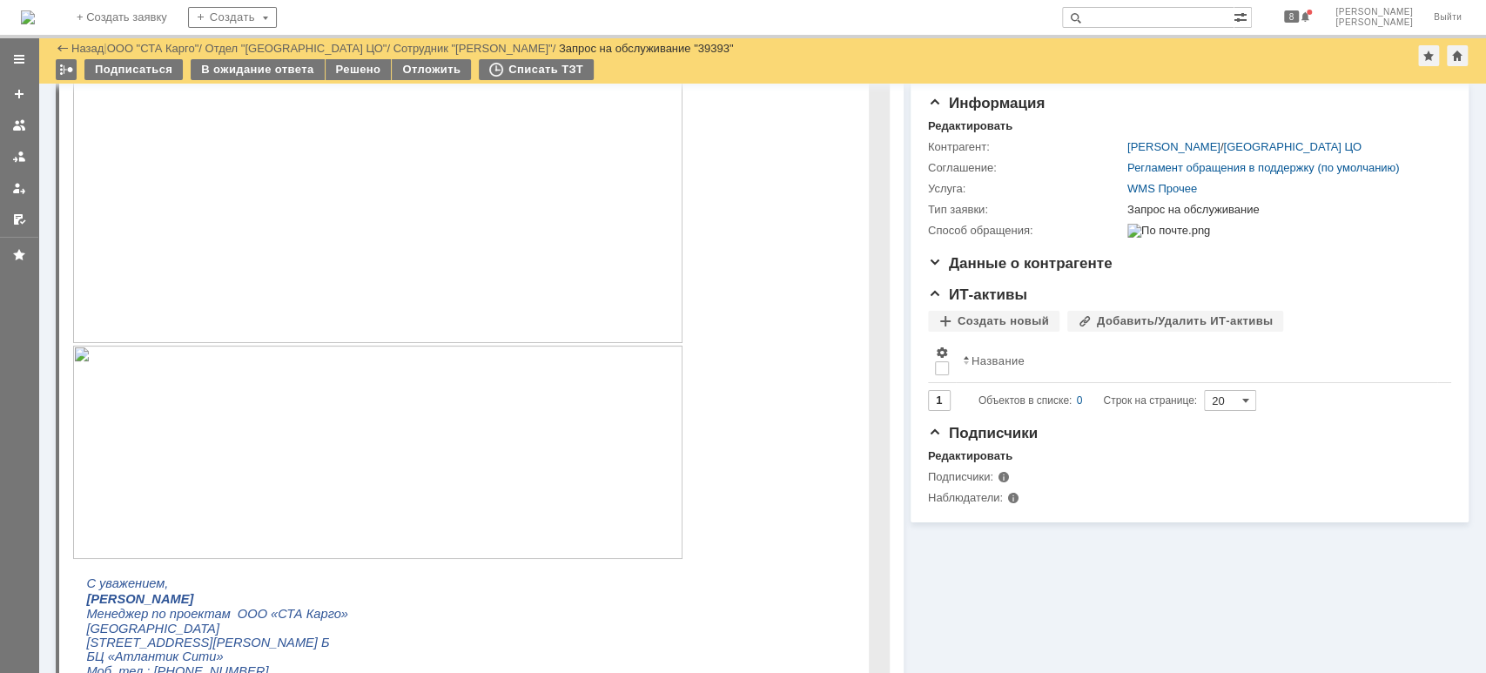
scroll to position [116, 0]
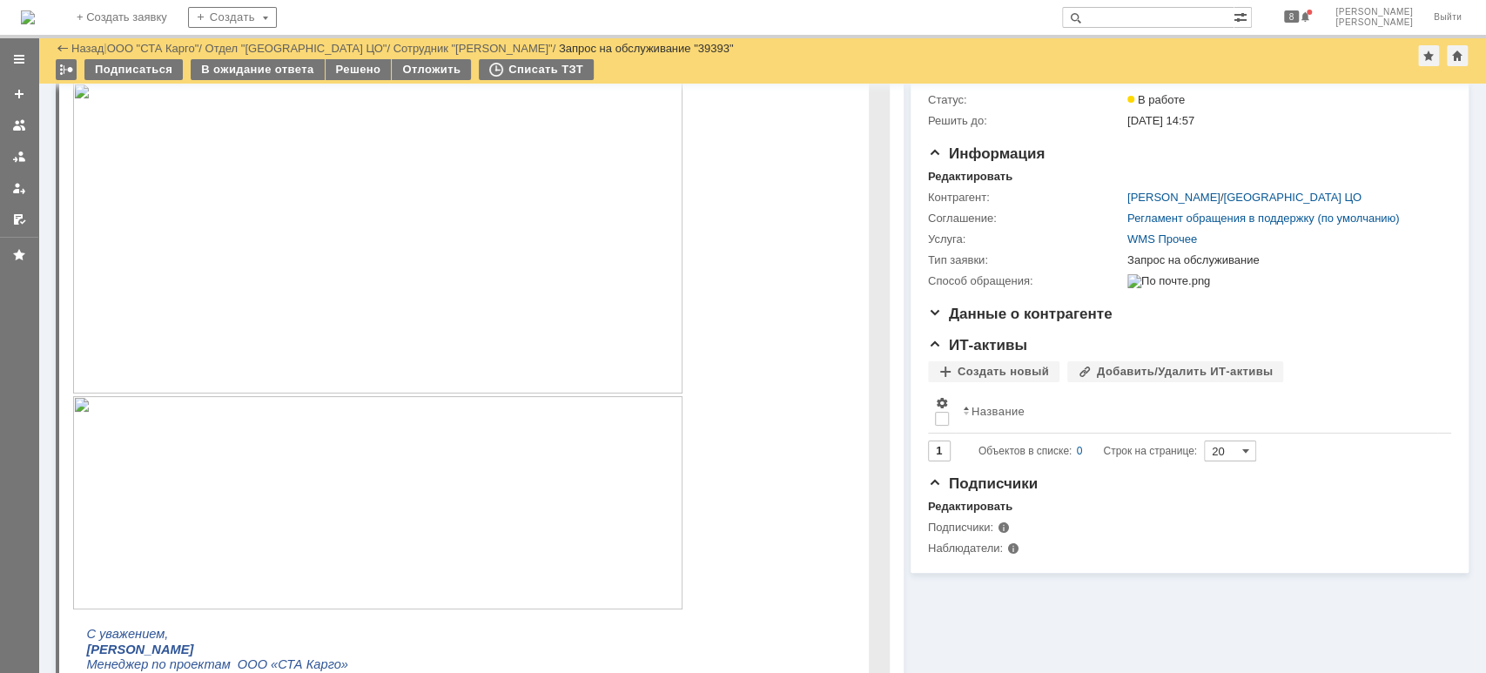
click at [468, 266] on img at bounding box center [378, 238] width 610 height 311
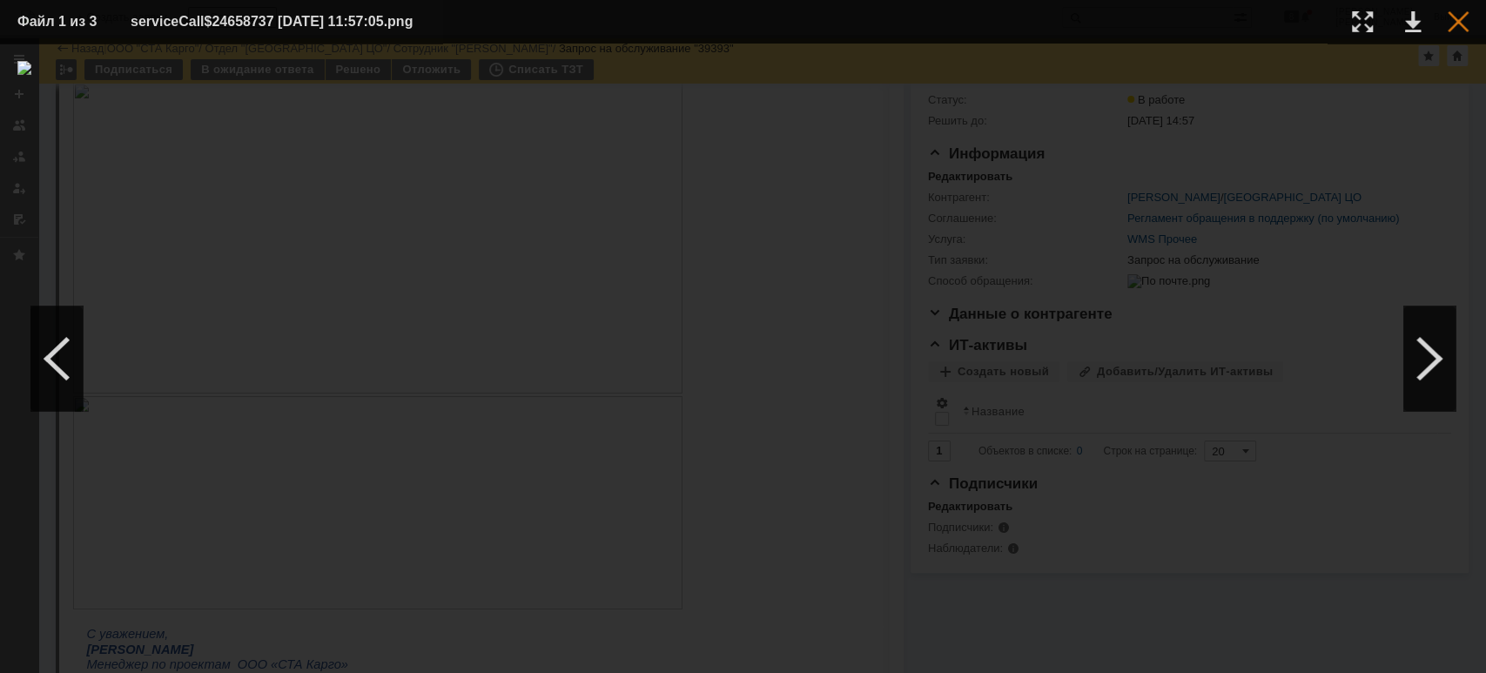
click at [1459, 28] on div at bounding box center [1458, 21] width 21 height 21
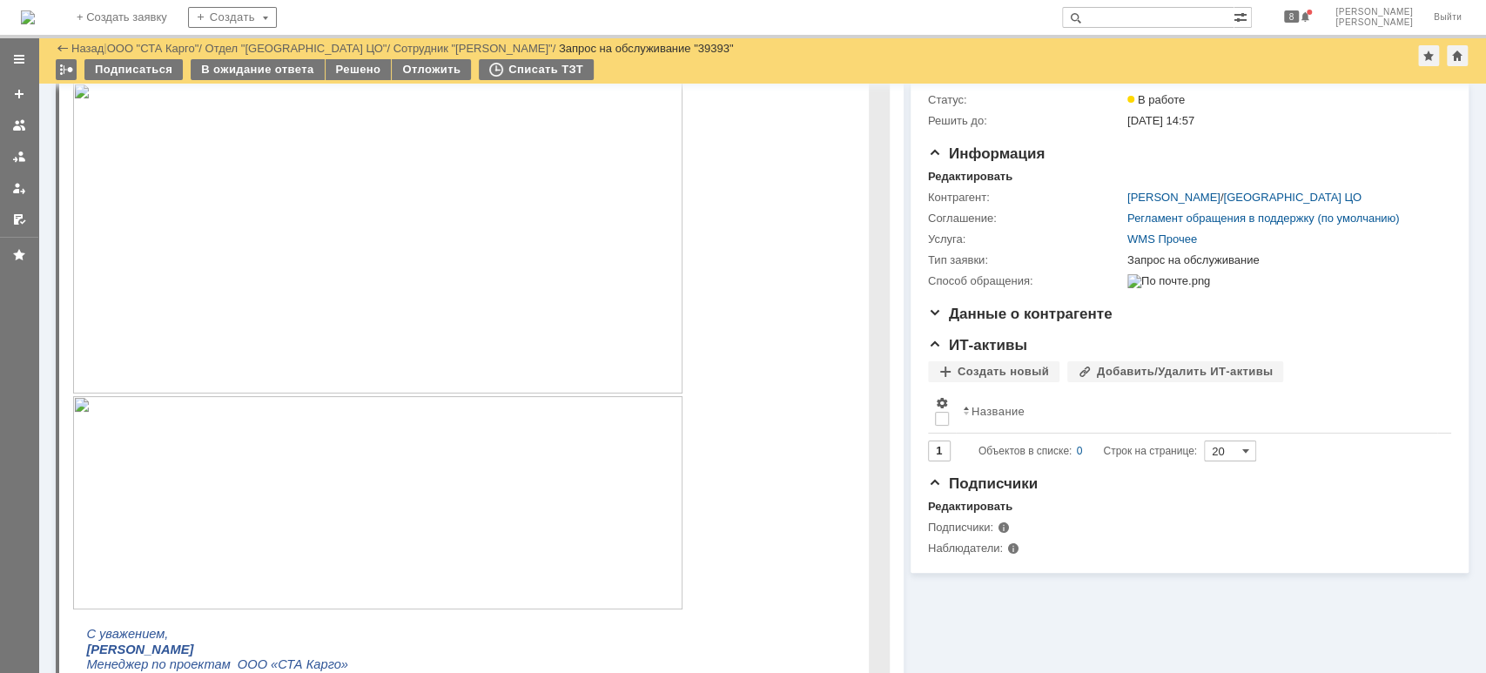
scroll to position [0, 0]
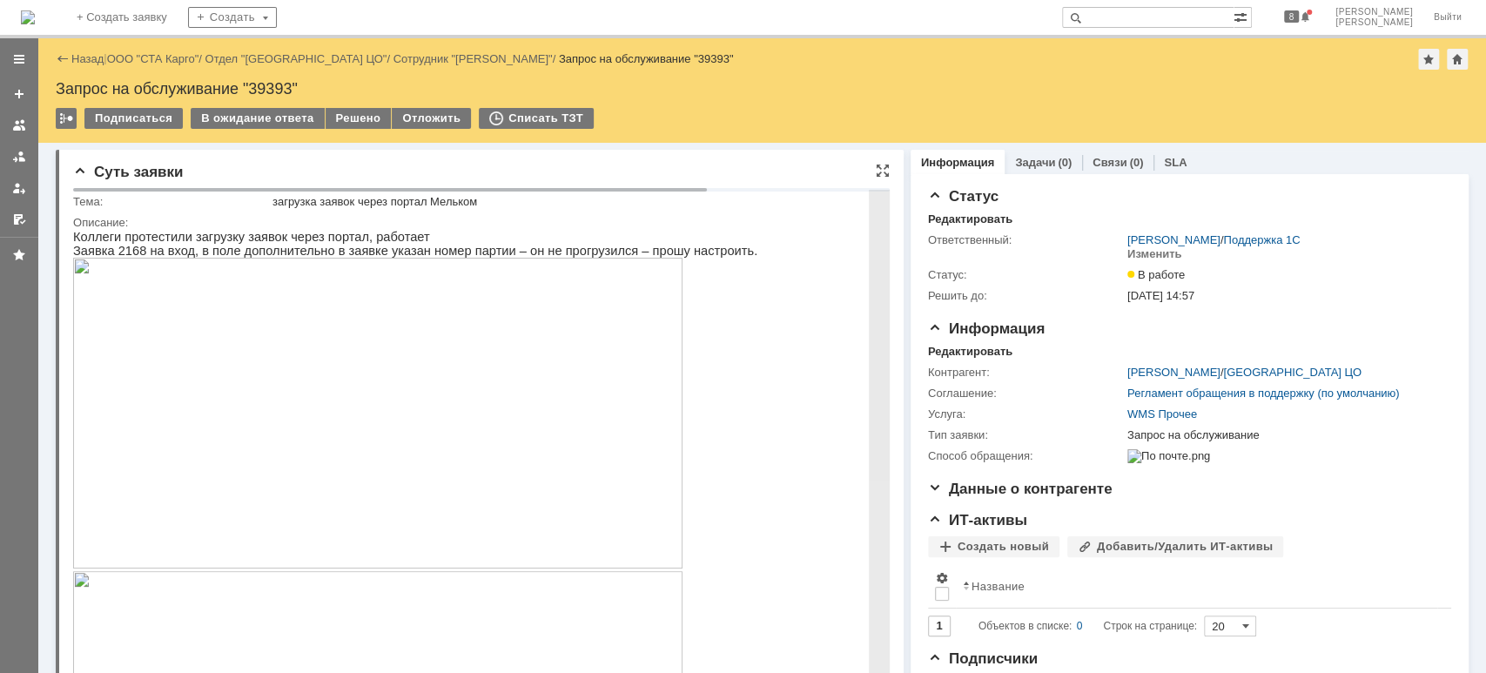
click at [543, 398] on img at bounding box center [378, 413] width 610 height 311
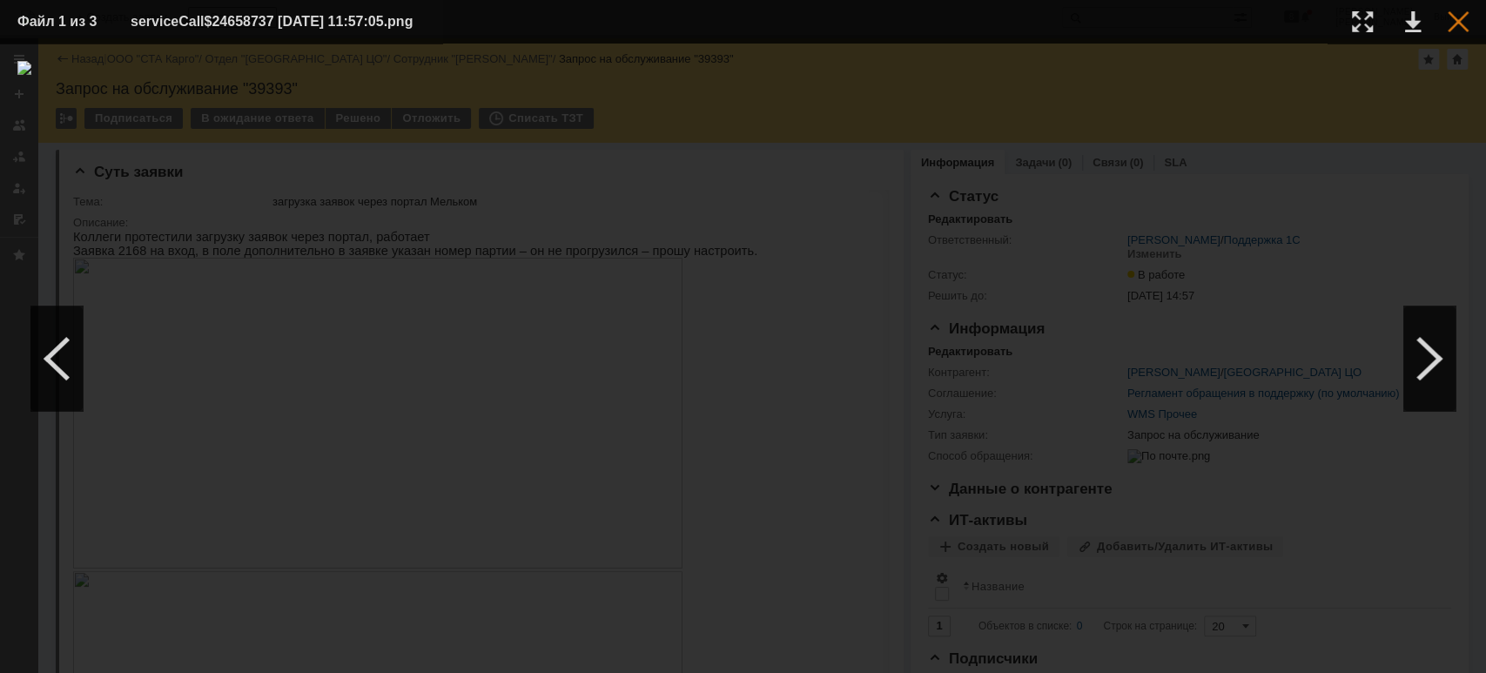
click at [1448, 31] on div at bounding box center [1458, 21] width 21 height 21
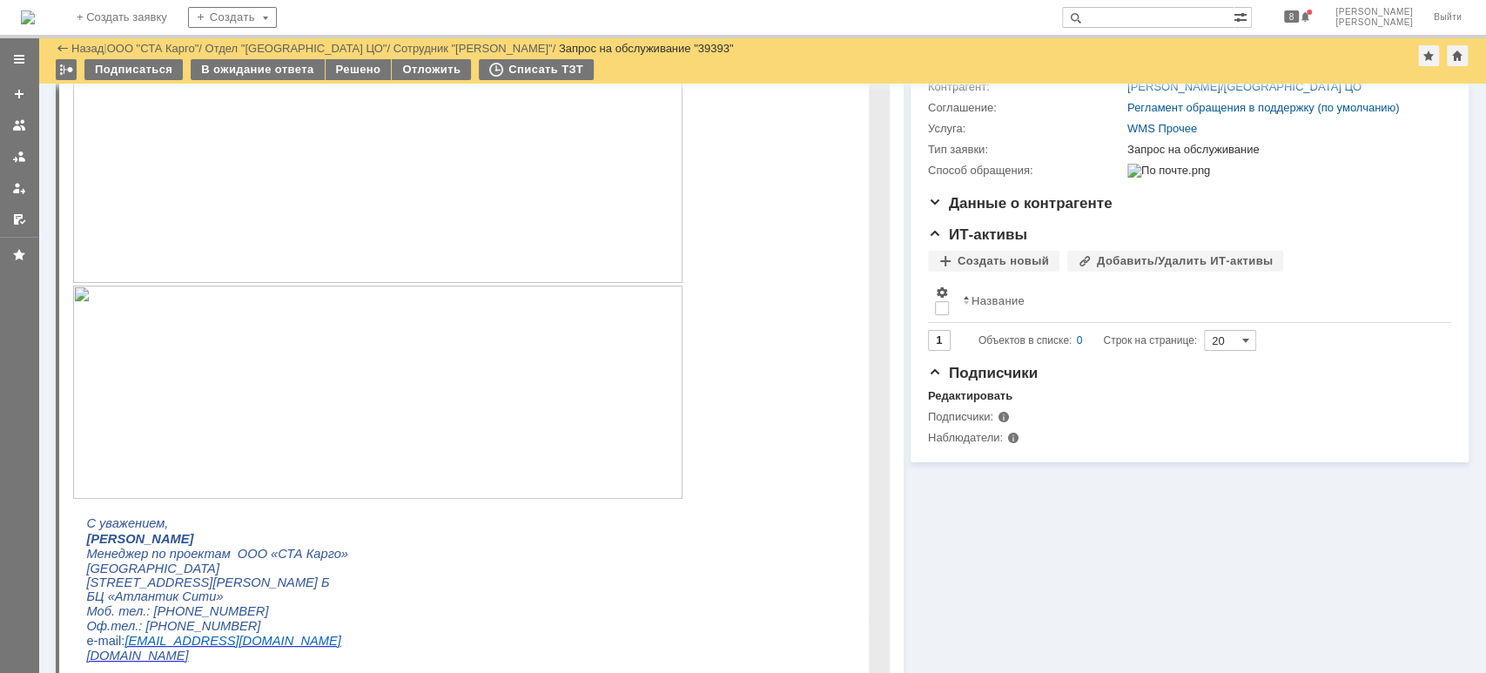
scroll to position [116, 0]
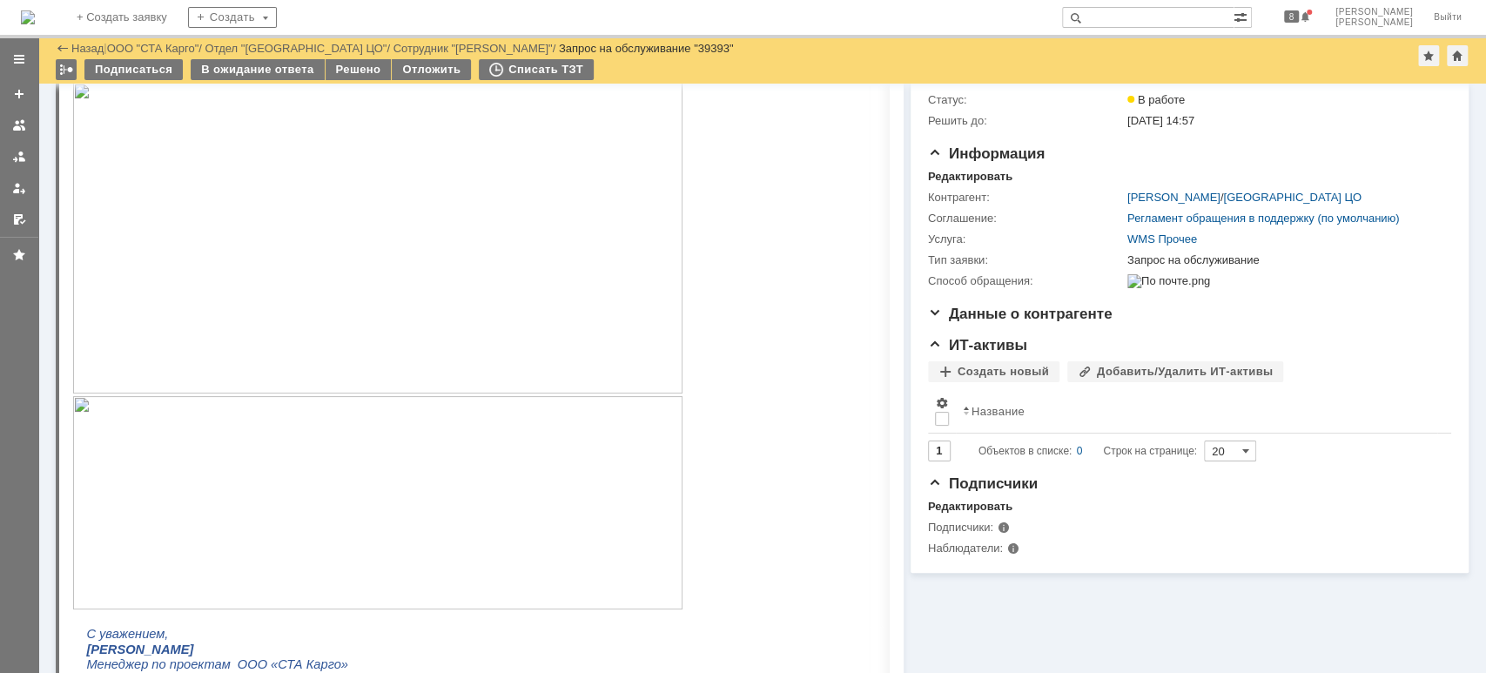
click at [9, 156] on link at bounding box center [19, 157] width 28 height 28
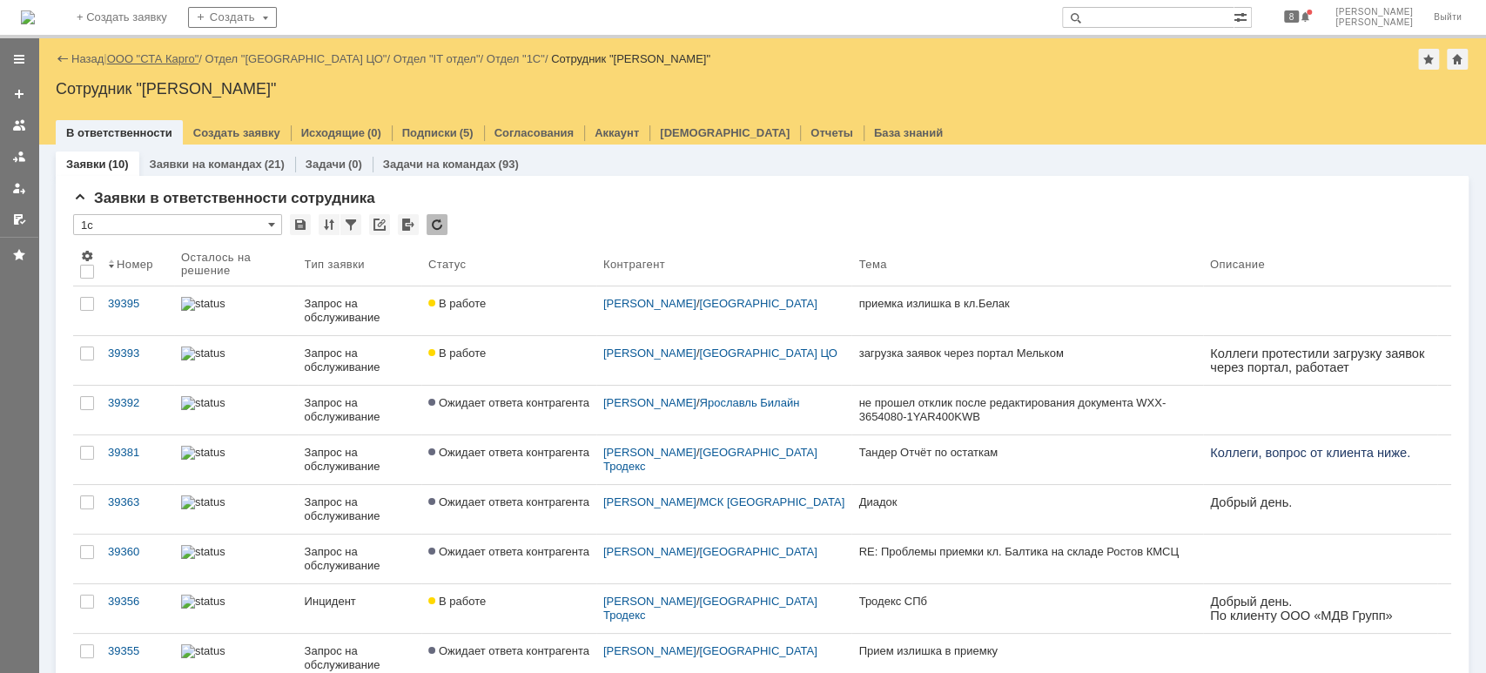
click at [175, 56] on link "ООО "СТА Карго"" at bounding box center [153, 58] width 92 height 13
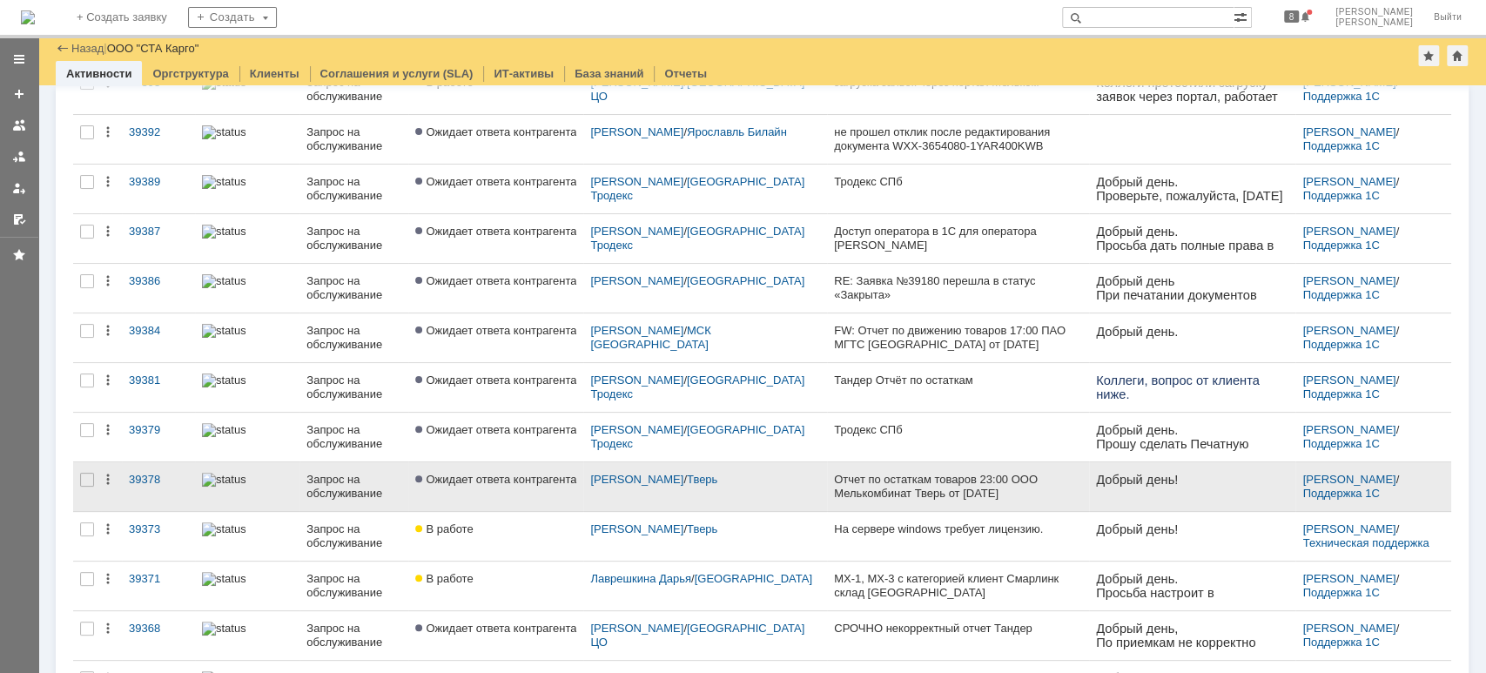
scroll to position [348, 0]
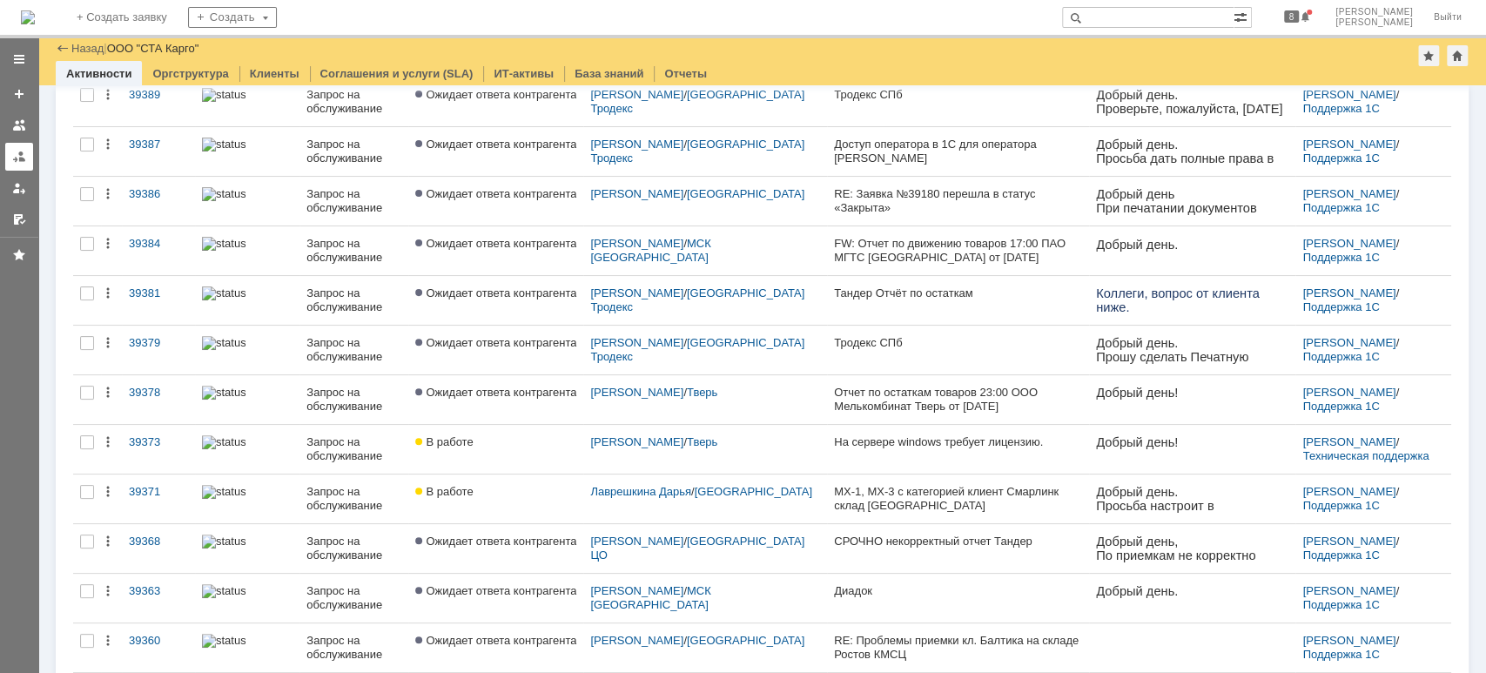
click at [17, 158] on div at bounding box center [19, 157] width 14 height 14
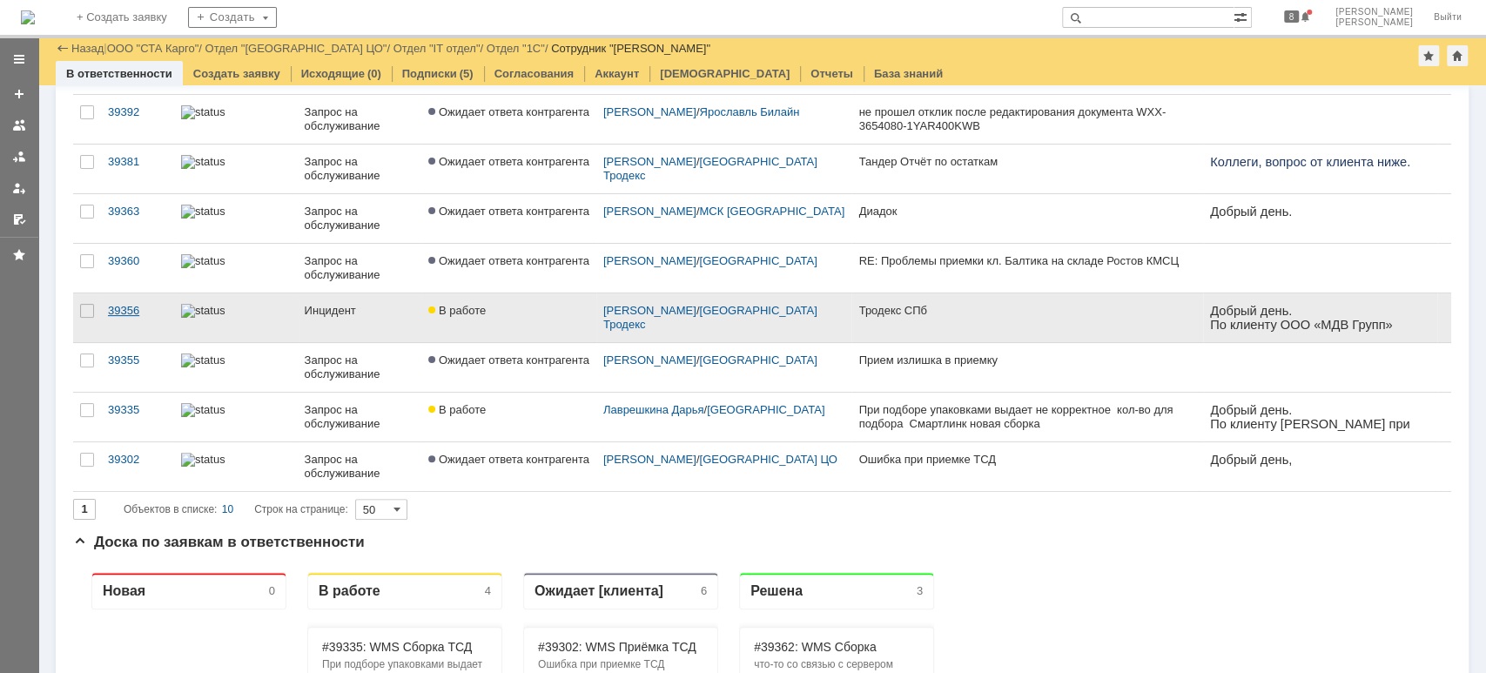
click at [132, 316] on link "39356" at bounding box center [137, 317] width 73 height 49
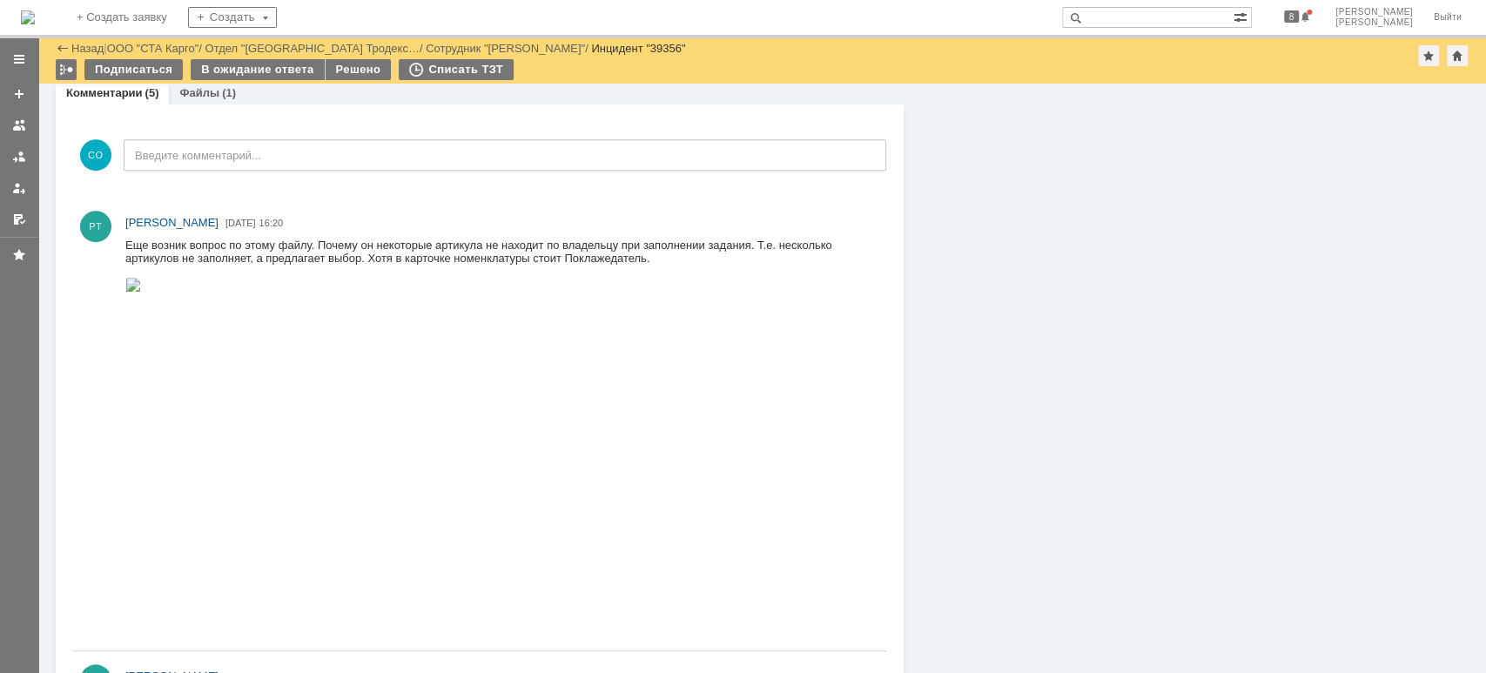
click at [141, 292] on img at bounding box center [133, 285] width 16 height 14
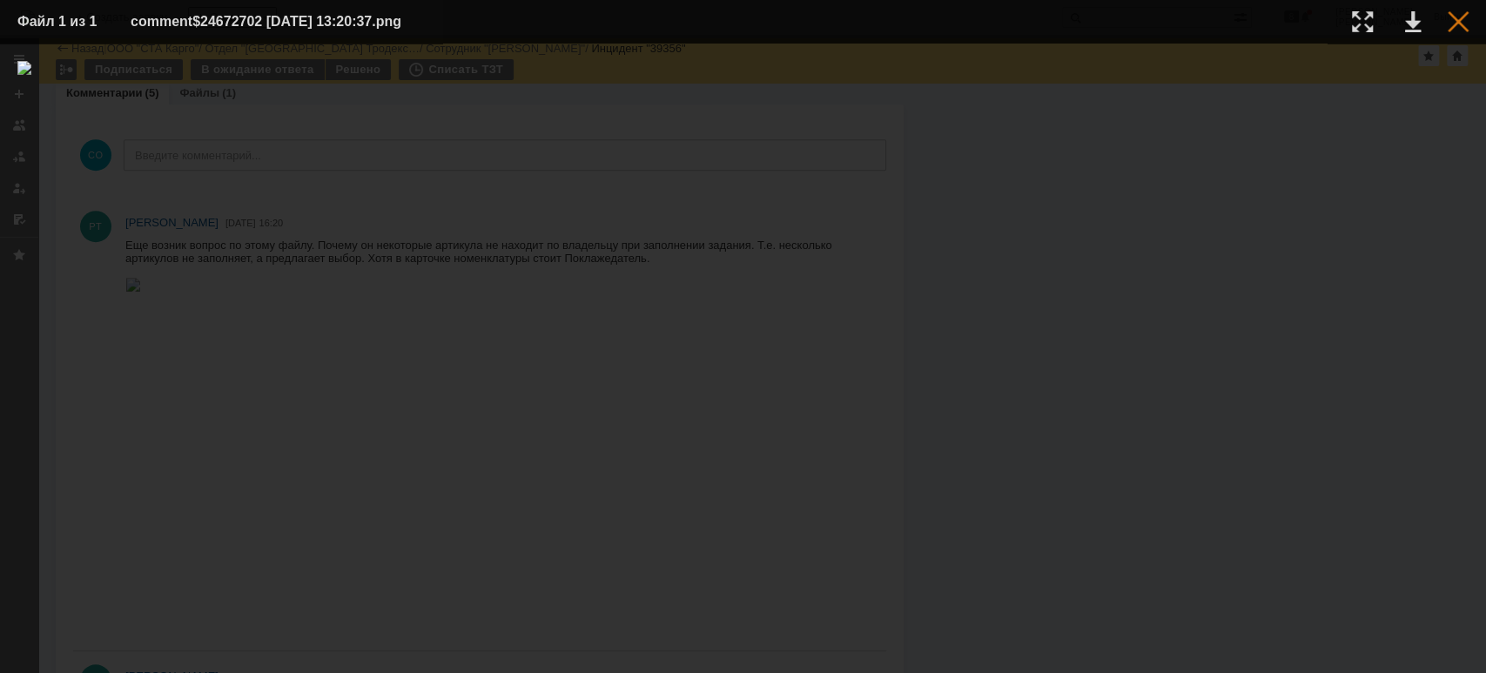
click at [1455, 27] on div at bounding box center [1458, 21] width 21 height 21
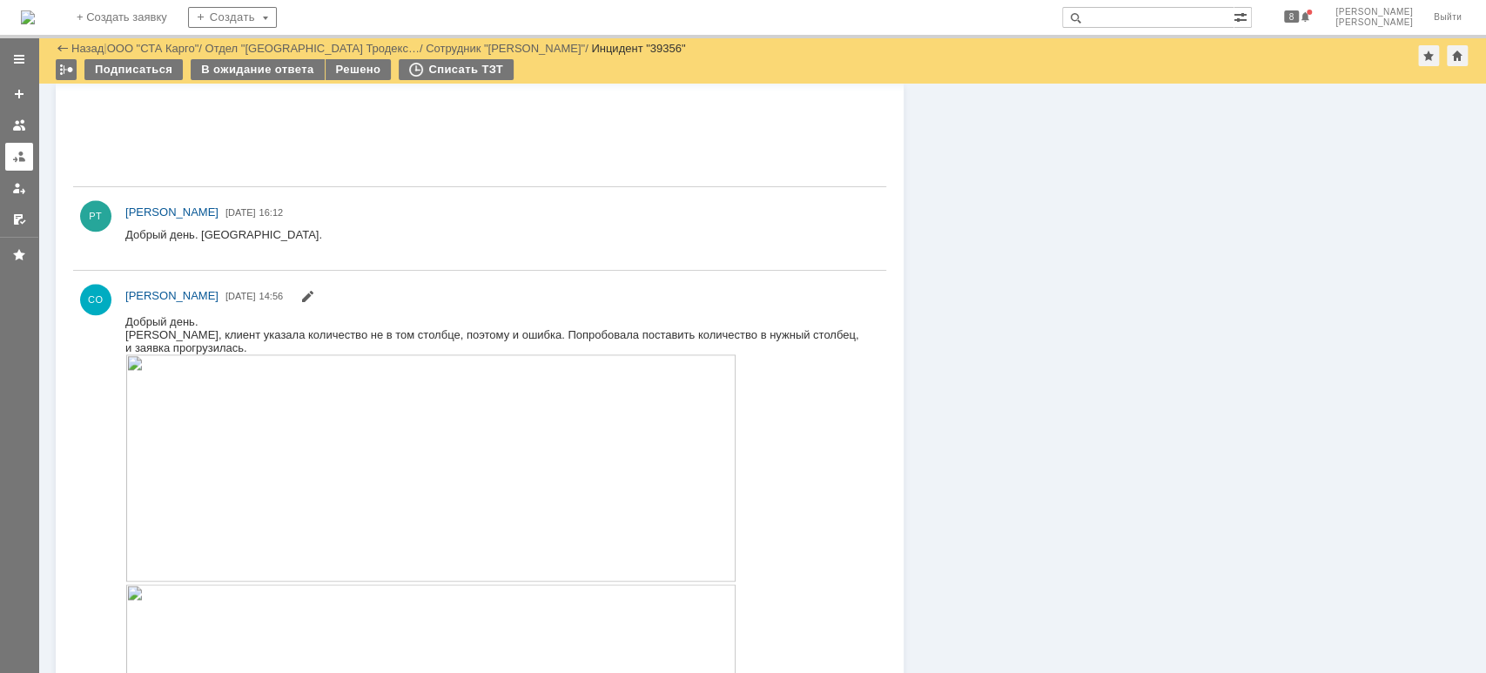
click at [21, 153] on div at bounding box center [19, 157] width 14 height 14
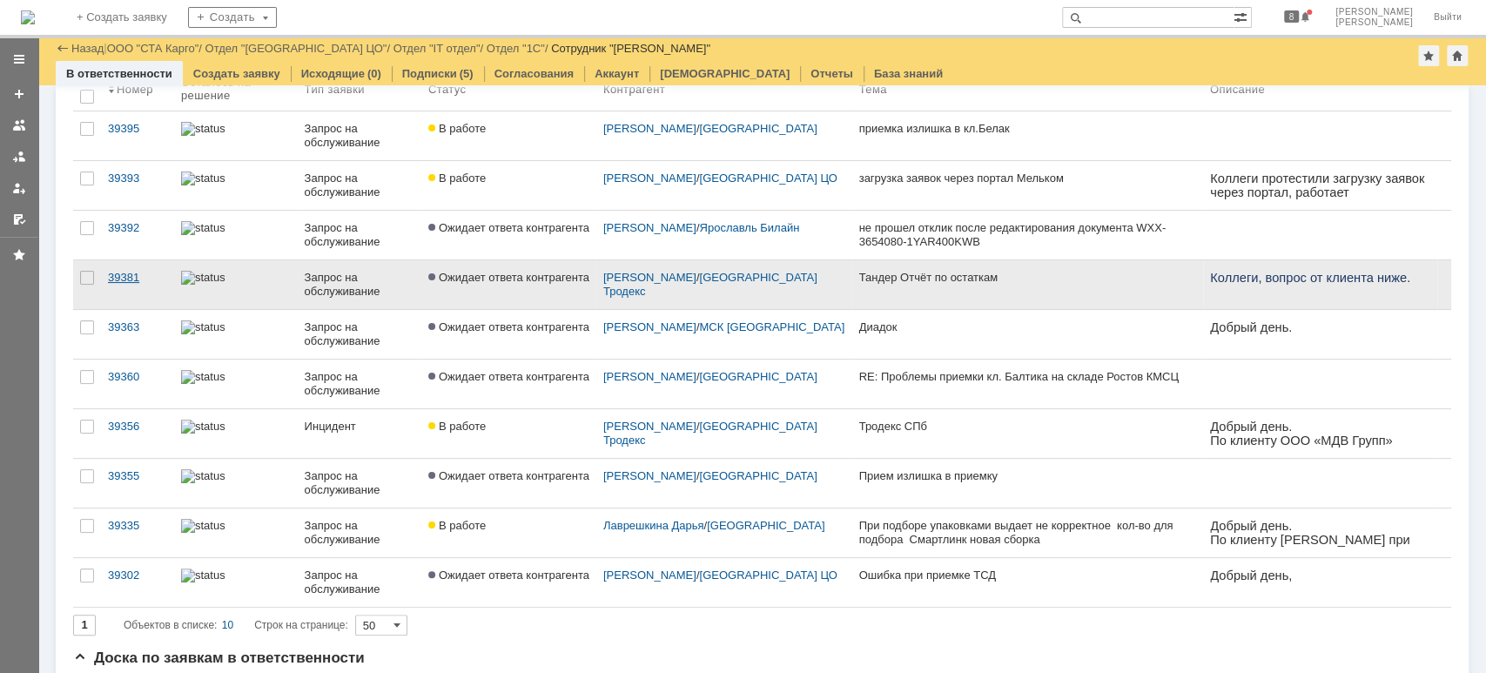
click at [135, 276] on div "39381" at bounding box center [137, 278] width 59 height 14
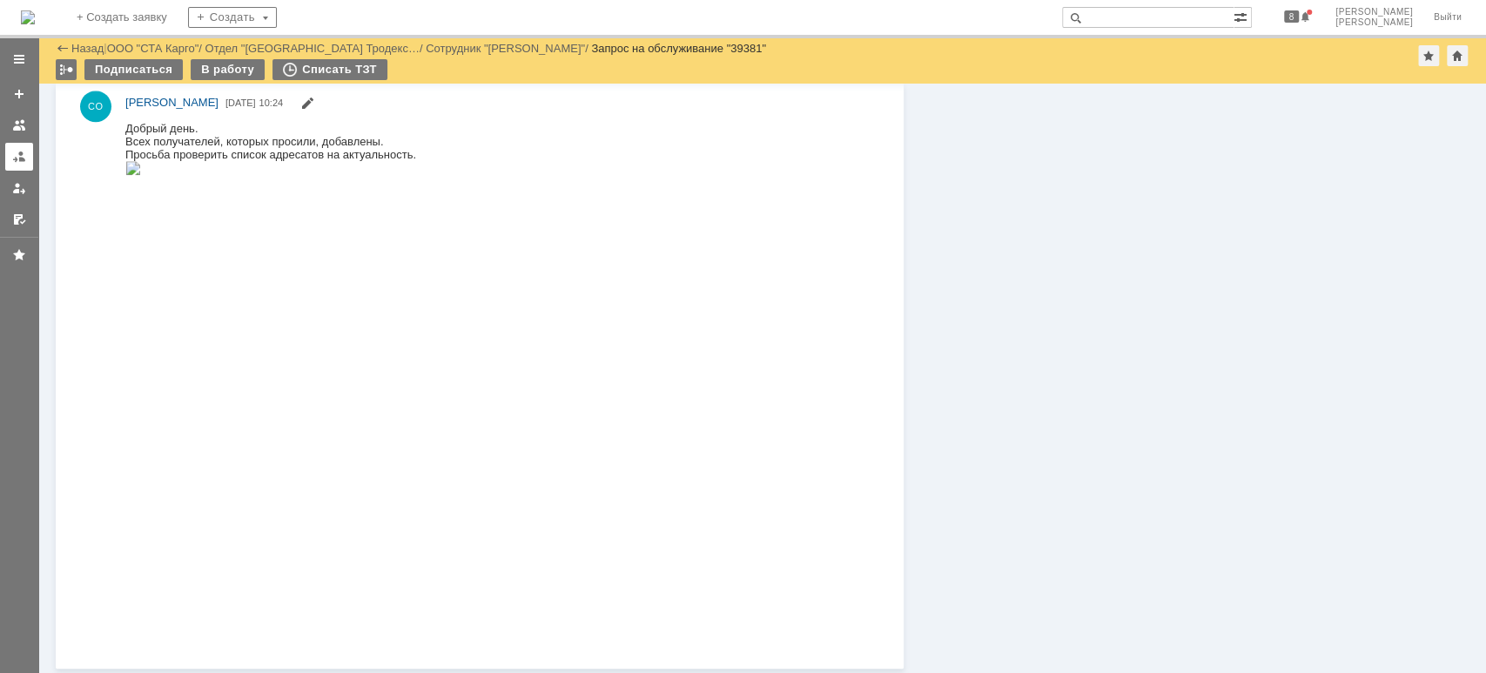
click at [18, 151] on div at bounding box center [19, 157] width 14 height 14
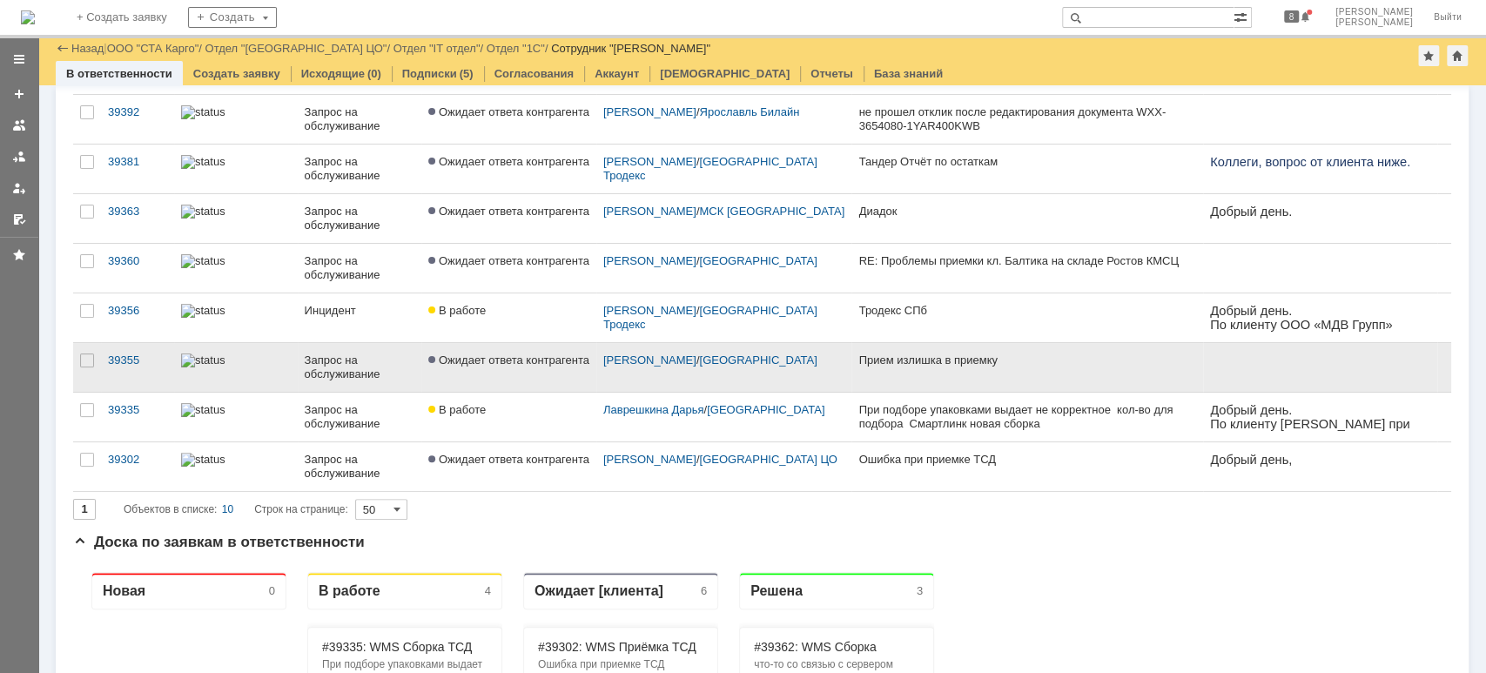
click at [446, 361] on span "Ожидает ответа контрагента" at bounding box center [508, 360] width 161 height 13
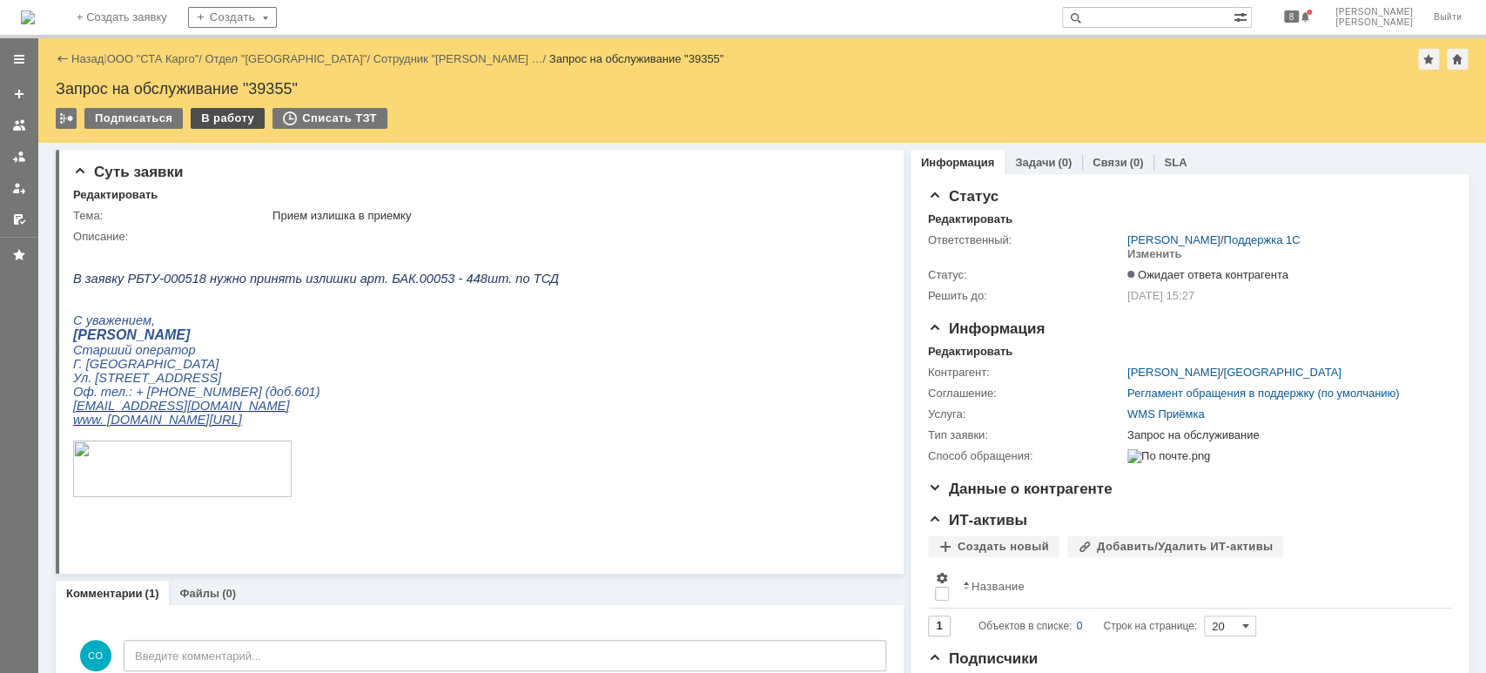
drag, startPoint x: 237, startPoint y: 128, endPoint x: 230, endPoint y: 120, distance: 10.5
click at [235, 128] on td "В работу" at bounding box center [228, 119] width 75 height 23
click at [230, 120] on div "В работу" at bounding box center [228, 118] width 74 height 21
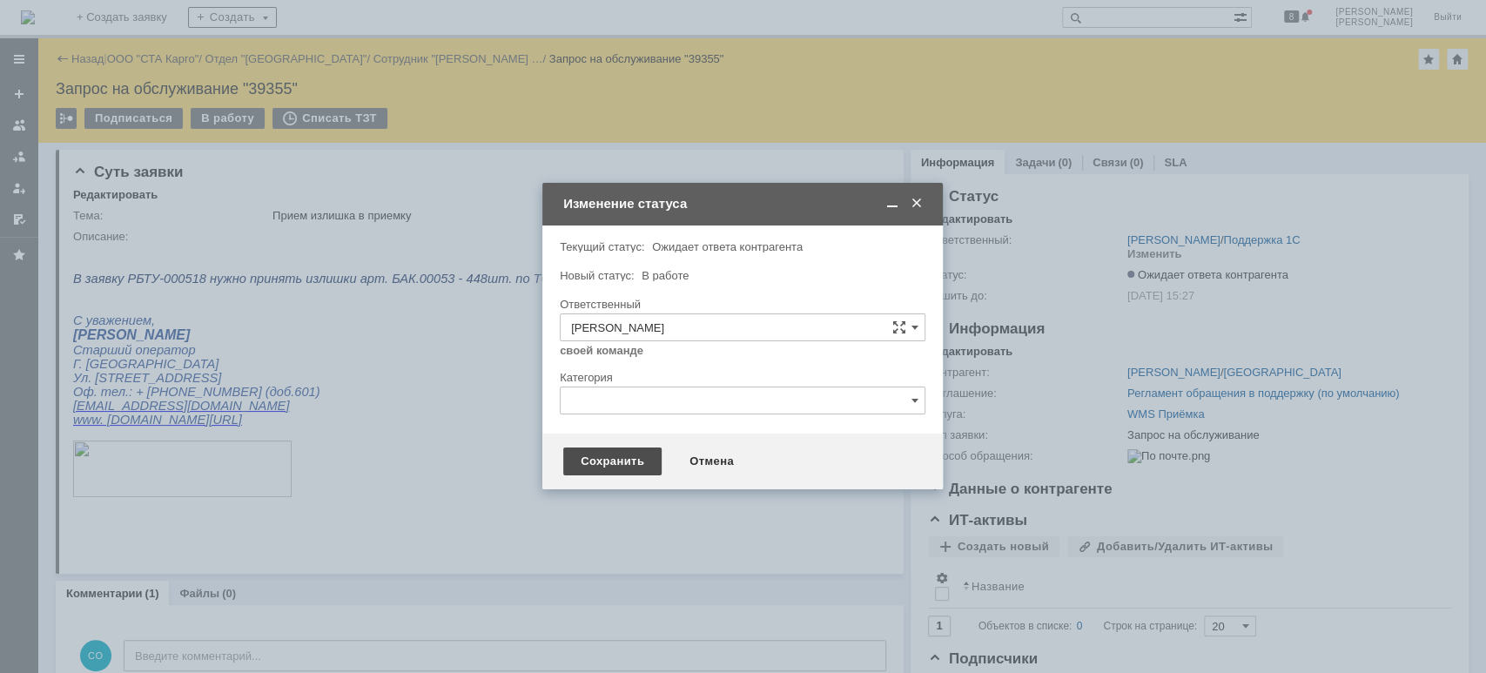
click at [576, 451] on div "Сохранить" at bounding box center [612, 462] width 98 height 28
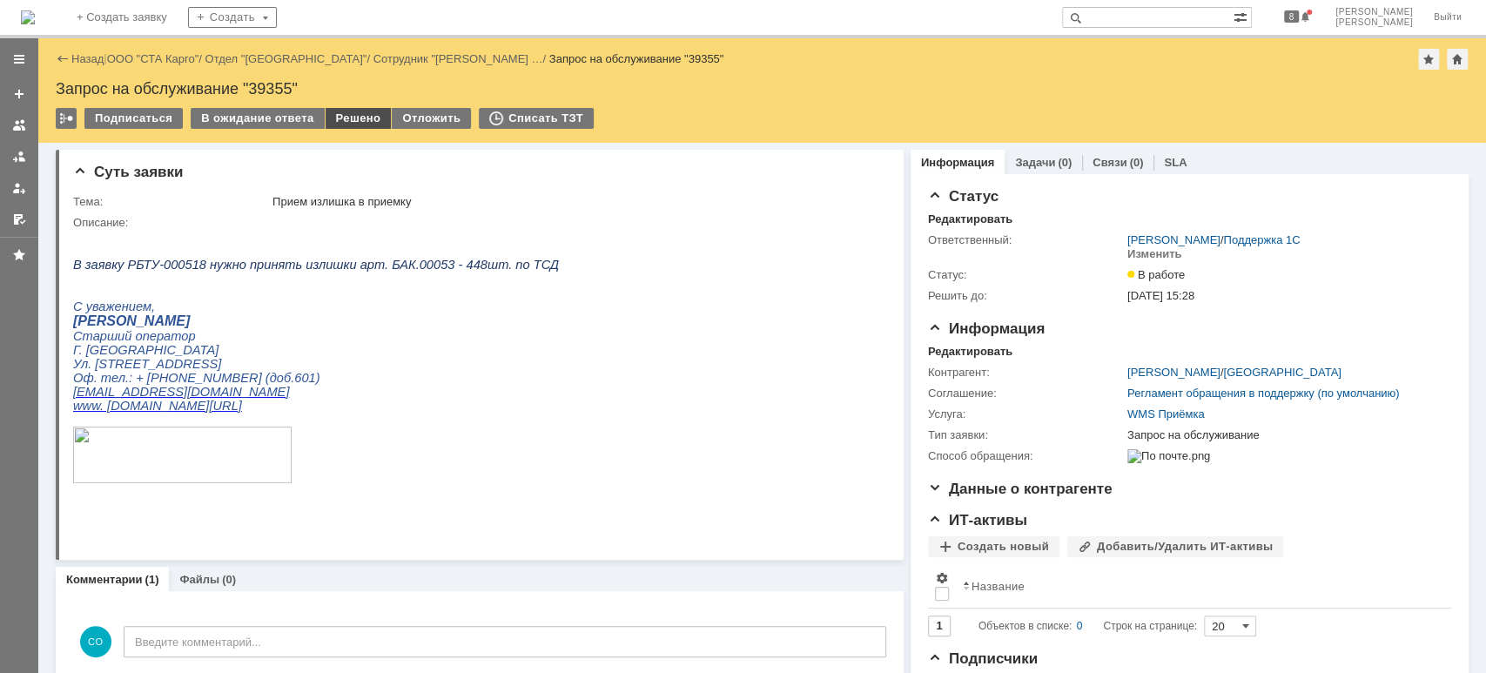
click at [326, 118] on div "Решено" at bounding box center [359, 118] width 66 height 21
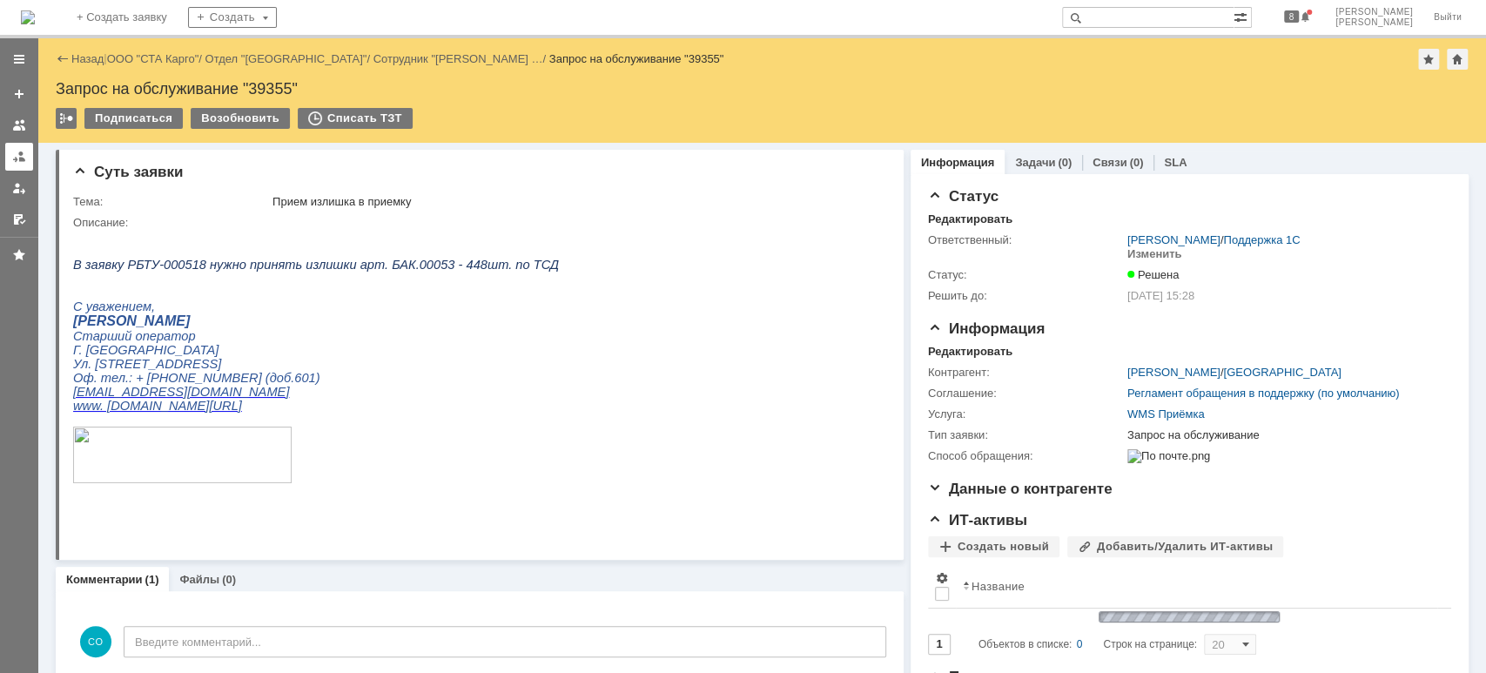
click at [7, 154] on link at bounding box center [19, 157] width 28 height 28
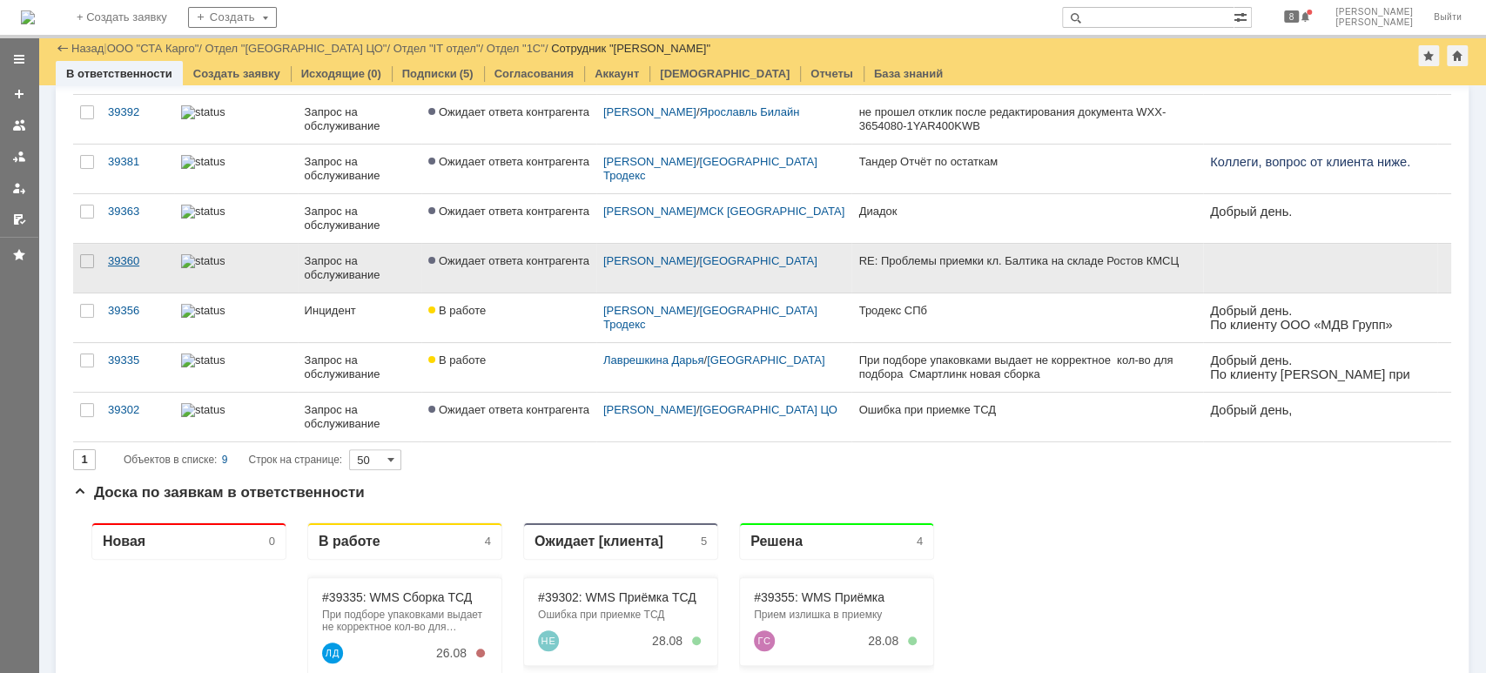
click at [130, 265] on div "39360" at bounding box center [137, 261] width 59 height 14
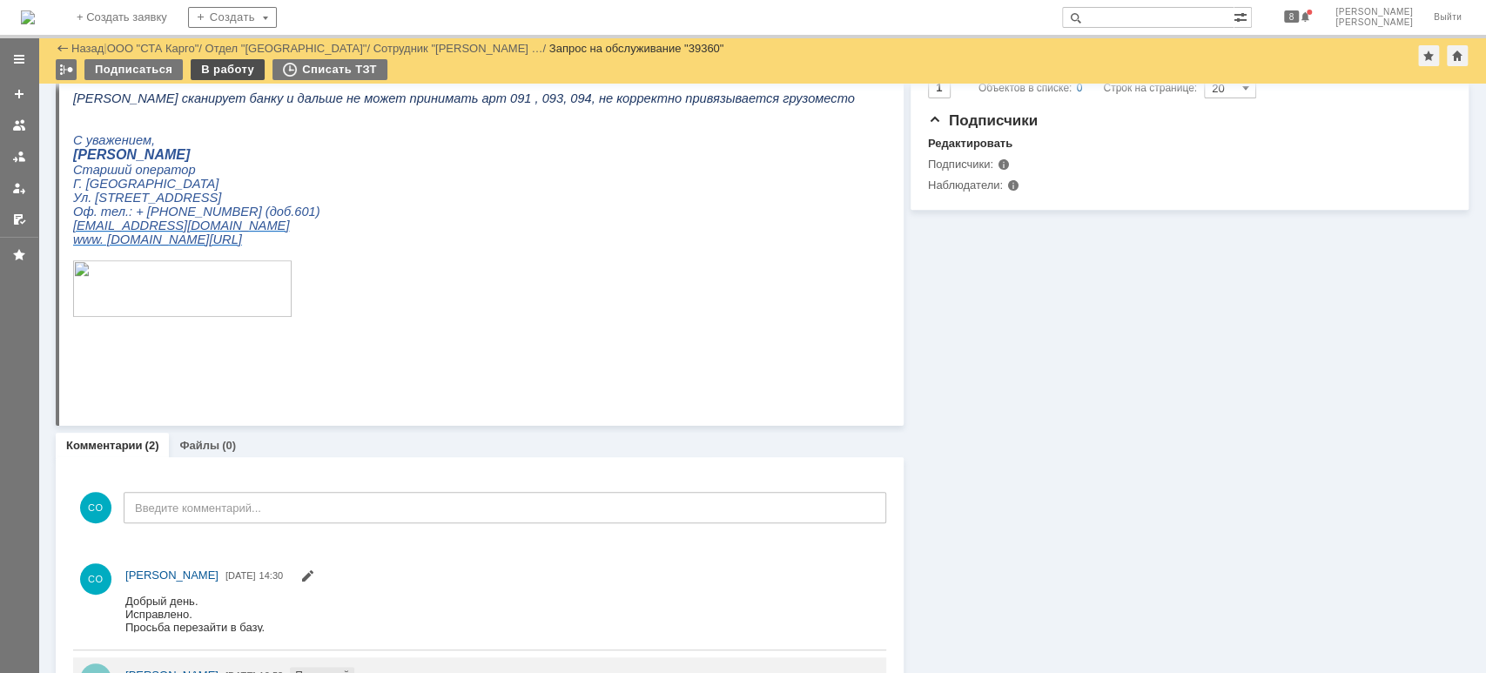
click at [233, 77] on div "В работу" at bounding box center [228, 69] width 74 height 21
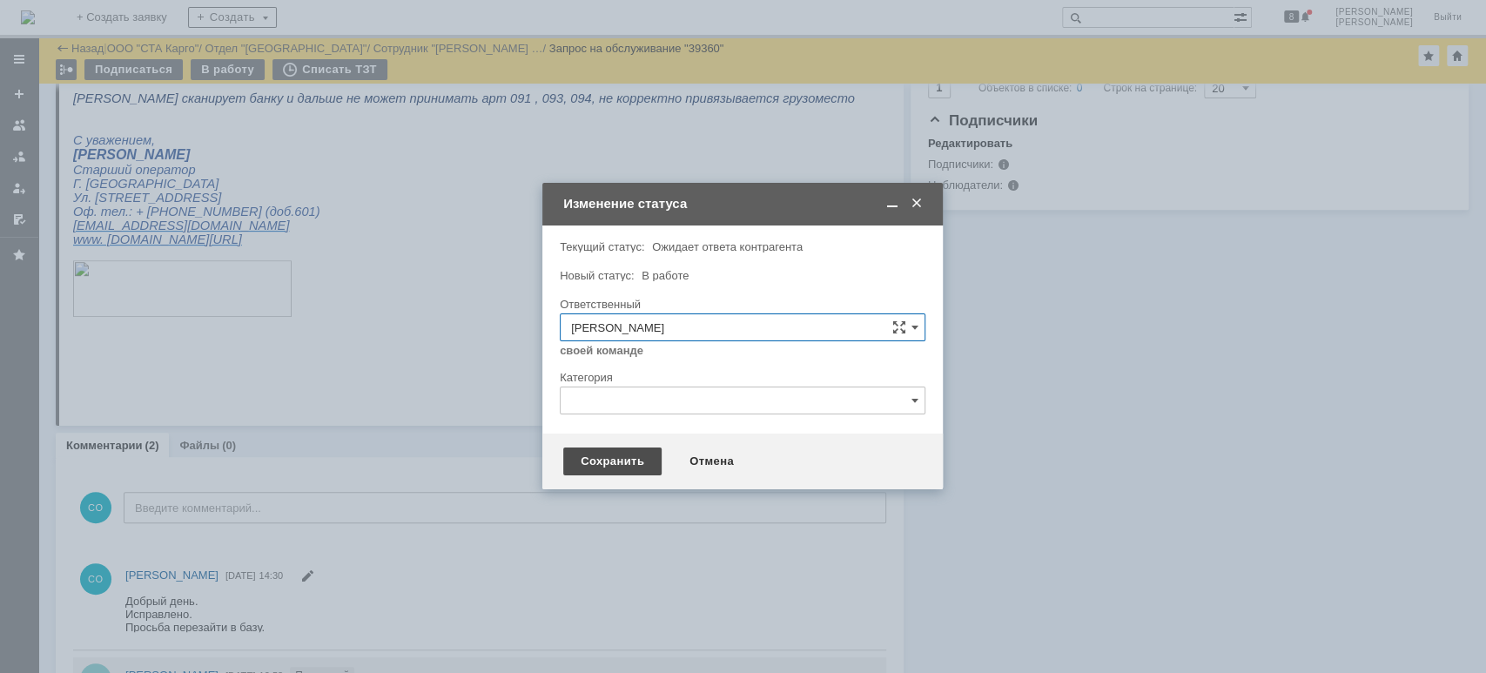
click at [603, 459] on div "Сохранить" at bounding box center [612, 462] width 98 height 28
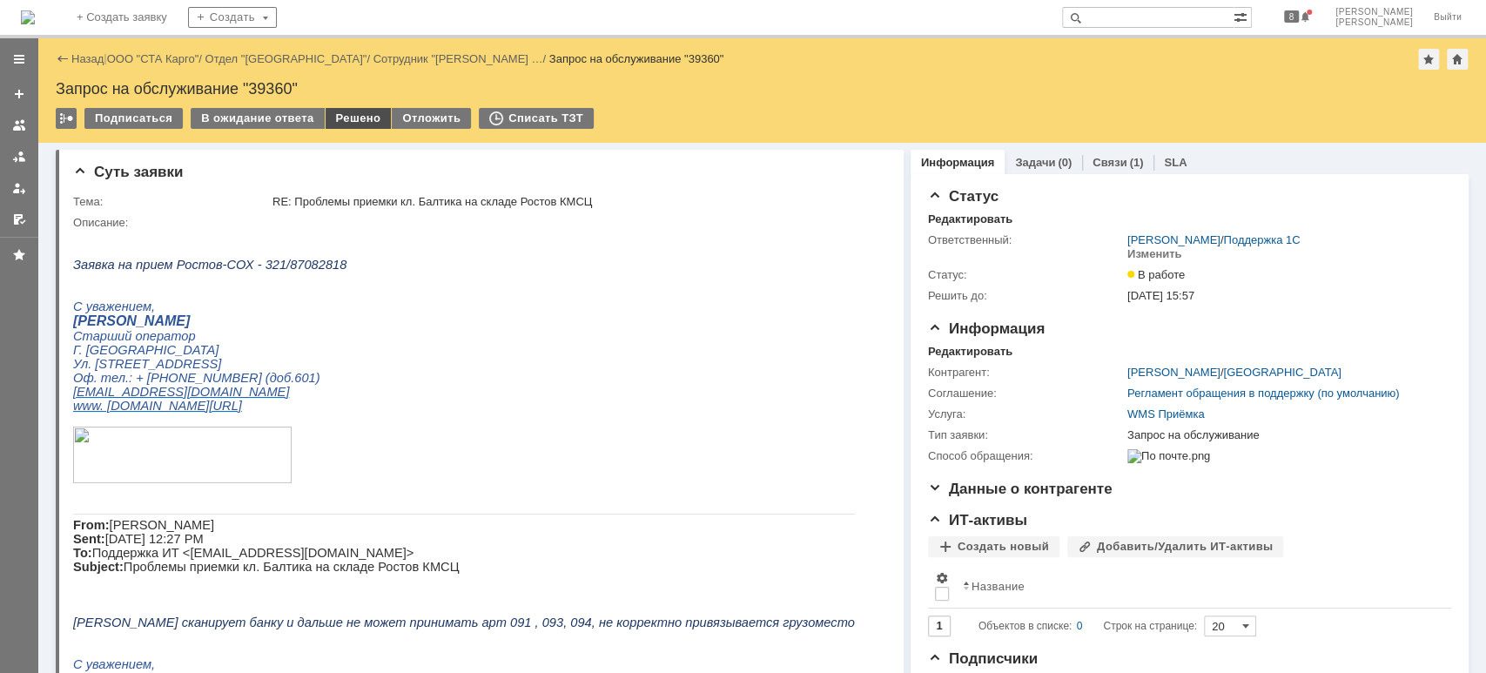
click at [338, 122] on div "Решено" at bounding box center [359, 118] width 66 height 21
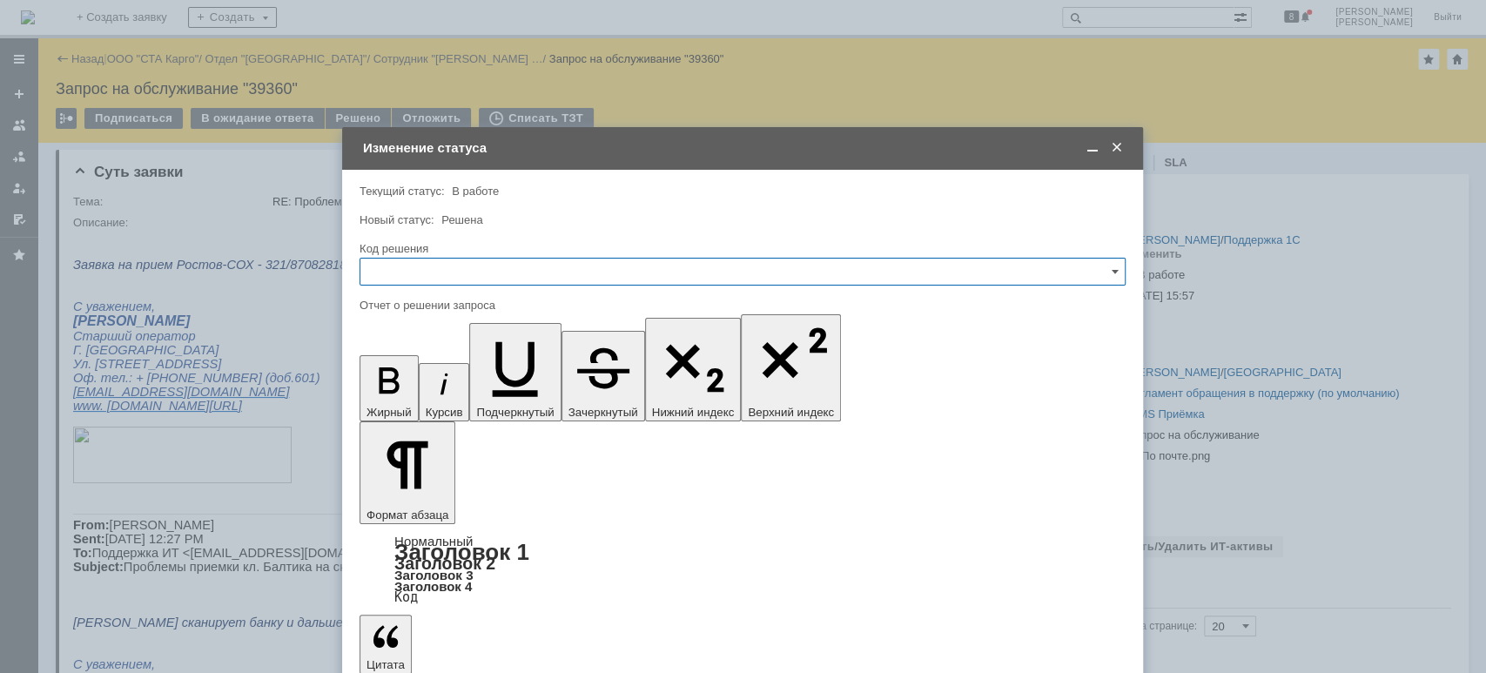
click at [429, 272] on input "text" at bounding box center [743, 272] width 766 height 28
click at [406, 513] on div "Решено" at bounding box center [743, 505] width 765 height 28
type input "Решено"
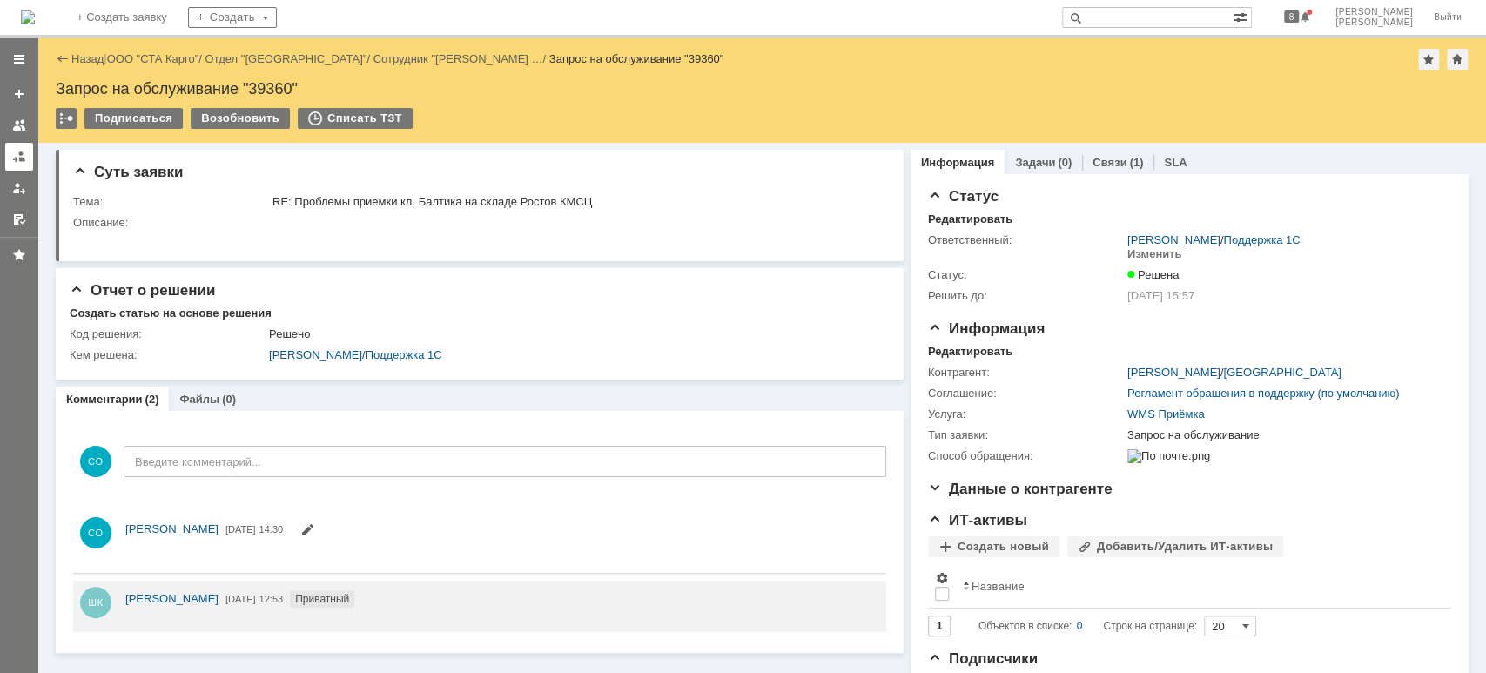
click at [14, 160] on div at bounding box center [19, 157] width 14 height 14
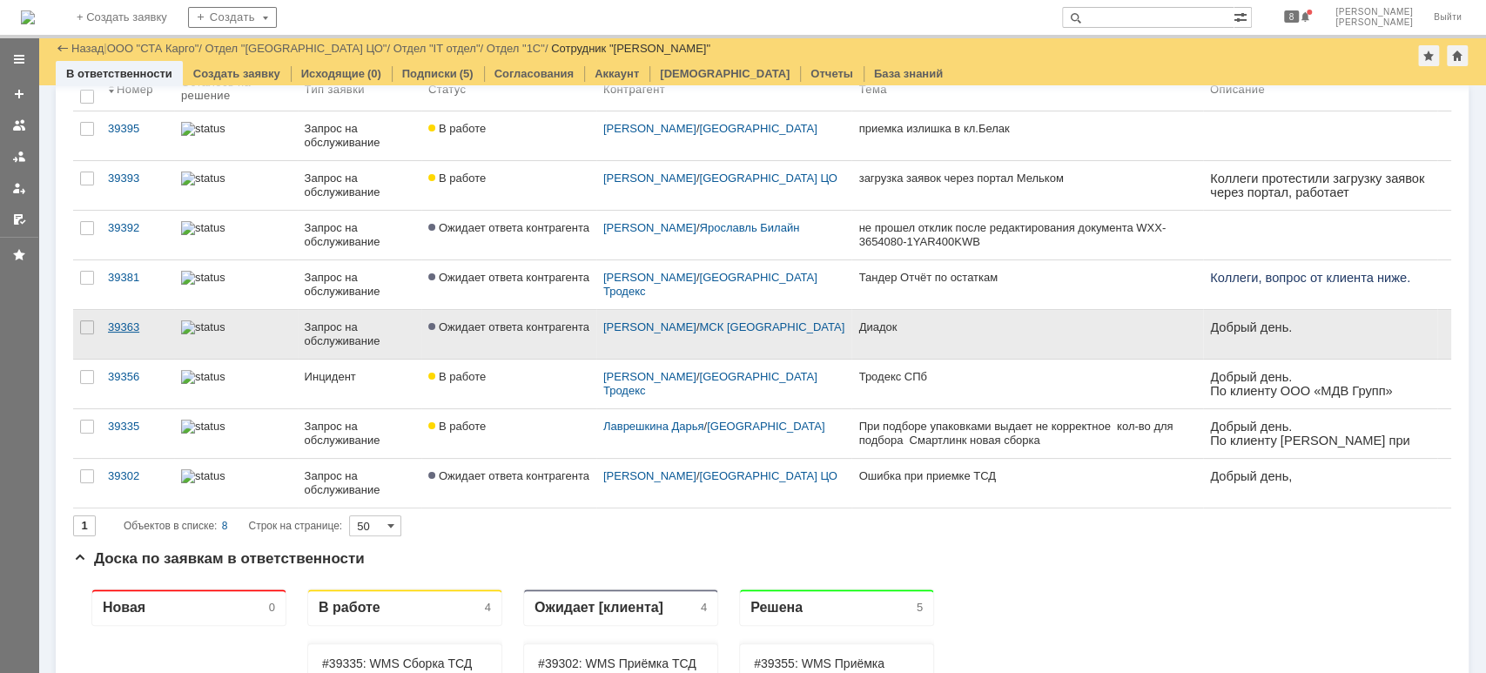
click at [131, 329] on div "39363" at bounding box center [137, 327] width 59 height 14
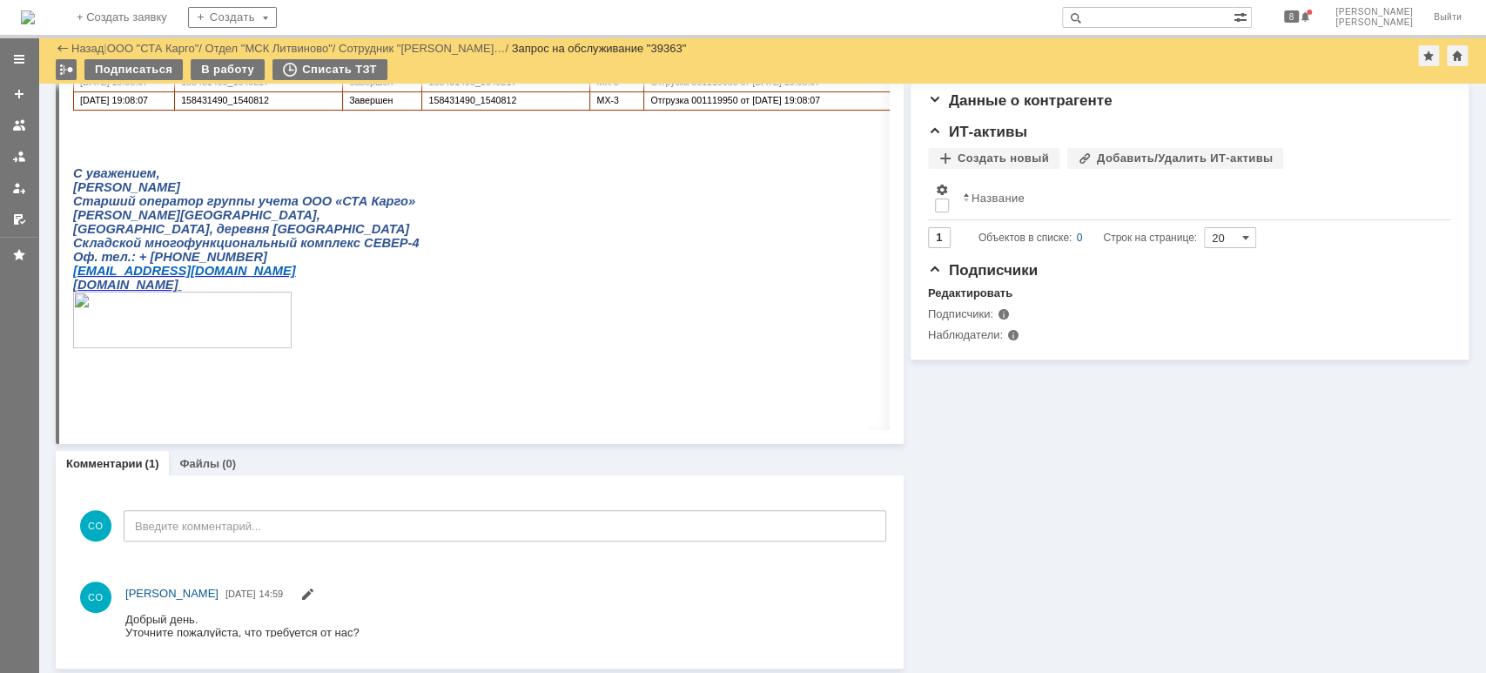
drag, startPoint x: 20, startPoint y: 153, endPoint x: 53, endPoint y: 174, distance: 39.1
click at [21, 153] on div at bounding box center [19, 157] width 14 height 14
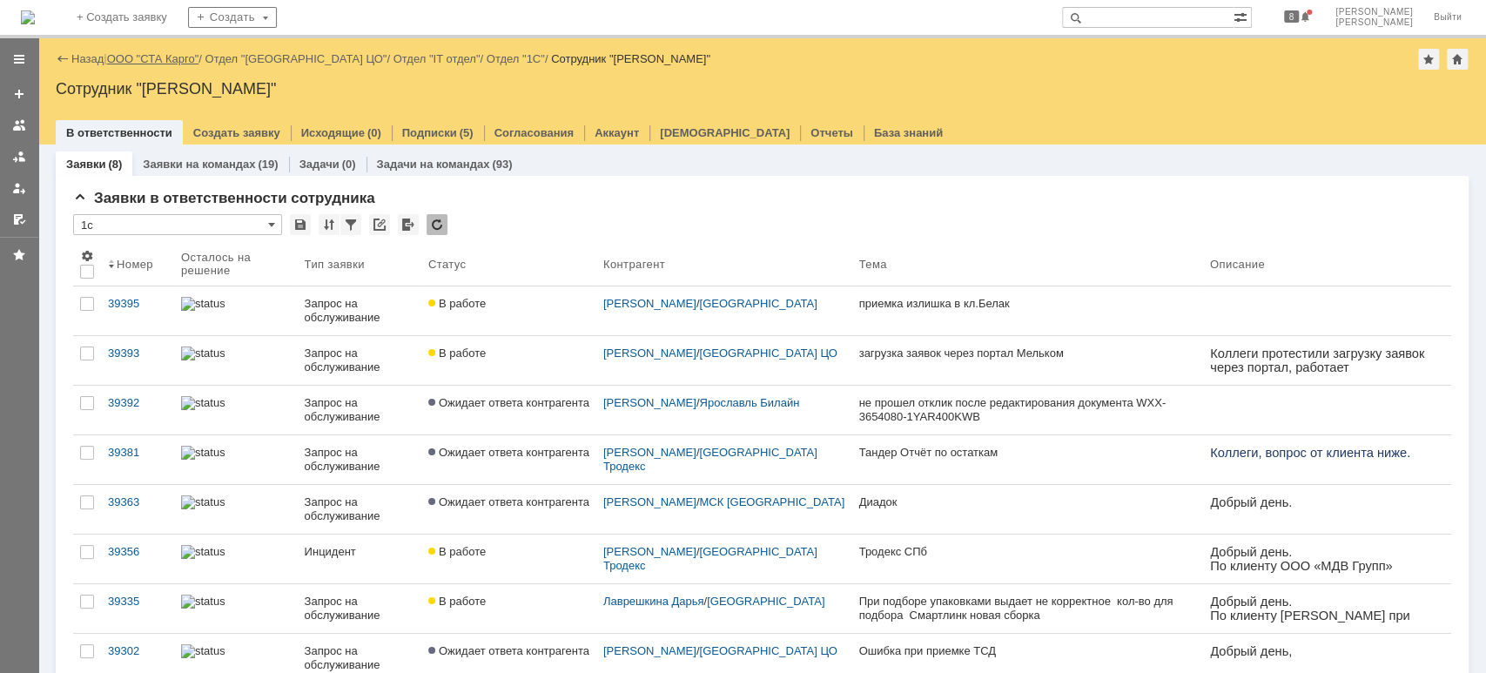
click at [174, 60] on link "ООО "СТА Карго"" at bounding box center [153, 58] width 92 height 13
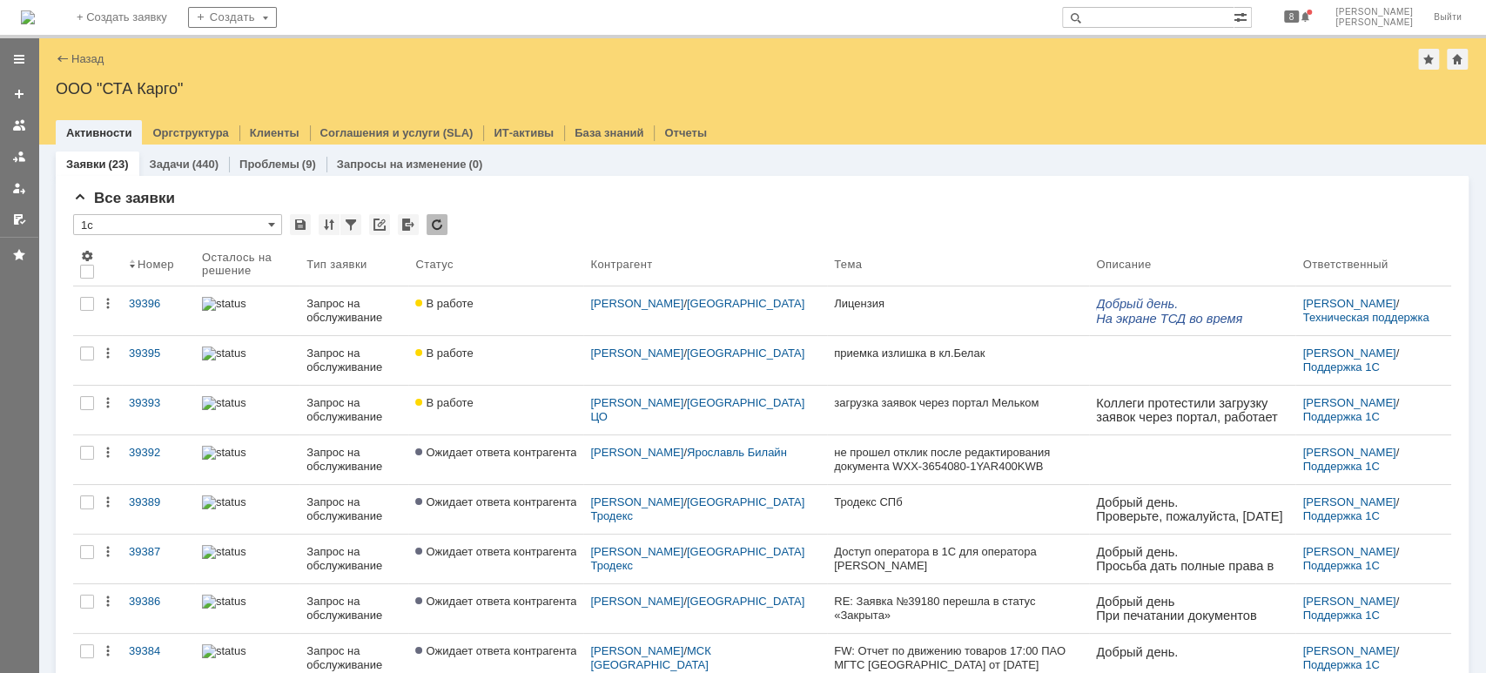
click at [34, 159] on div at bounding box center [19, 138] width 38 height 192
click at [26, 154] on link at bounding box center [19, 157] width 28 height 28
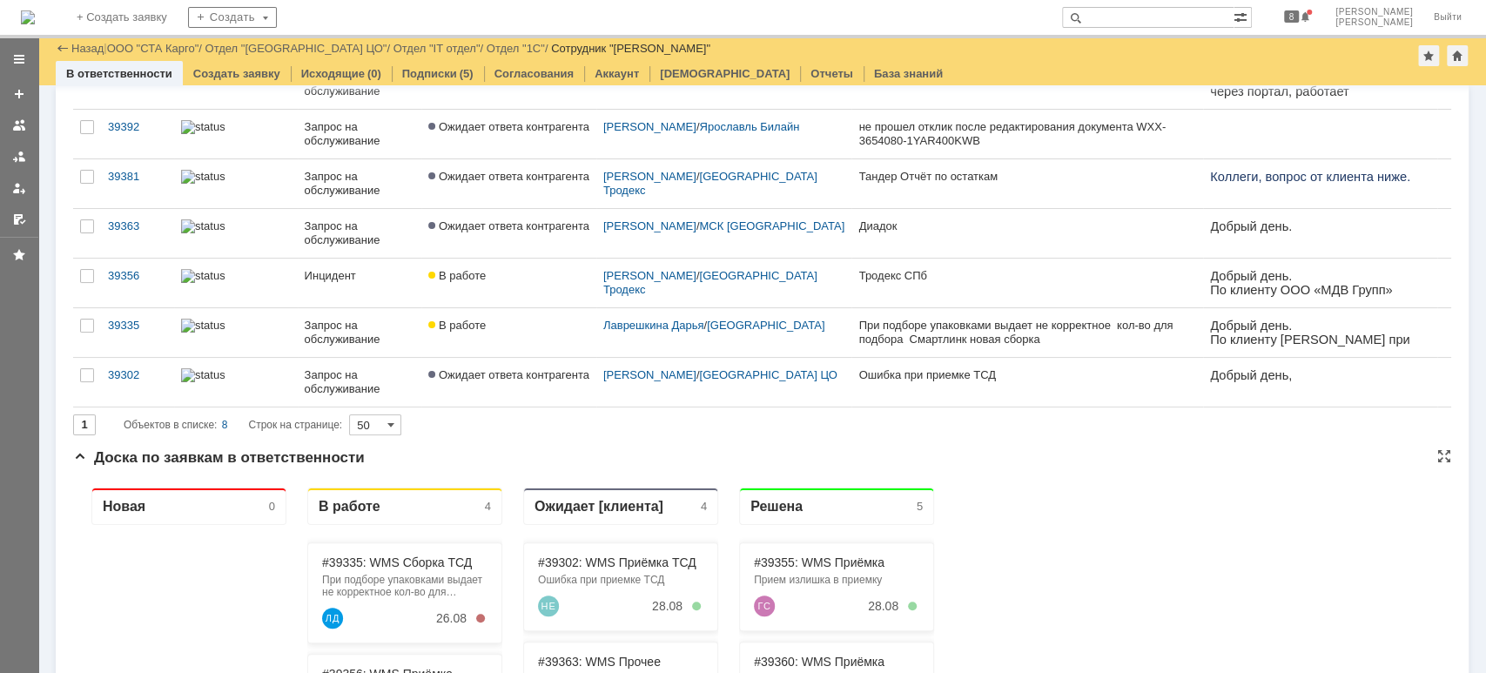
scroll to position [232, 0]
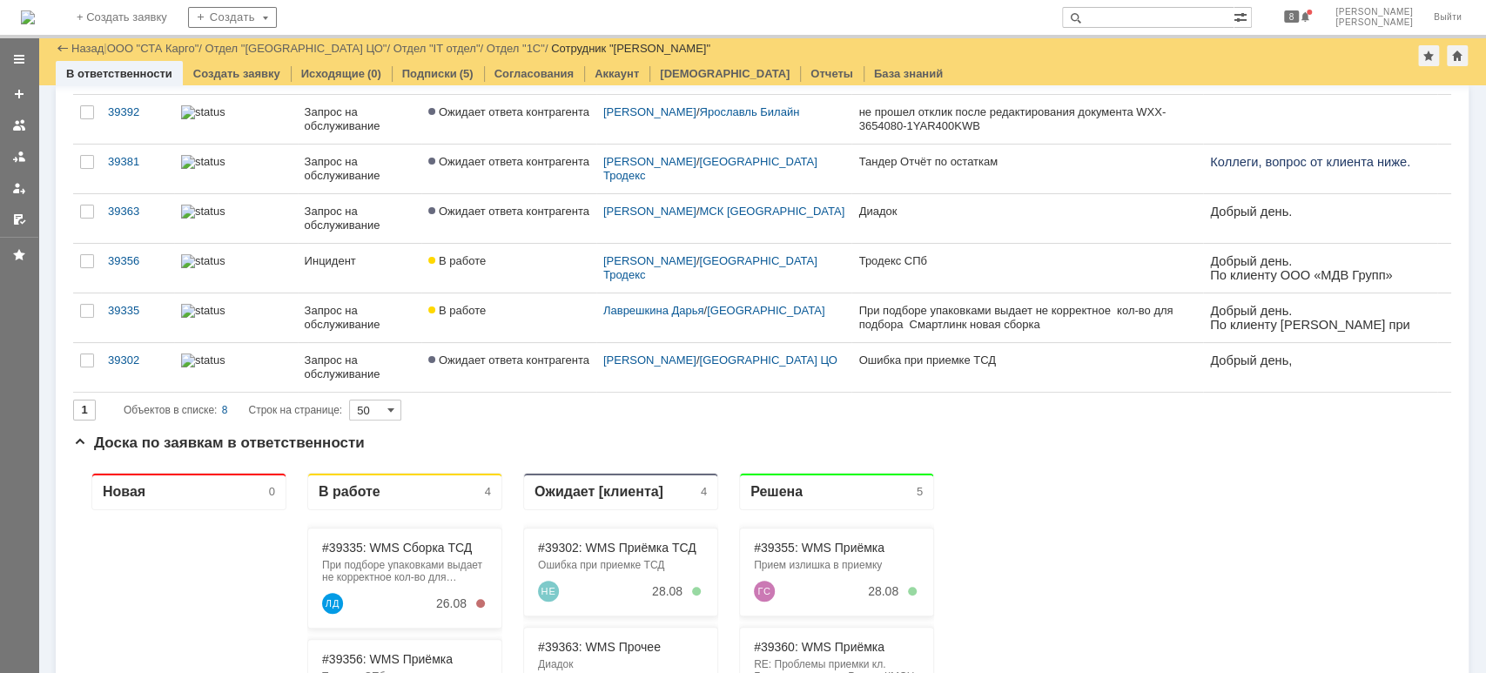
click at [132, 265] on div "39356" at bounding box center [137, 261] width 59 height 14
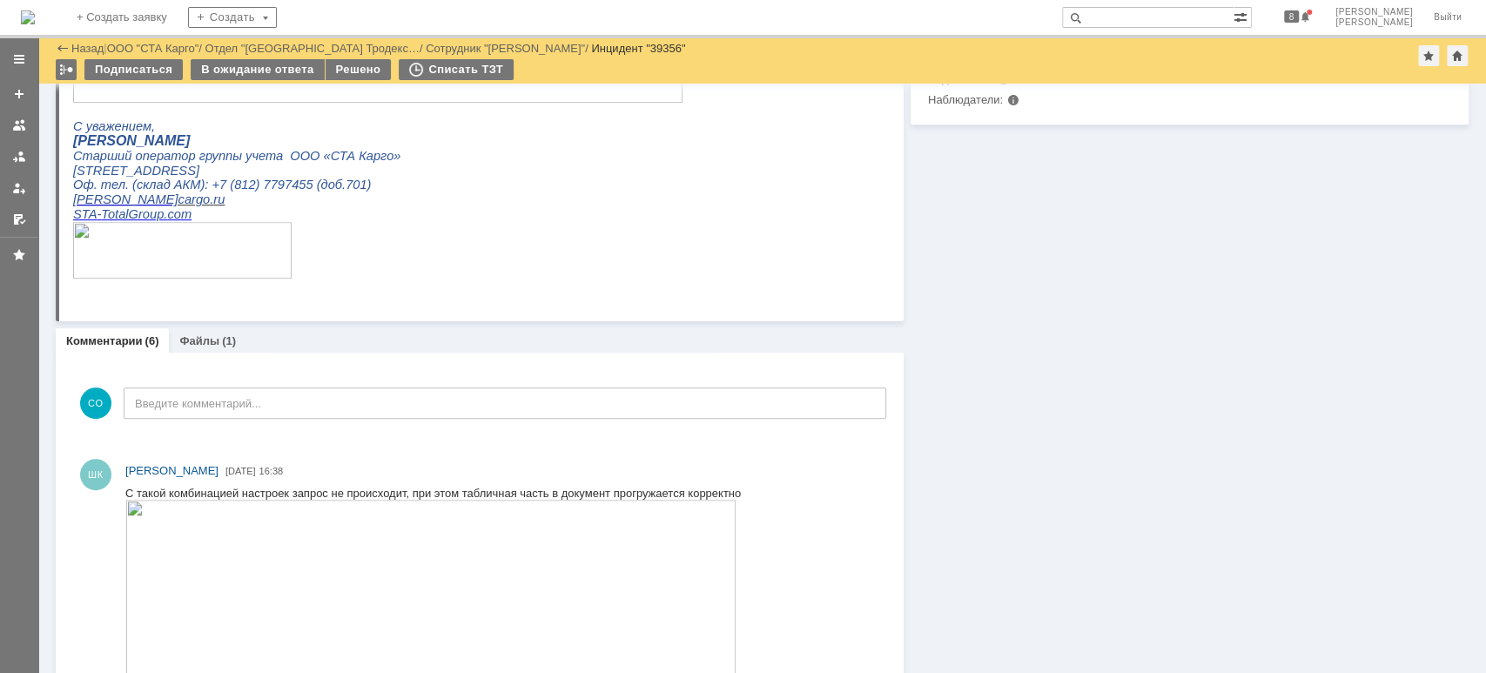
scroll to position [348, 0]
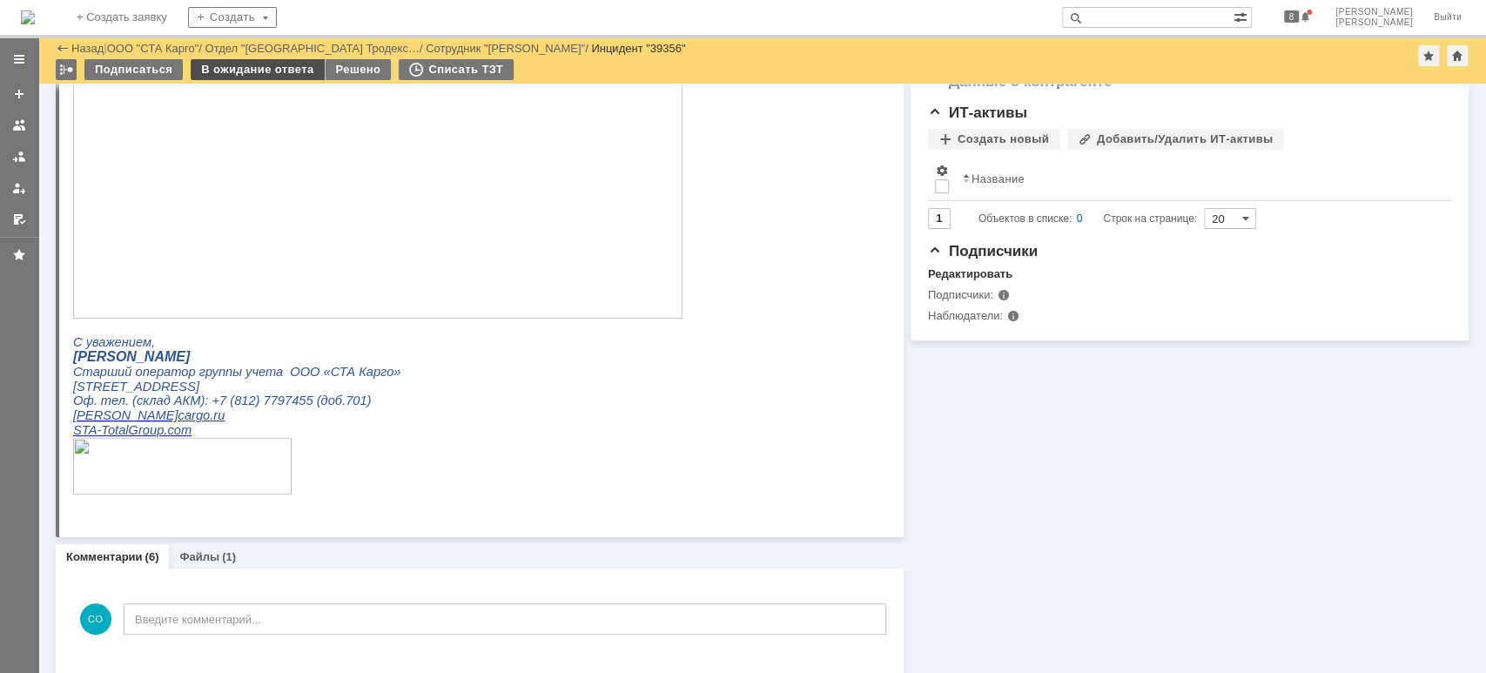
click at [297, 67] on div "В ожидание ответа" at bounding box center [257, 69] width 133 height 21
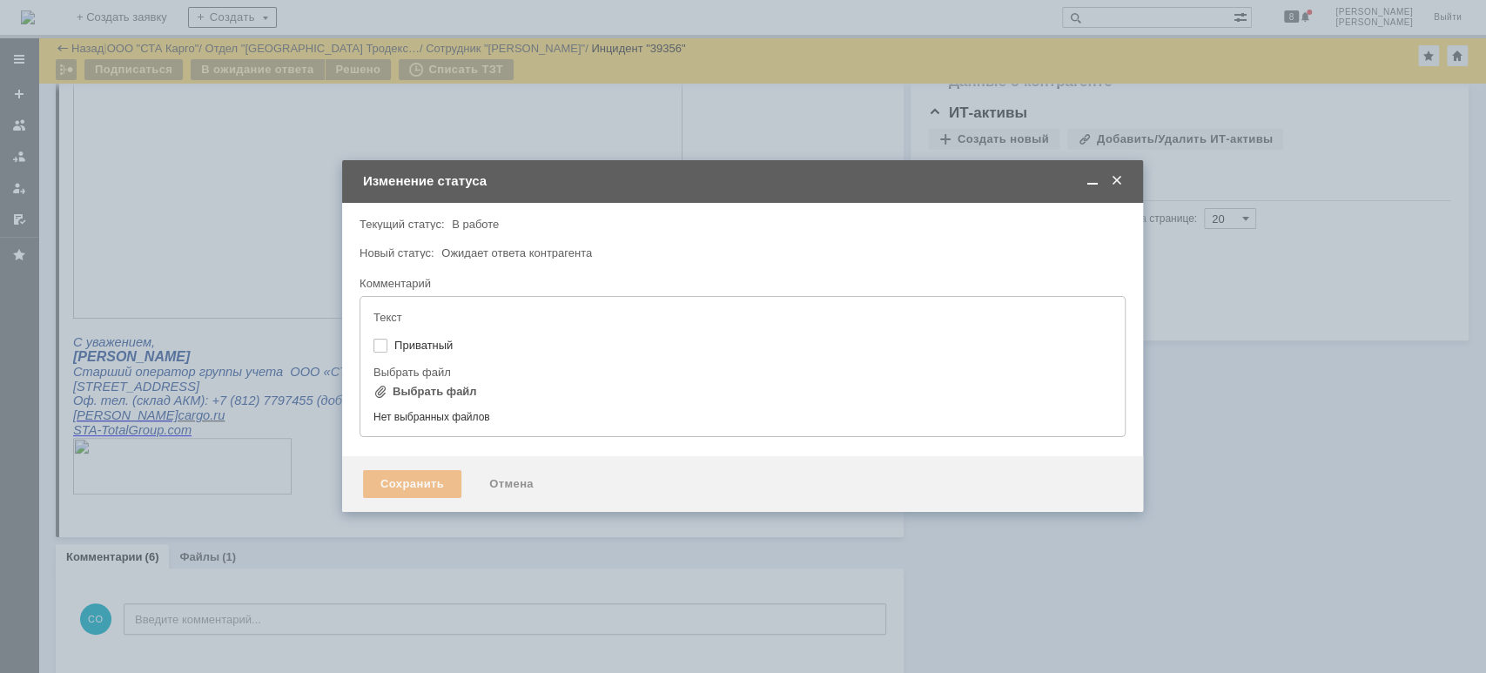
type input "[не указано]"
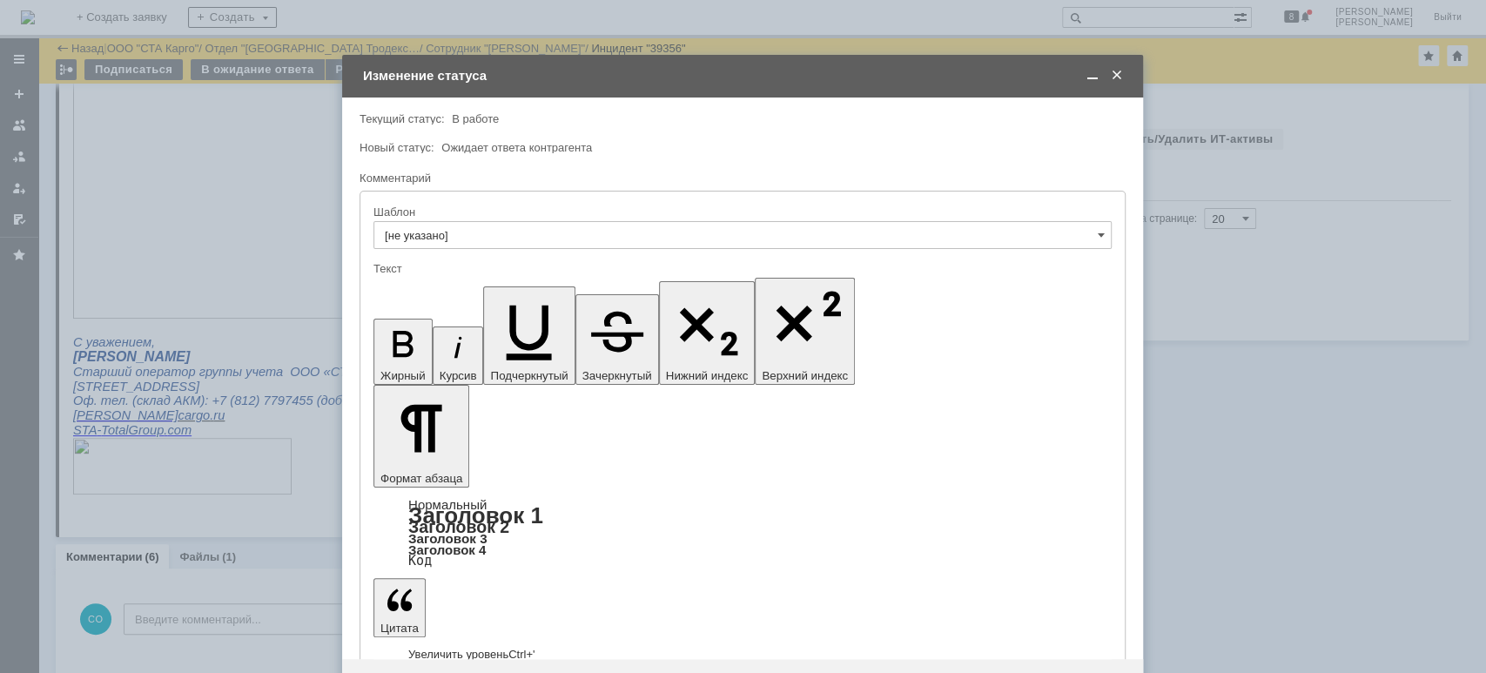
scroll to position [0, 0]
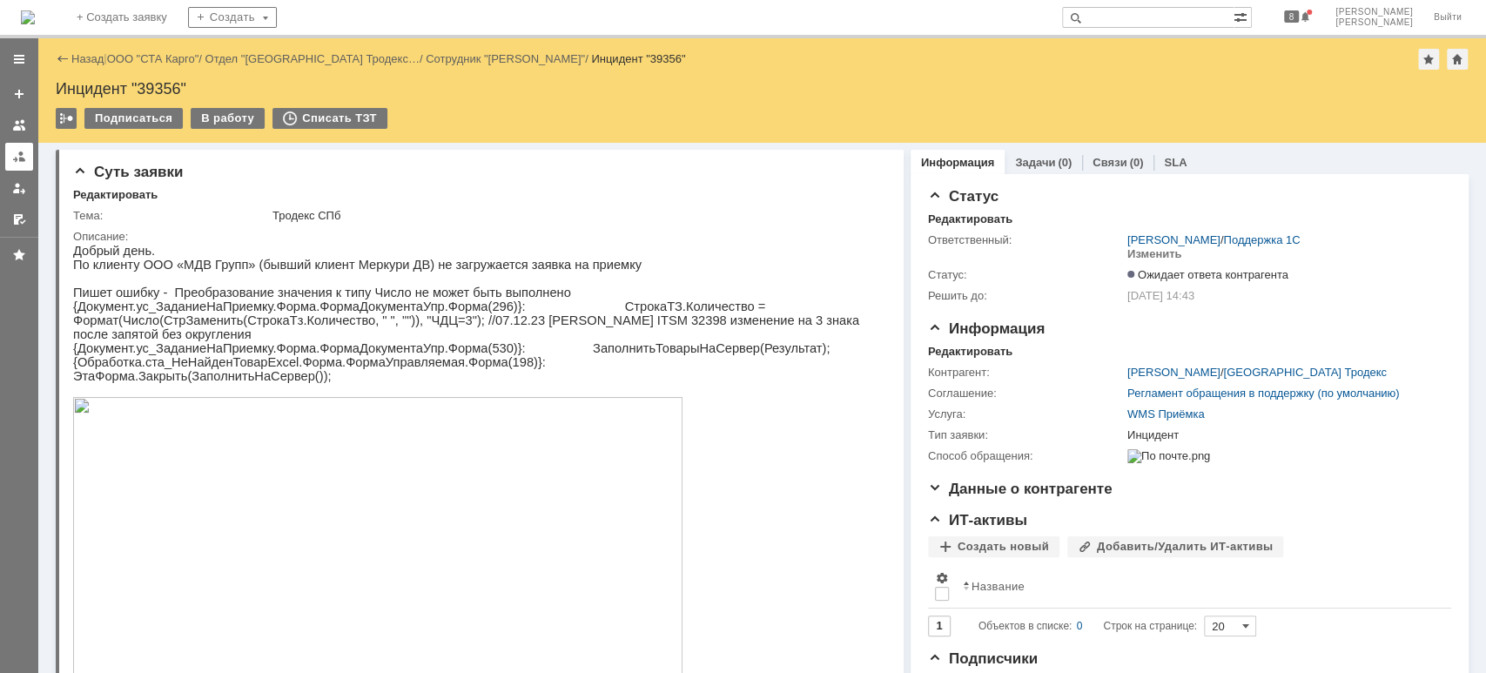
click at [14, 146] on link at bounding box center [19, 157] width 28 height 28
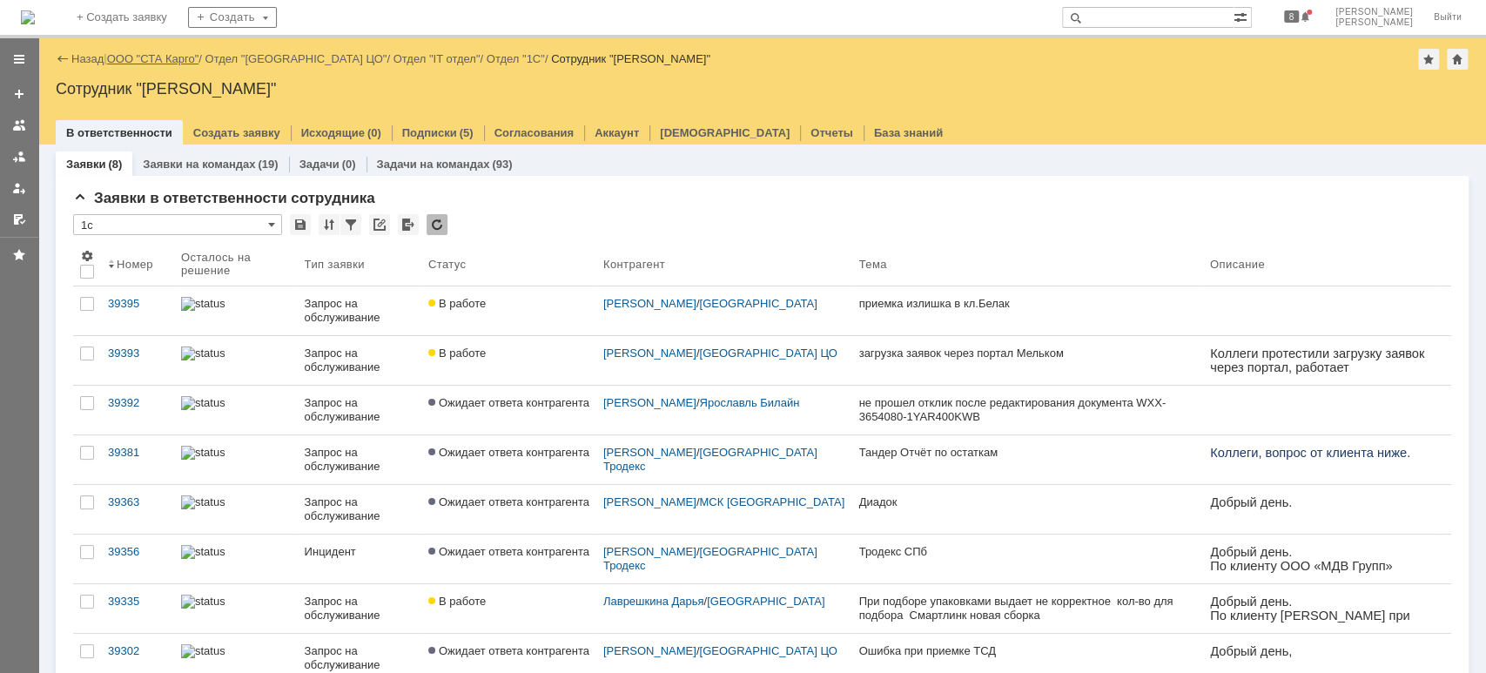
click at [177, 60] on link "ООО "СТА Карго"" at bounding box center [153, 58] width 92 height 13
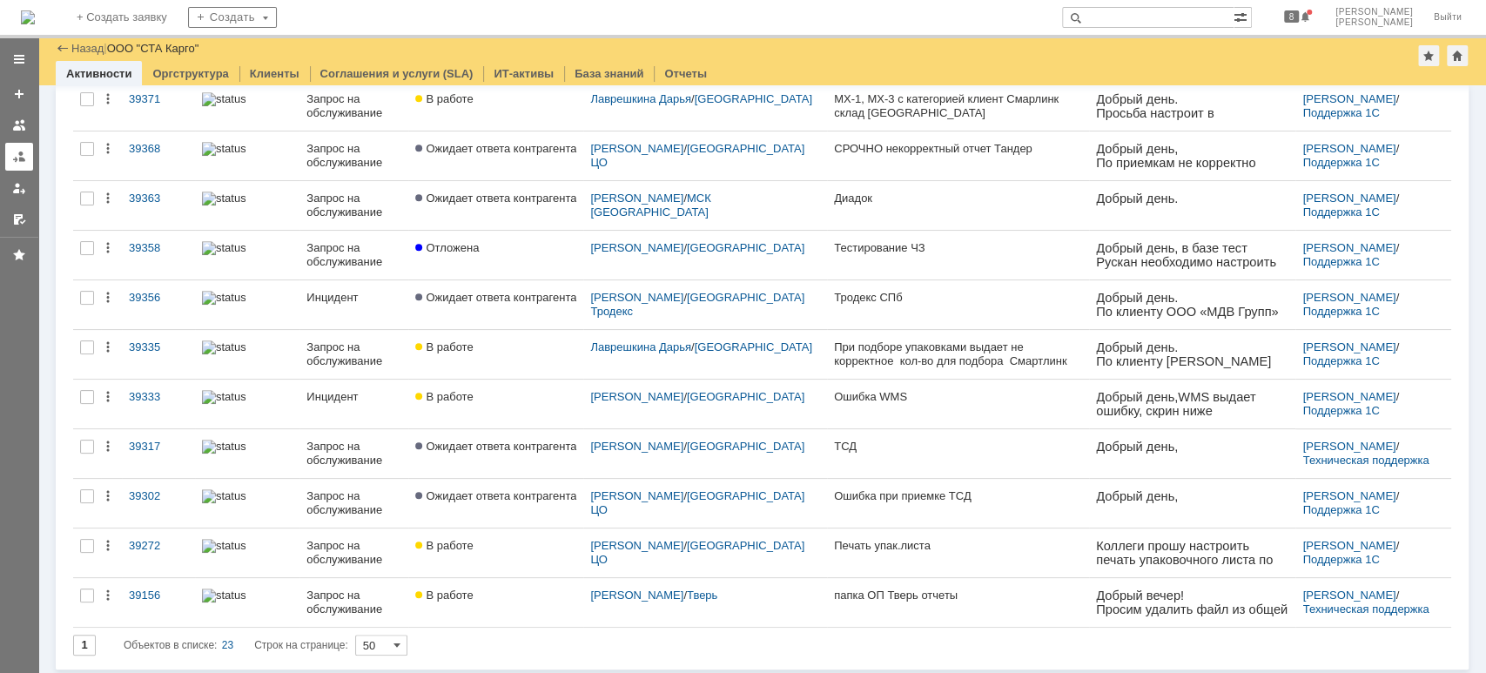
click at [21, 160] on div at bounding box center [19, 157] width 14 height 14
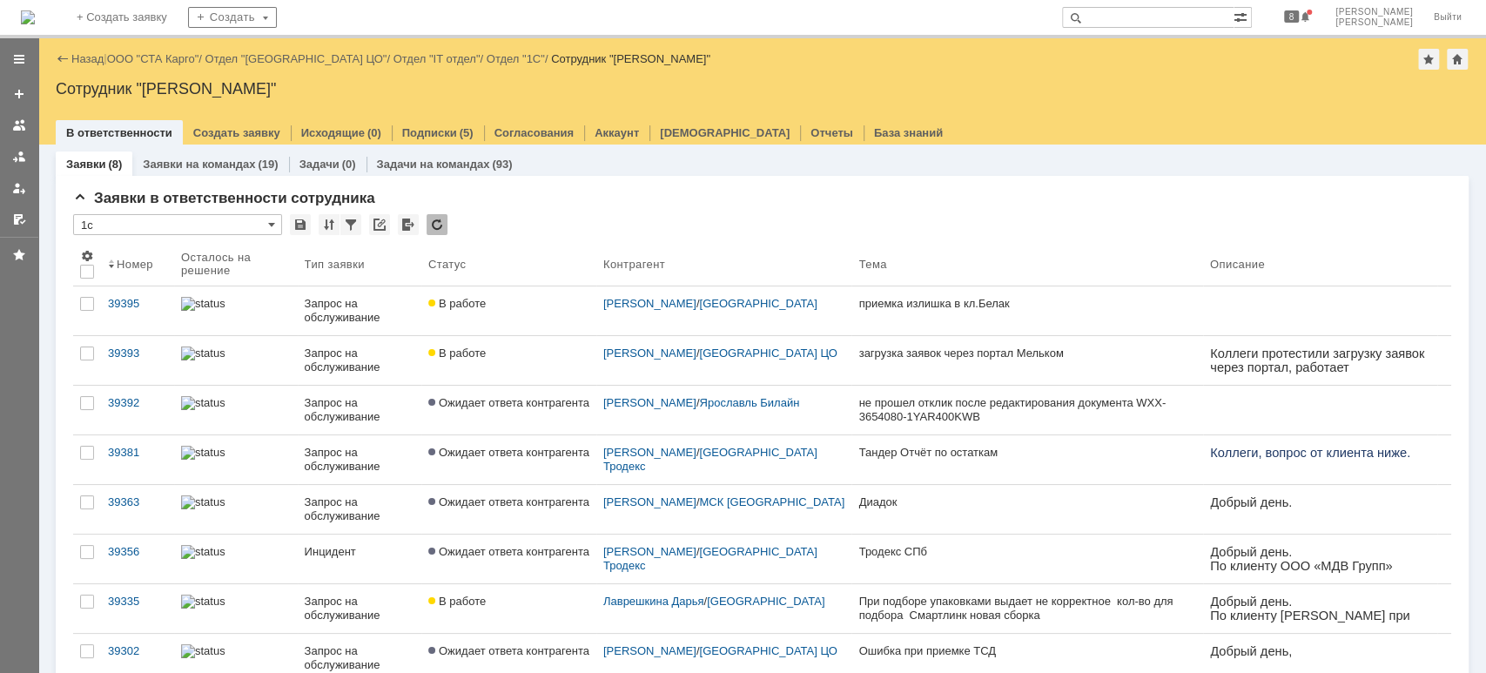
click at [178, 66] on div "Назад | ООО "СТА Карго" / Отдел "[GEOGRAPHIC_DATA] ЦО" / Отдел "IT отдел" / Отд…" at bounding box center [762, 59] width 1413 height 21
click at [175, 59] on link "ООО "СТА Карго"" at bounding box center [153, 58] width 92 height 13
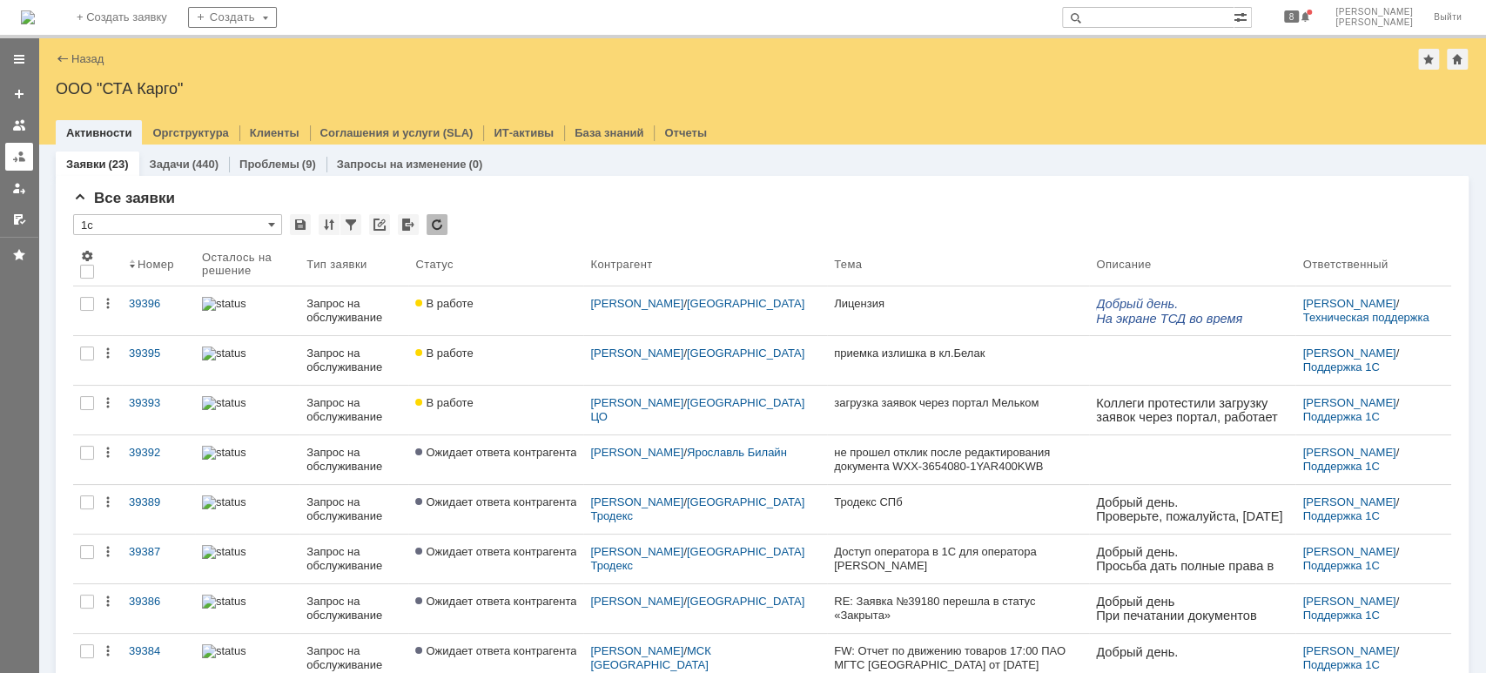
click at [23, 152] on div at bounding box center [19, 157] width 14 height 14
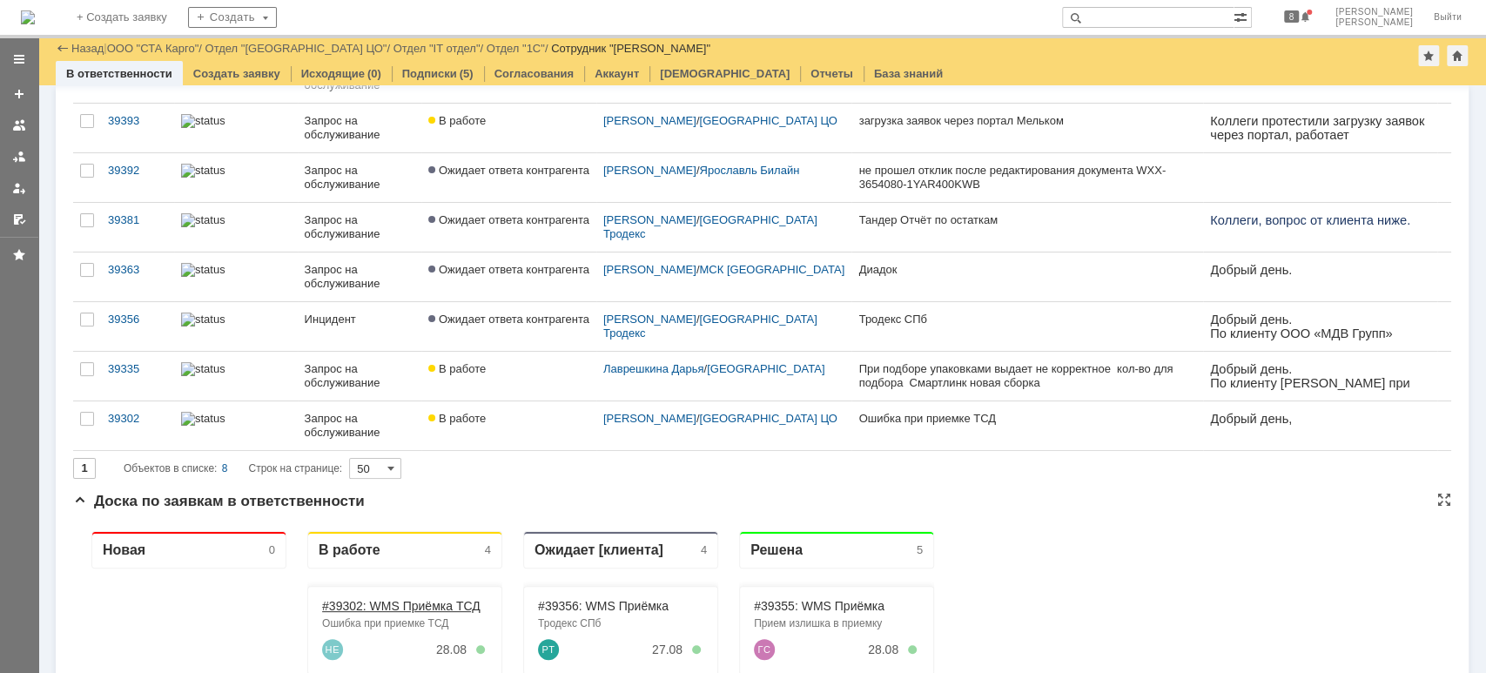
scroll to position [232, 0]
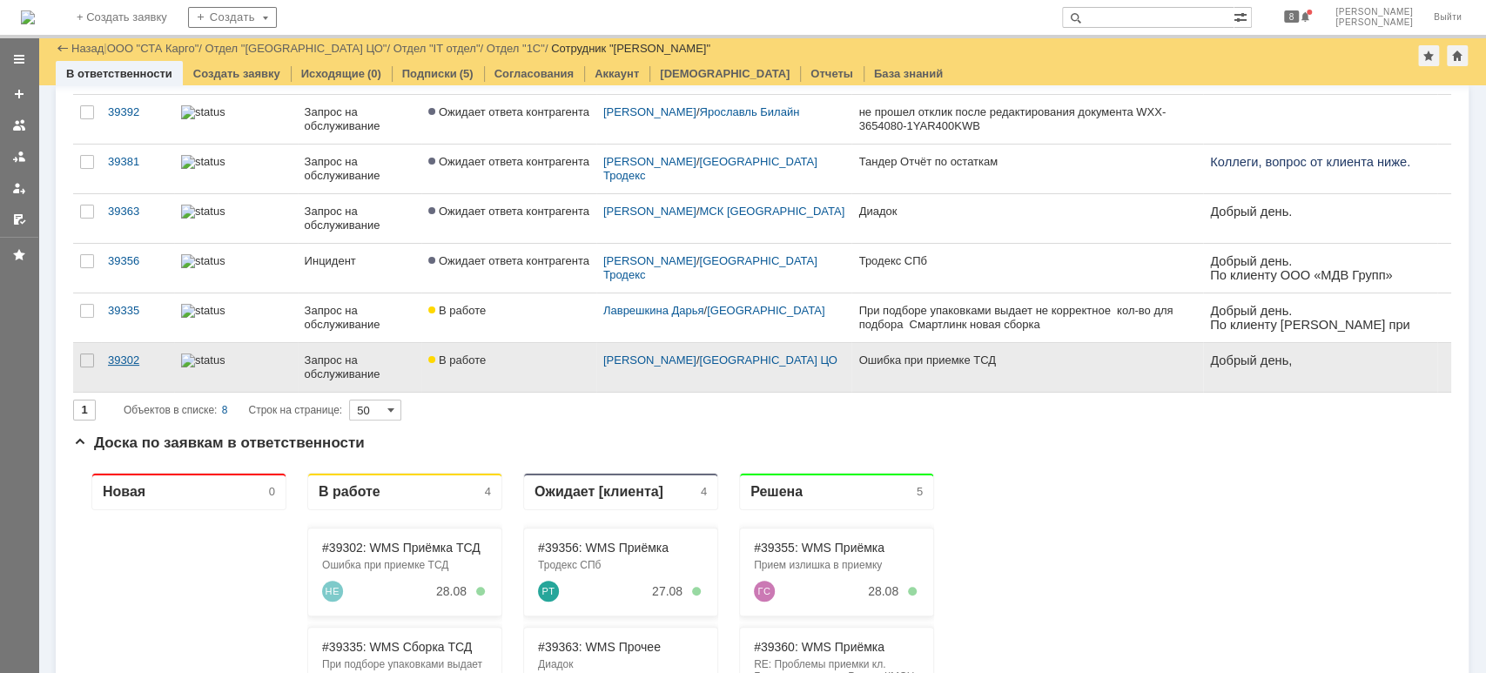
click at [146, 361] on div "39302" at bounding box center [137, 361] width 59 height 14
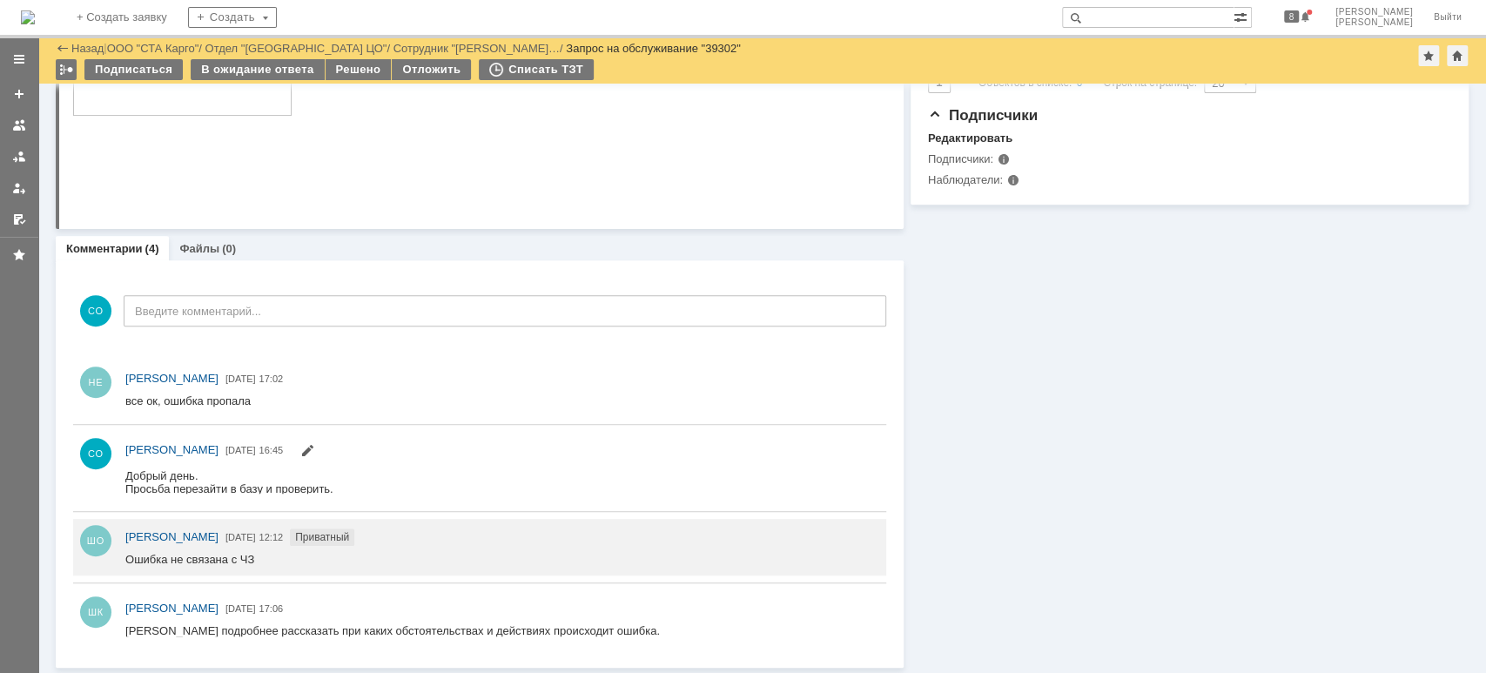
scroll to position [157, 0]
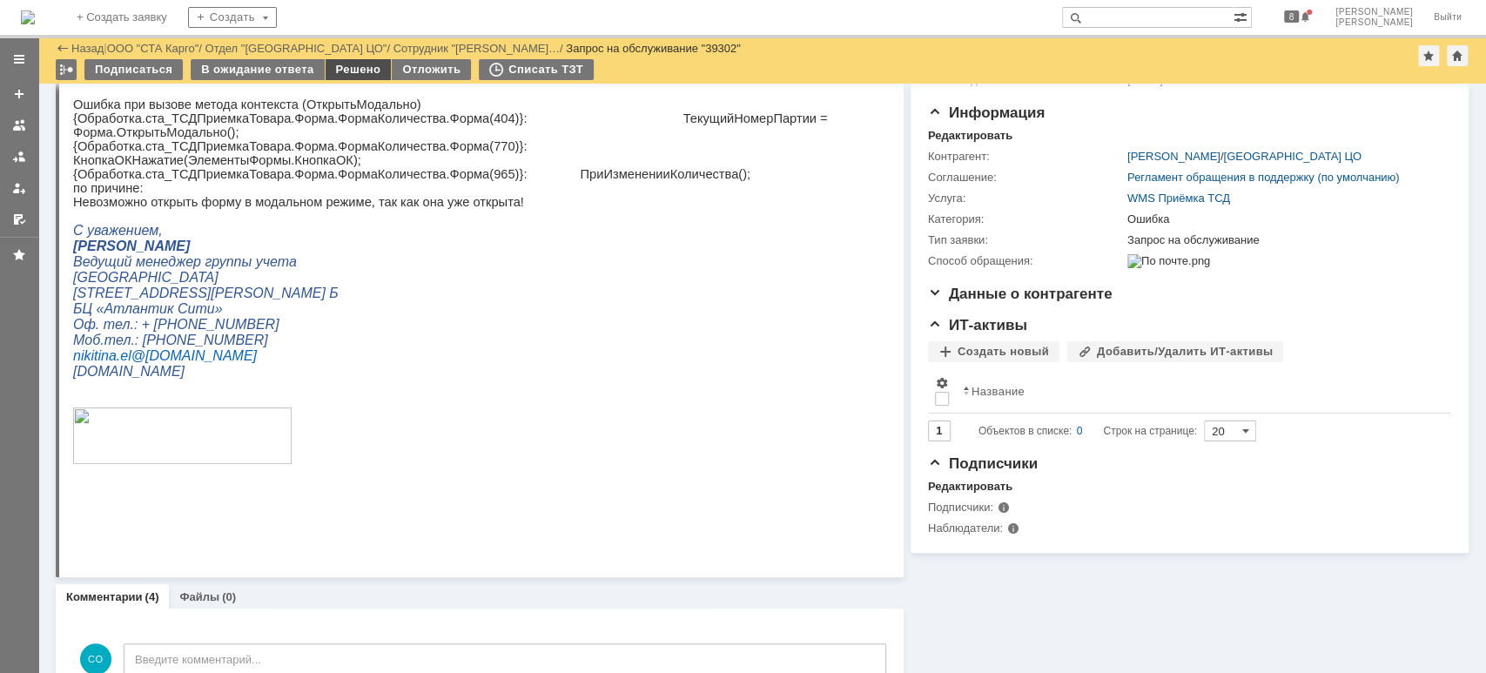
click at [357, 77] on div "Решено" at bounding box center [359, 69] width 66 height 21
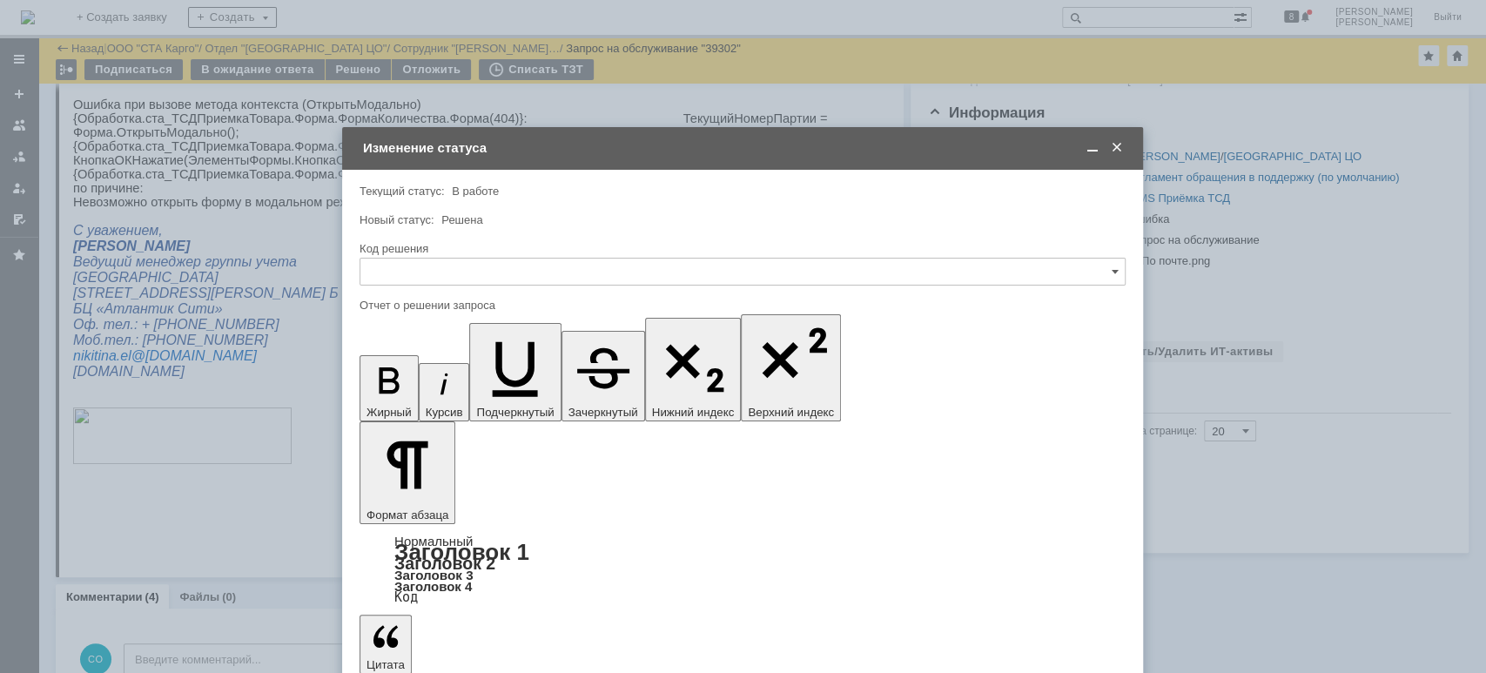
scroll to position [0, 0]
click at [427, 280] on input "text" at bounding box center [743, 272] width 766 height 28
click at [428, 498] on span "Решено" at bounding box center [743, 505] width 744 height 14
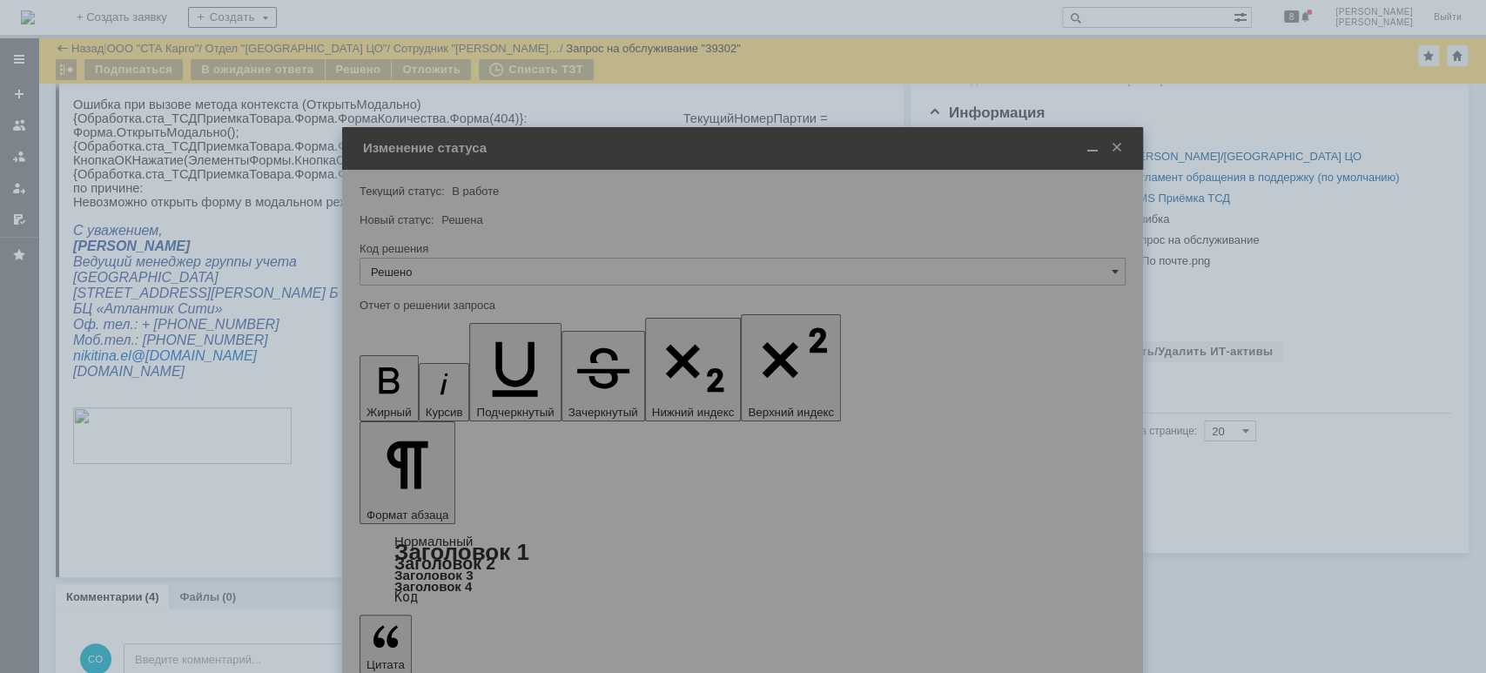
type input "Решено"
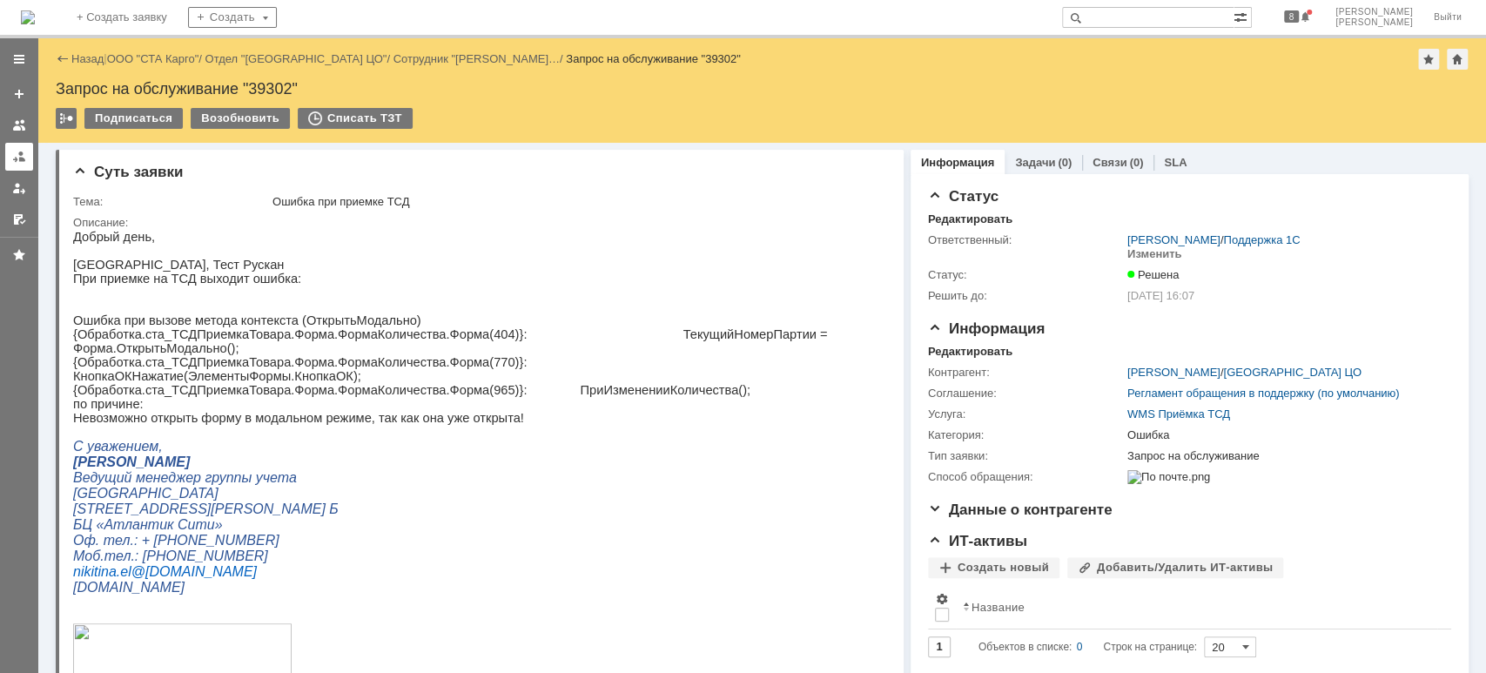
click at [12, 157] on div at bounding box center [19, 157] width 14 height 14
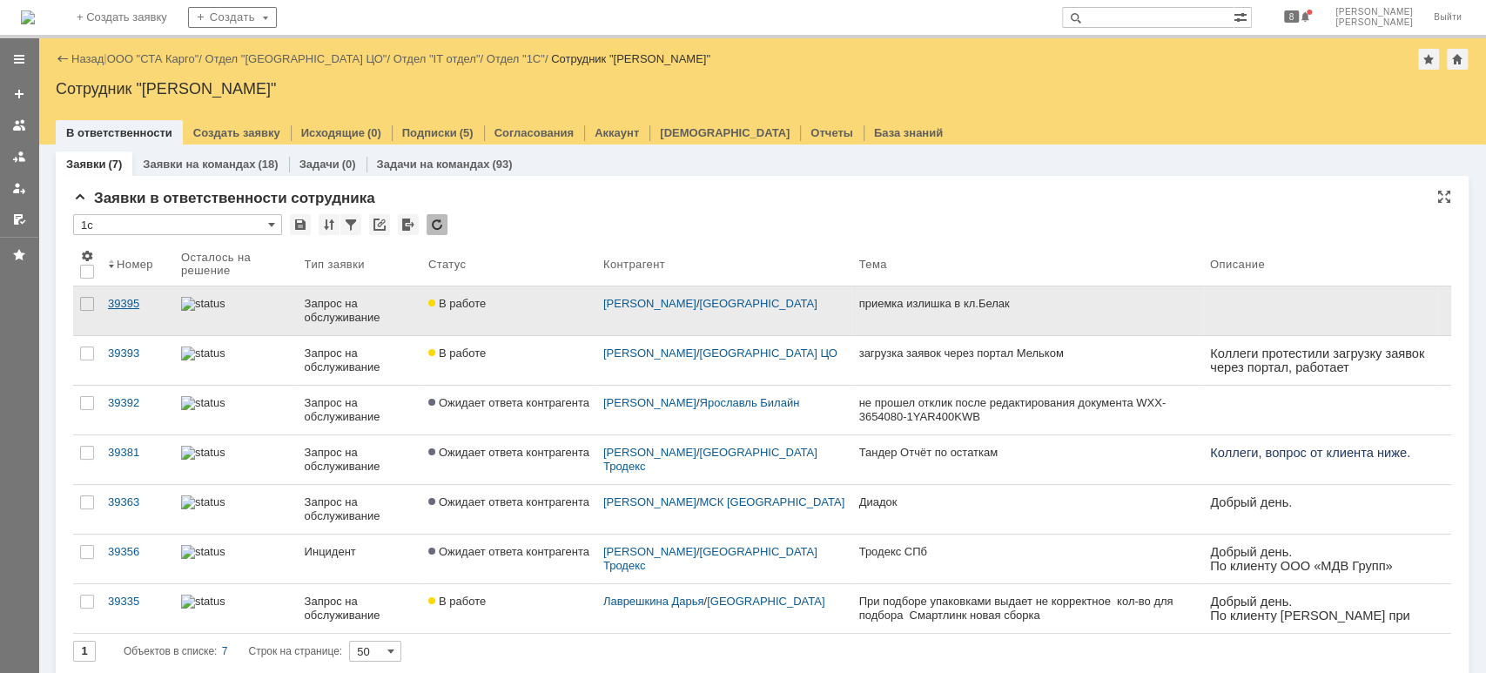
click at [132, 300] on div "39395" at bounding box center [137, 304] width 59 height 14
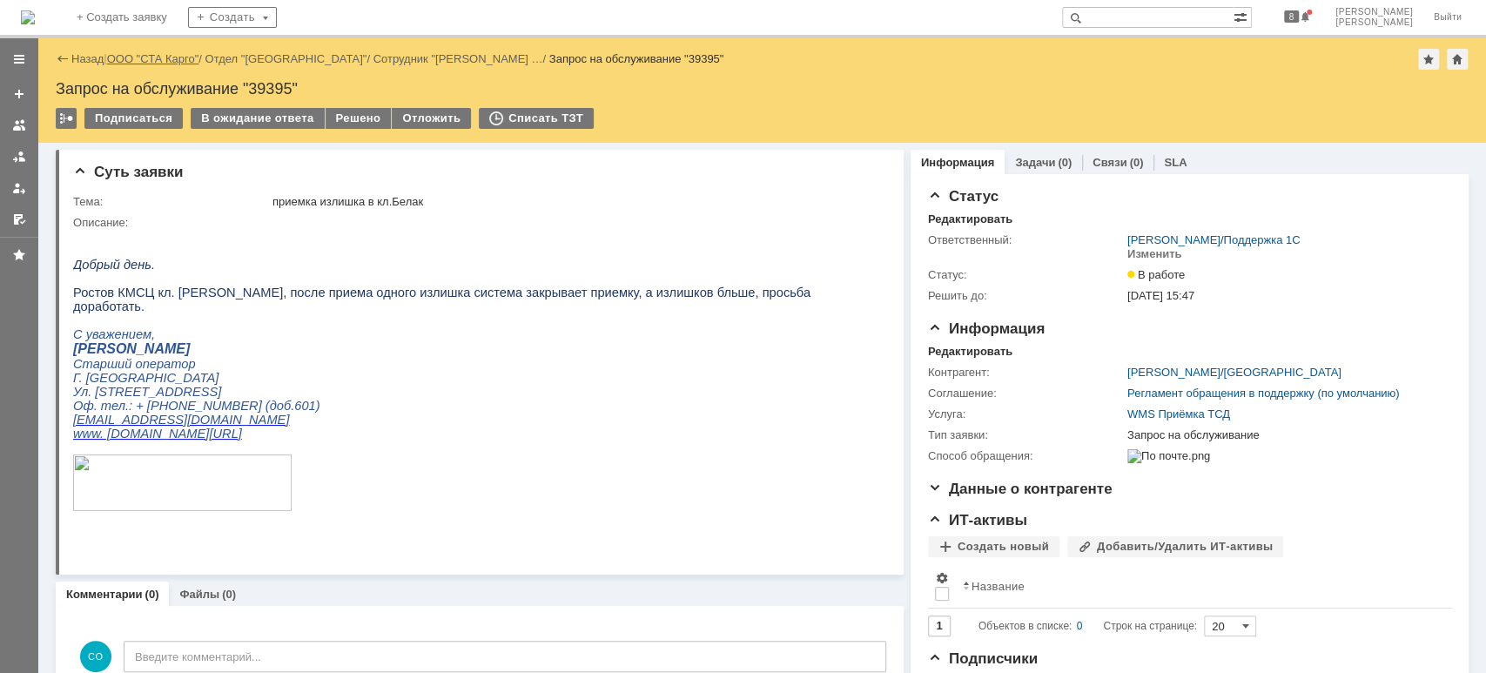
click at [183, 59] on link "ООО "СТА Карго"" at bounding box center [153, 58] width 92 height 13
